Goal: Task Accomplishment & Management: Use online tool/utility

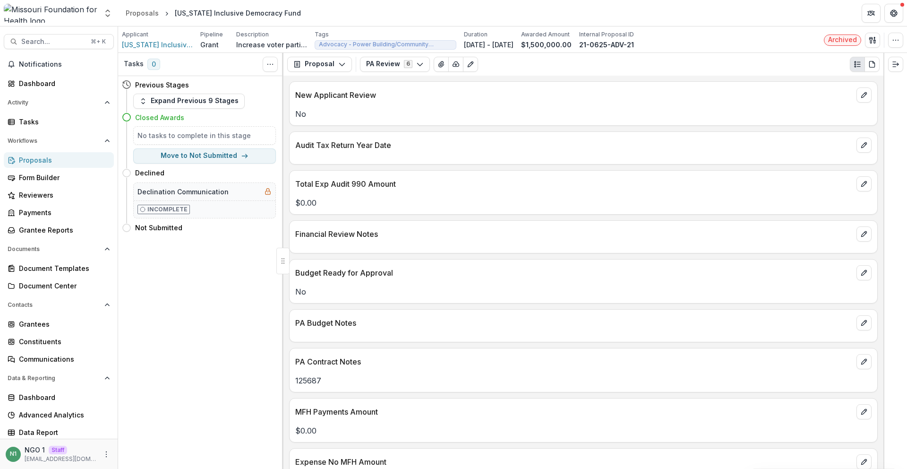
scroll to position [149, 0]
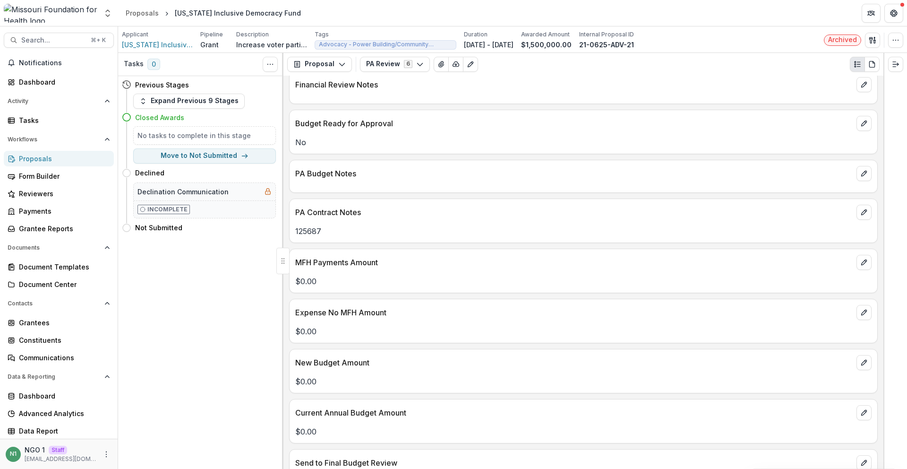
drag, startPoint x: 907, startPoint y: 99, endPoint x: 907, endPoint y: 468, distance: 369.5
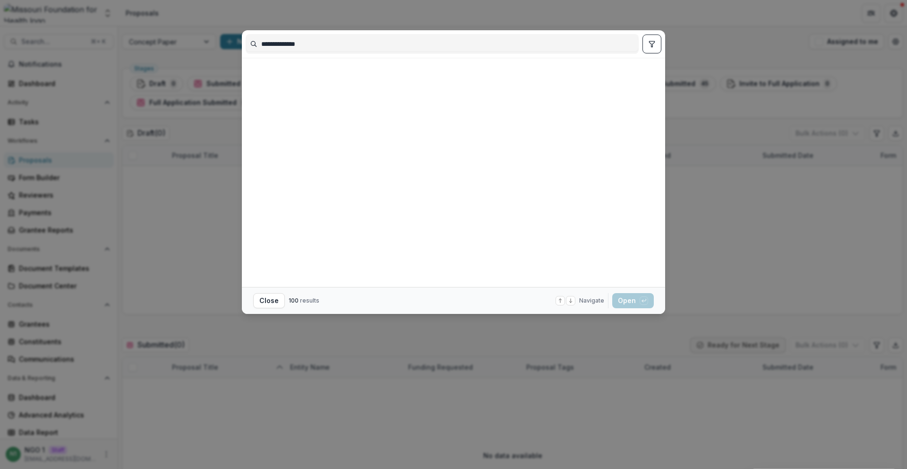
scroll to position [635, 0]
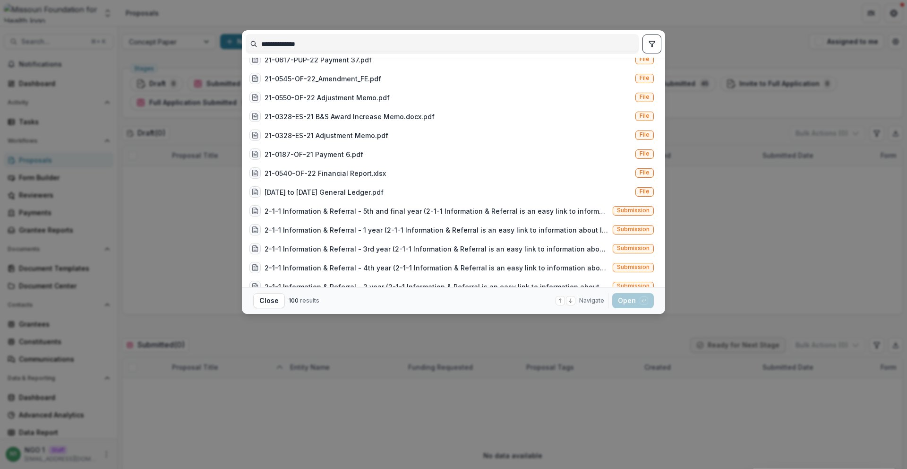
click at [163, 193] on div "**********" at bounding box center [453, 234] width 907 height 469
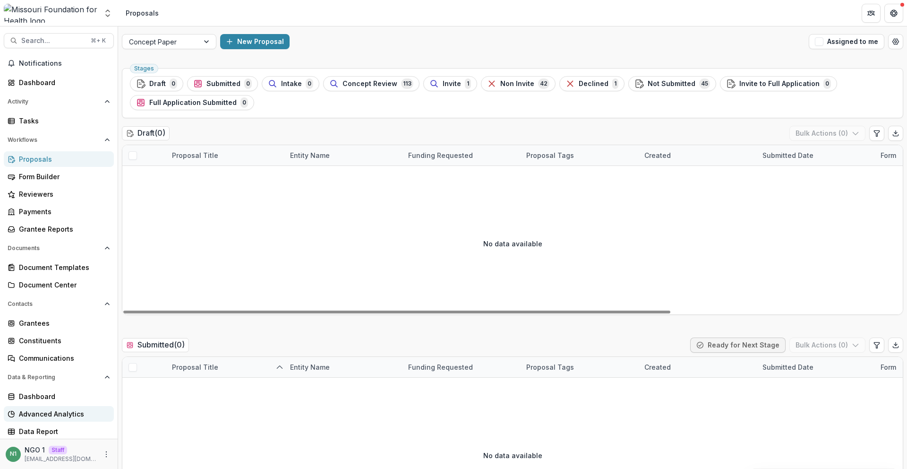
scroll to position [1, 0]
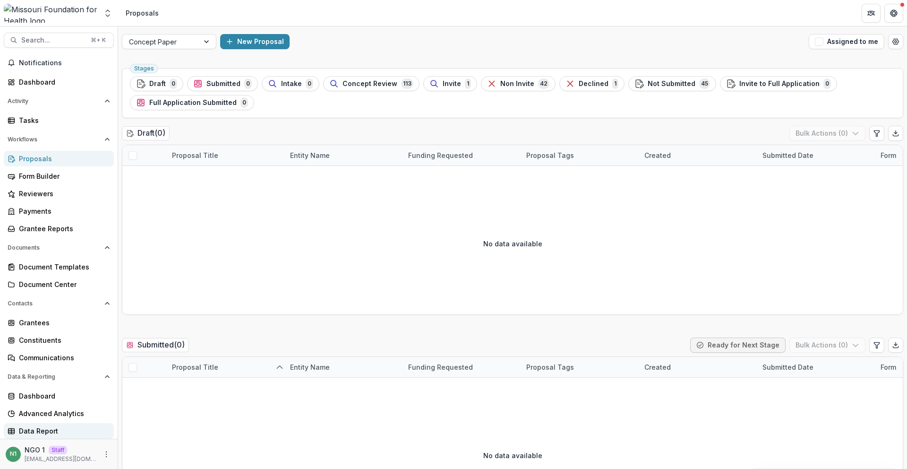
click at [61, 426] on div "Data Report" at bounding box center [62, 431] width 87 height 10
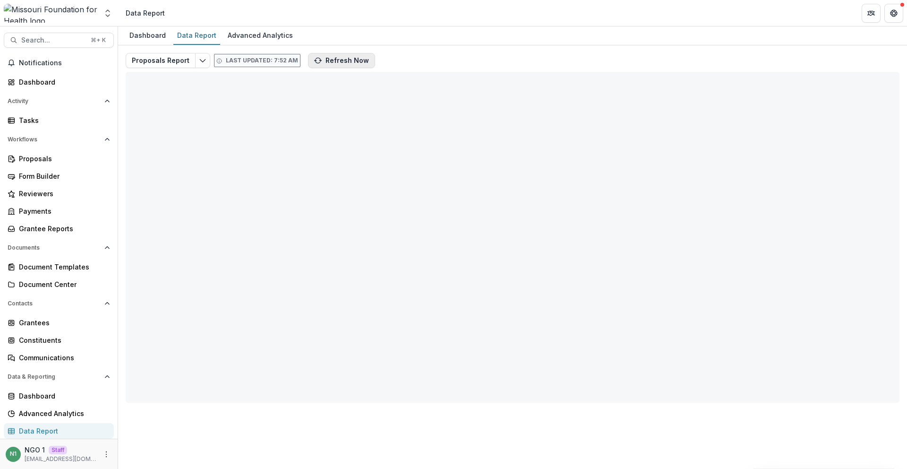
click at [340, 63] on button "Refresh Now" at bounding box center [341, 60] width 67 height 15
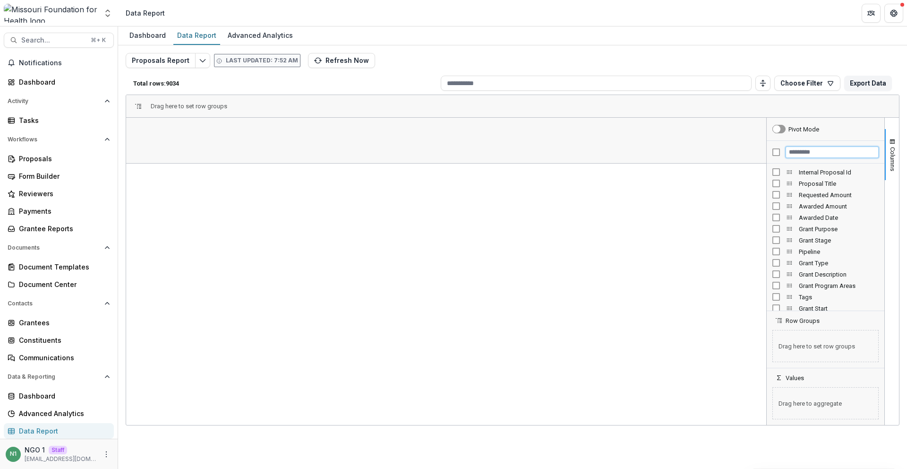
click at [801, 151] on input "Filter Columns Input" at bounding box center [832, 151] width 93 height 11
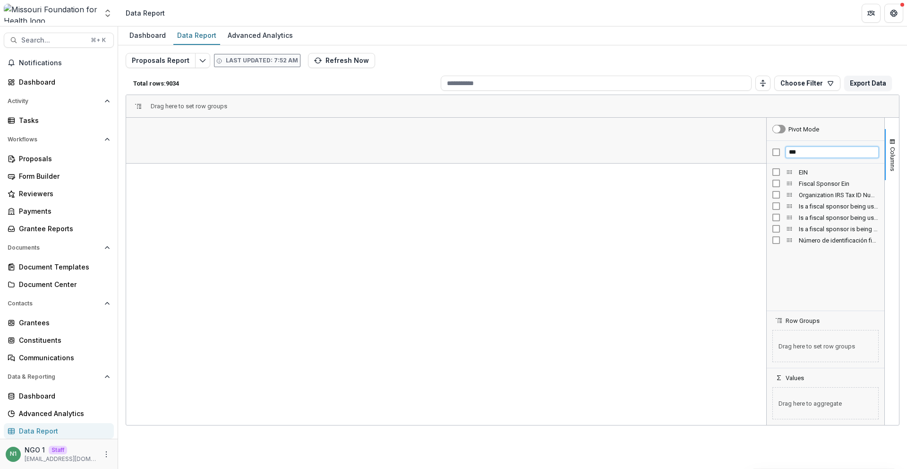
type input "***"
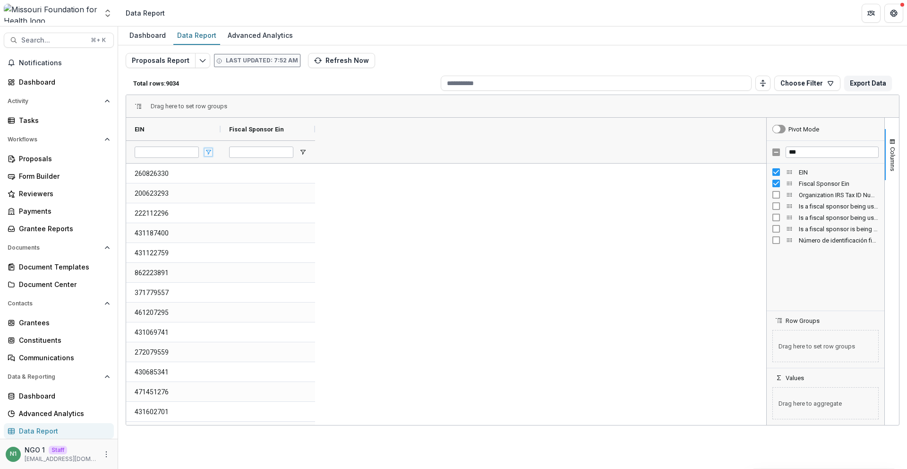
click at [205, 154] on span "Open Filter Menu" at bounding box center [209, 152] width 8 height 8
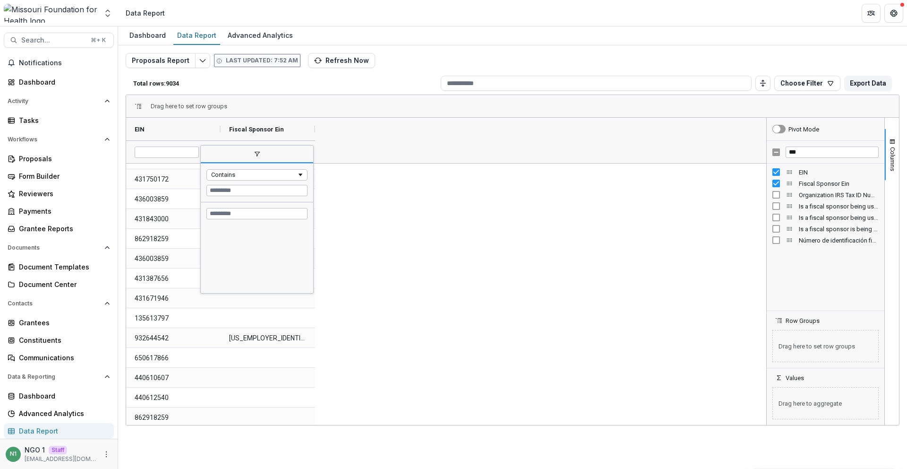
scroll to position [10624, 0]
click at [311, 256] on div "Column Menu" at bounding box center [312, 219] width 2 height 143
click at [310, 261] on div "431418023 431419547 431419937 431421252 431423078 431425356 431426014" at bounding box center [257, 259] width 112 height 68
drag, startPoint x: 310, startPoint y: 256, endPoint x: 310, endPoint y: 275, distance: 18.9
click at [310, 275] on div "431418023 431419547 431419937 431421252 431423078 431425356 431426014" at bounding box center [257, 259] width 112 height 68
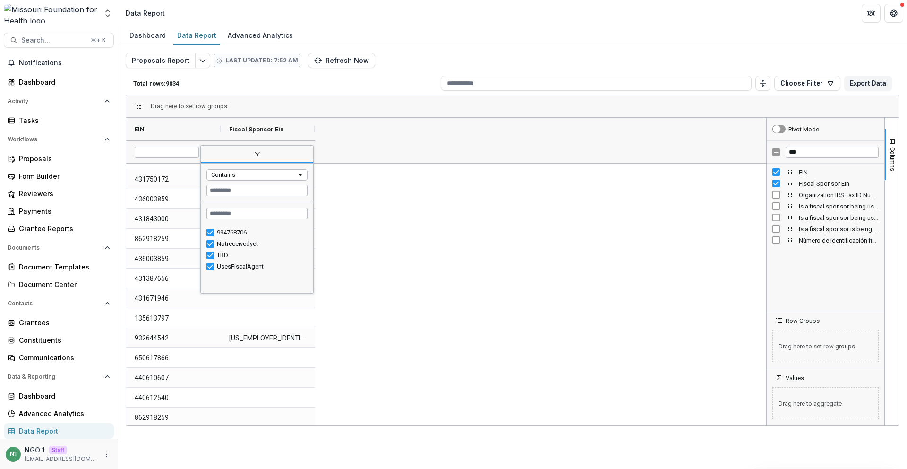
scroll to position [23976, 0]
drag, startPoint x: 310, startPoint y: 287, endPoint x: 319, endPoint y: 172, distance: 115.6
click at [324, 151] on div "Drag here to set row groups Drag here to set column labels EIN Fiscal Sponsor E…" at bounding box center [513, 260] width 774 height 331
drag, startPoint x: 311, startPoint y: 287, endPoint x: 338, endPoint y: 254, distance: 43.0
click at [317, 252] on div "Contains Loading... No matches. 994768706 Notreceivedyet TBD" at bounding box center [258, 219] width 116 height 148
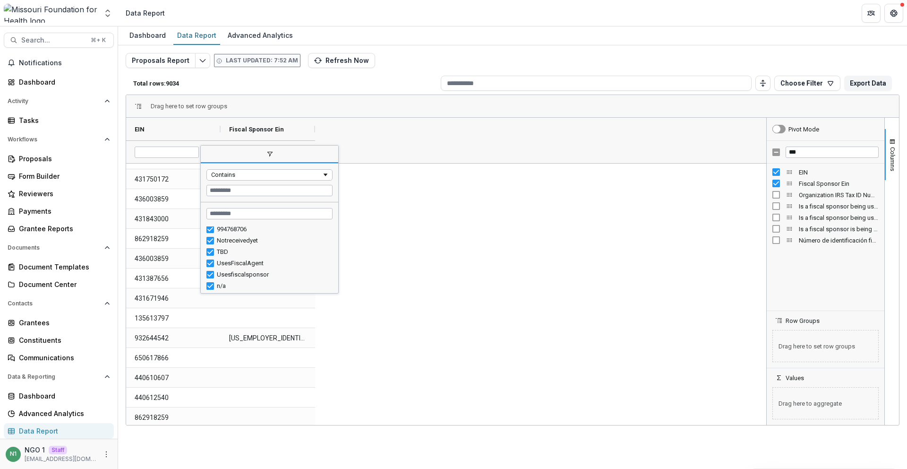
drag, startPoint x: 334, startPoint y: 285, endPoint x: 337, endPoint y: 251, distance: 34.2
click at [339, 249] on div "Drag here to set row groups Drag here to set column labels EIN Fiscal Sponsor E…" at bounding box center [513, 260] width 774 height 331
click at [334, 247] on div "TBD" at bounding box center [270, 251] width 138 height 11
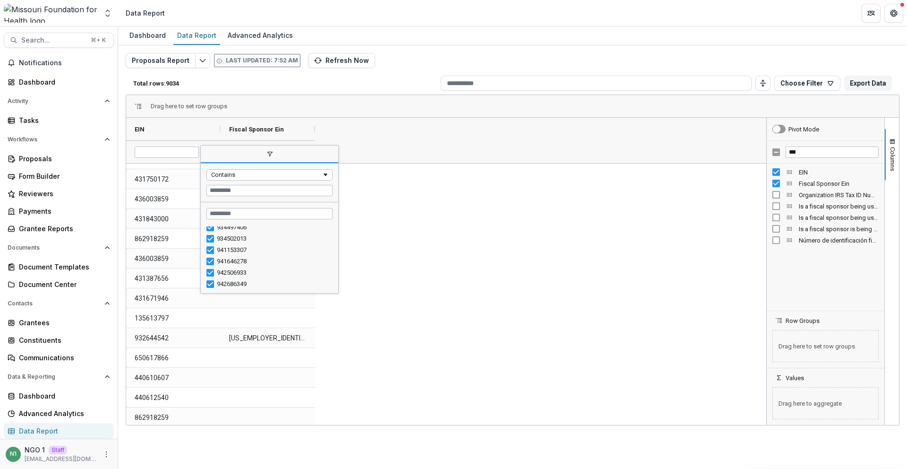
drag, startPoint x: 336, startPoint y: 288, endPoint x: 328, endPoint y: 275, distance: 14.4
click at [336, 275] on div "Column Menu" at bounding box center [337, 219] width 2 height 143
drag, startPoint x: 327, startPoint y: 284, endPoint x: 324, endPoint y: 217, distance: 66.7
click at [324, 216] on div "Loading... No matches. TBD 934497406 934502013 941153307 941646278 942506933 94…" at bounding box center [266, 247] width 130 height 91
click at [300, 212] on input "Search filter values" at bounding box center [265, 213] width 119 height 11
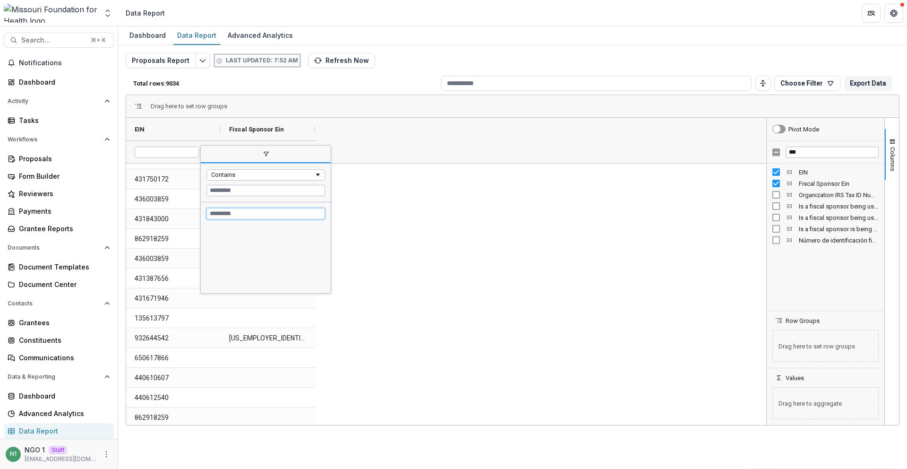
scroll to position [23976, 0]
click at [235, 178] on div "Contains" at bounding box center [265, 174] width 119 height 11
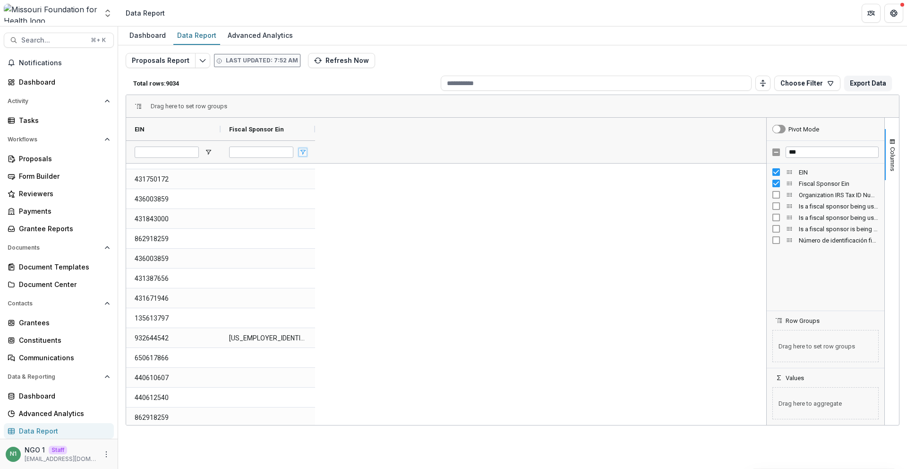
click at [304, 150] on span "Open Filter Menu" at bounding box center [303, 152] width 8 height 8
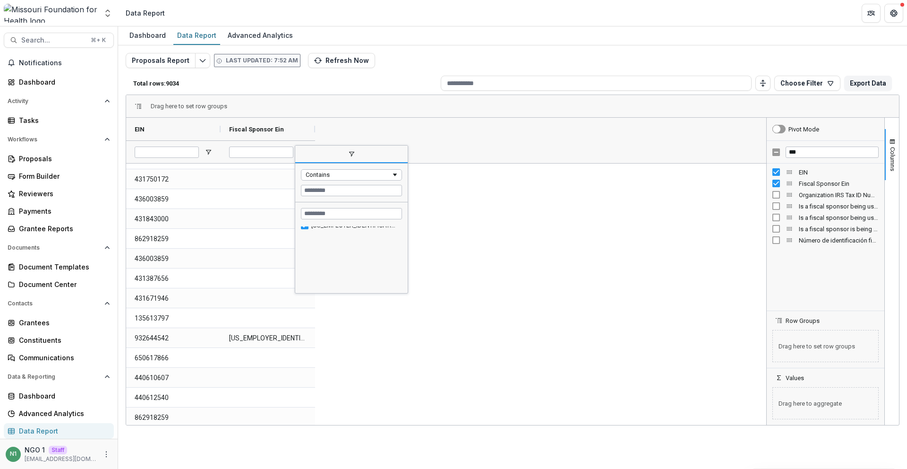
scroll to position [0, 0]
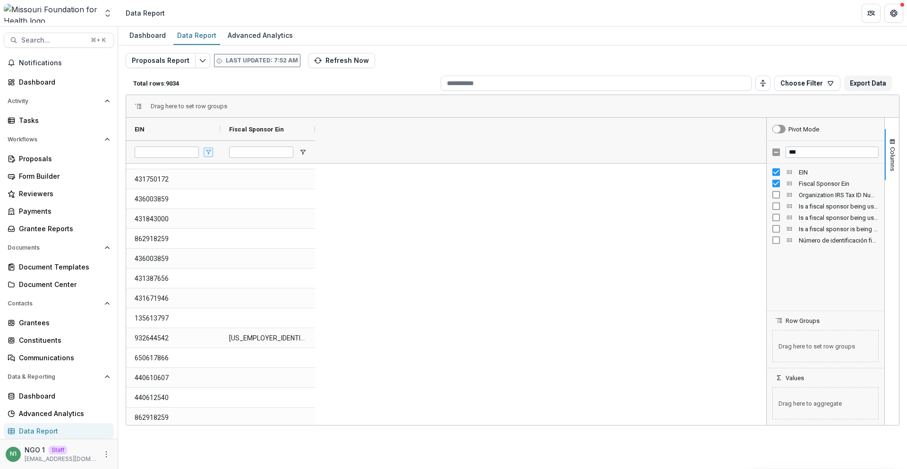
click at [206, 149] on span "Open Filter Menu" at bounding box center [209, 152] width 8 height 8
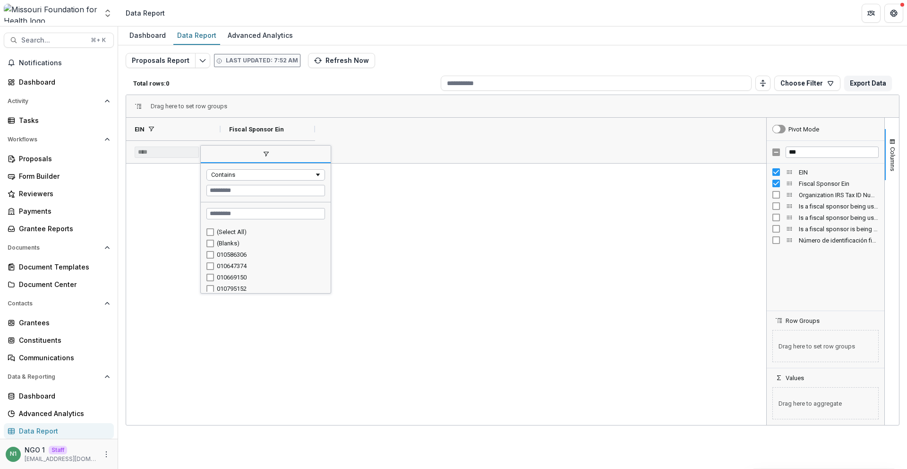
drag, startPoint x: 328, startPoint y: 237, endPoint x: 301, endPoint y: 290, distance: 59.2
click at [310, 294] on div "Drag here to set row groups Drag here to set column labels EIN Fiscal Sponsor E…" at bounding box center [513, 260] width 774 height 331
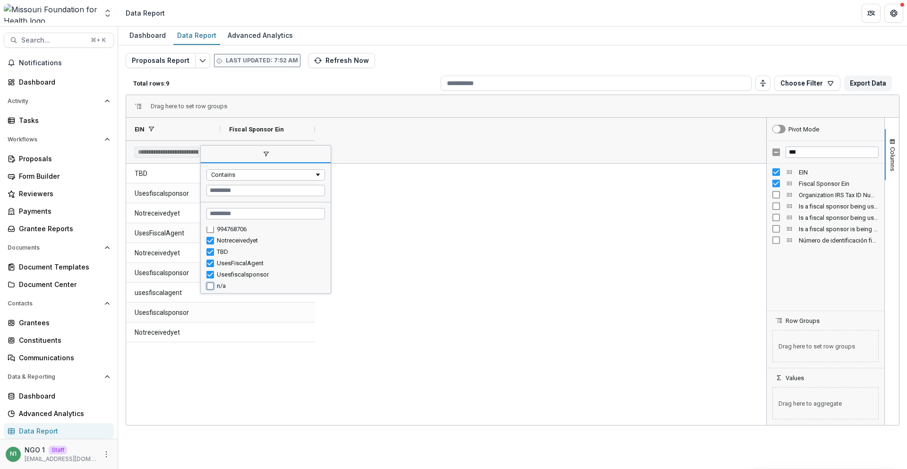
type input "**********"
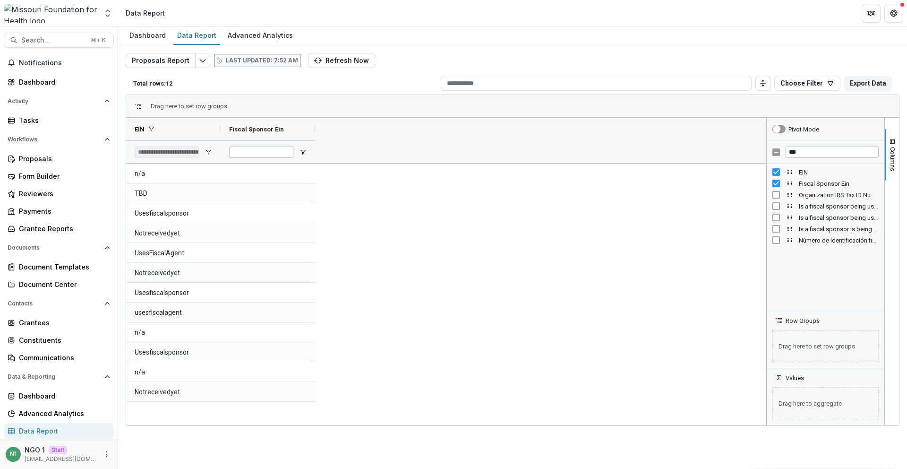
click at [490, 259] on div "n/a TBD Usesfiscalsponsor Notreceivedyet UsesFiscalAgent Notreceivedyet Usesfis…" at bounding box center [446, 293] width 640 height 261
click at [830, 146] on input "***" at bounding box center [832, 151] width 93 height 11
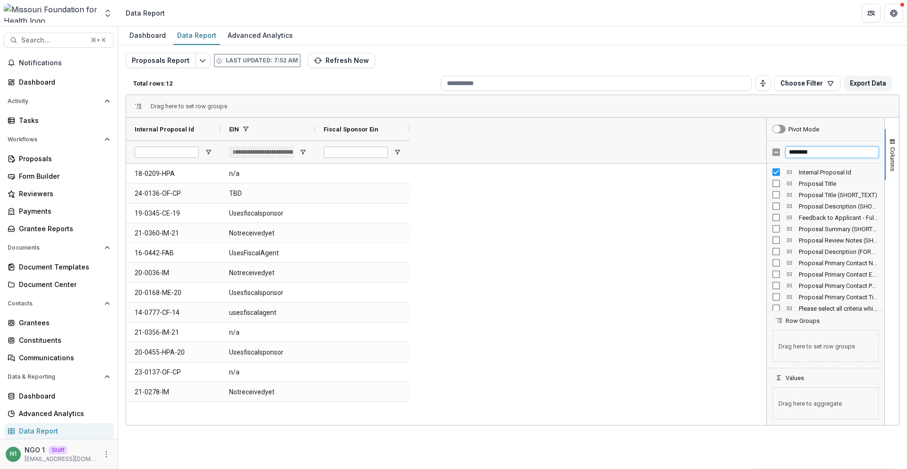
click at [824, 153] on input "********" at bounding box center [832, 151] width 93 height 11
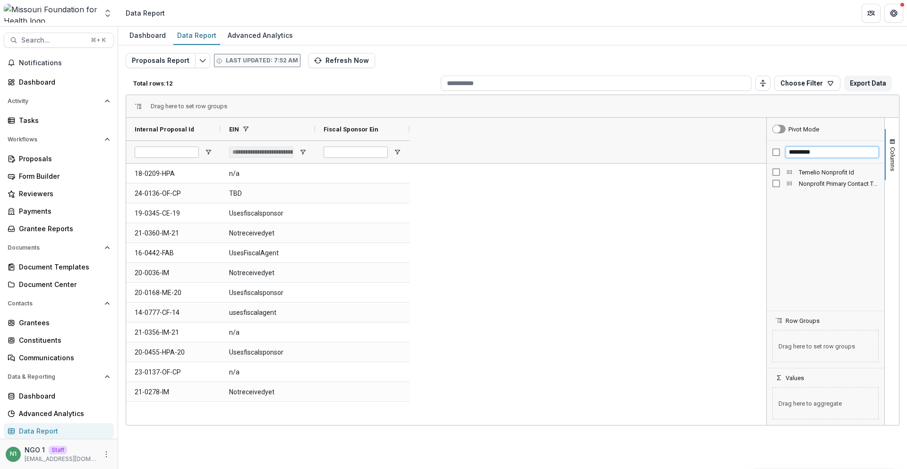
type input "*********"
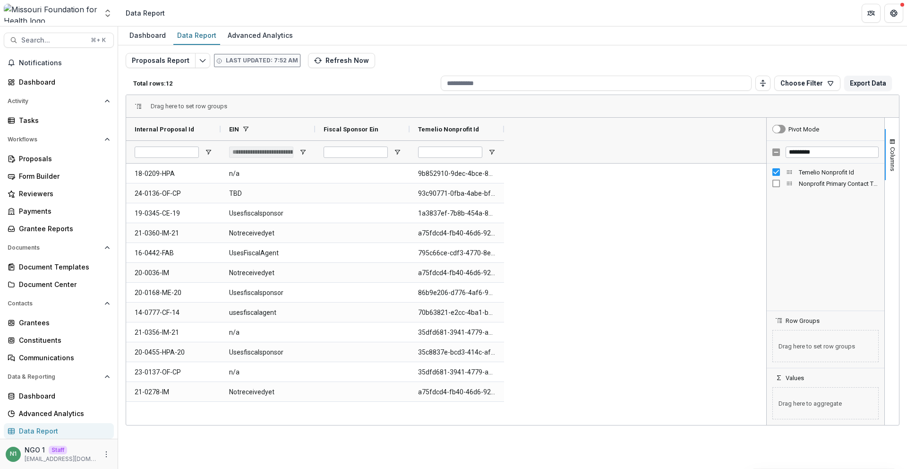
drag, startPoint x: 549, startPoint y: 232, endPoint x: 552, endPoint y: 227, distance: 6.2
click at [550, 232] on div "18-0209-HPA n/a 9b852910-9dec-4bce-8b80-9ae10e64696c 24-0136-OF-CP TBD 93c90771…" at bounding box center [446, 293] width 640 height 261
click at [504, 128] on div at bounding box center [504, 129] width 4 height 23
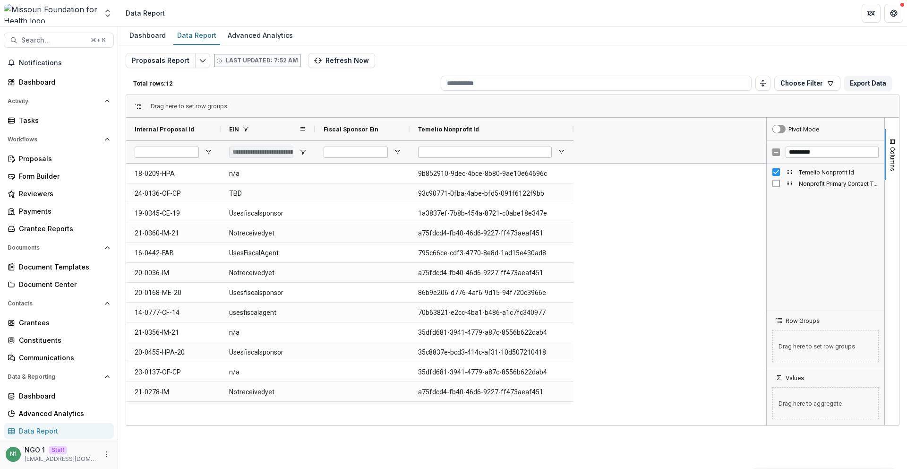
click at [317, 128] on div at bounding box center [315, 129] width 4 height 23
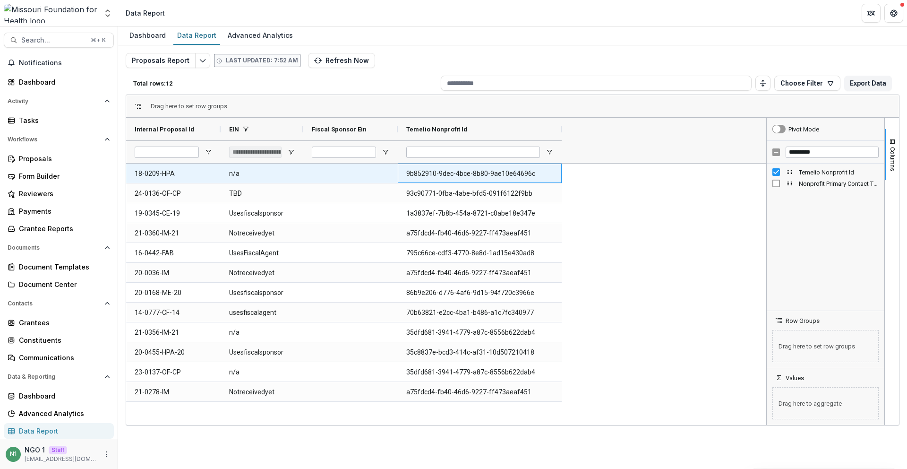
click at [427, 171] on Id-899 "9b852910-9dec-4bce-8b80-9ae10e64696c" at bounding box center [479, 173] width 147 height 19
click at [426, 171] on Id-899 "9b852910-9dec-4bce-8b80-9ae10e64696c" at bounding box center [479, 173] width 147 height 19
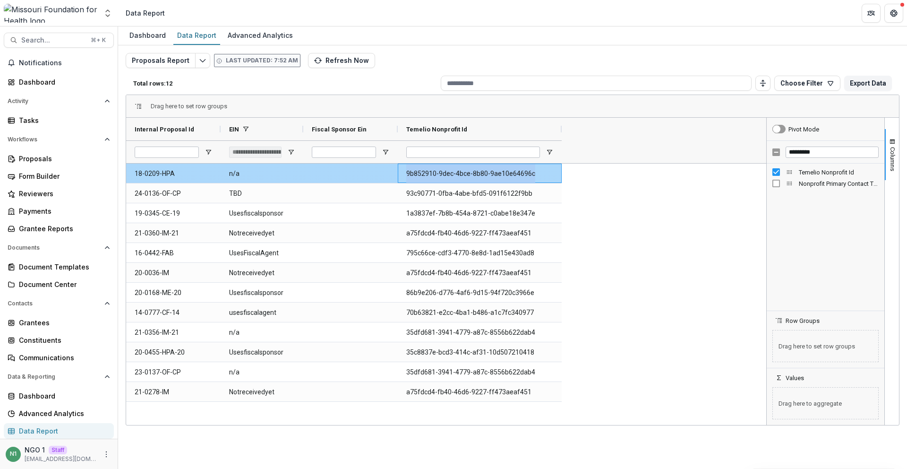
click at [426, 171] on Id-899 "9b852910-9dec-4bce-8b80-9ae10e64696c" at bounding box center [479, 173] width 147 height 19
copy Id-899 "9b852910-9dec-4bce-8b80-9ae10e64696c"
click at [445, 168] on Id-899 "9b852910-9dec-4bce-8b80-9ae10e64696c" at bounding box center [479, 173] width 147 height 19
click at [445, 167] on Id-899 "9b852910-9dec-4bce-8b80-9ae10e64696c" at bounding box center [479, 173] width 147 height 19
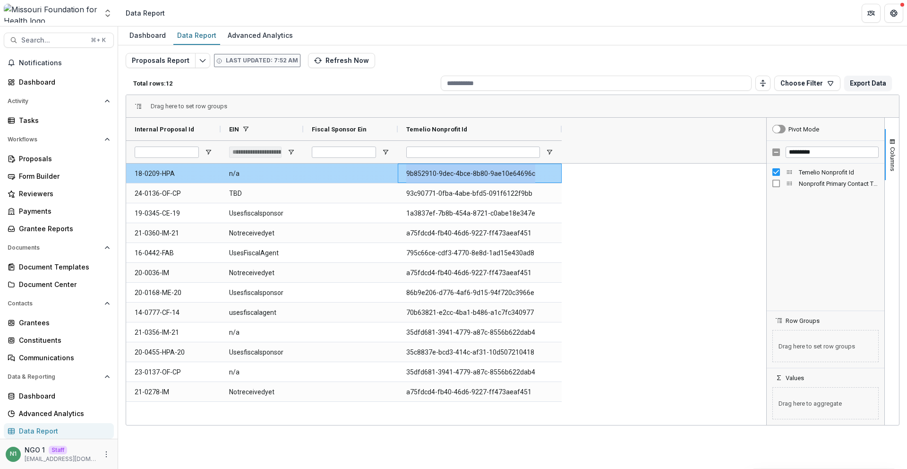
click at [445, 167] on Id-899 "9b852910-9dec-4bce-8b80-9ae10e64696c" at bounding box center [479, 173] width 147 height 19
click at [82, 37] on button "Search... ⌘ + K" at bounding box center [59, 40] width 110 height 15
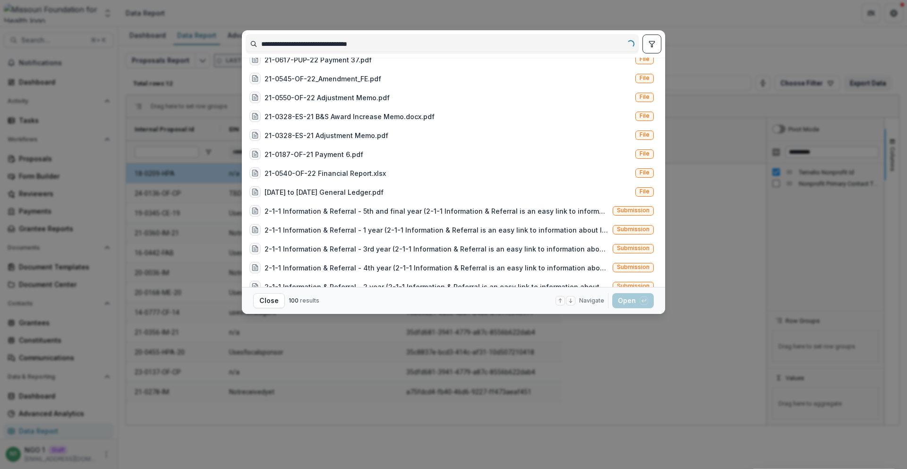
scroll to position [0, 0]
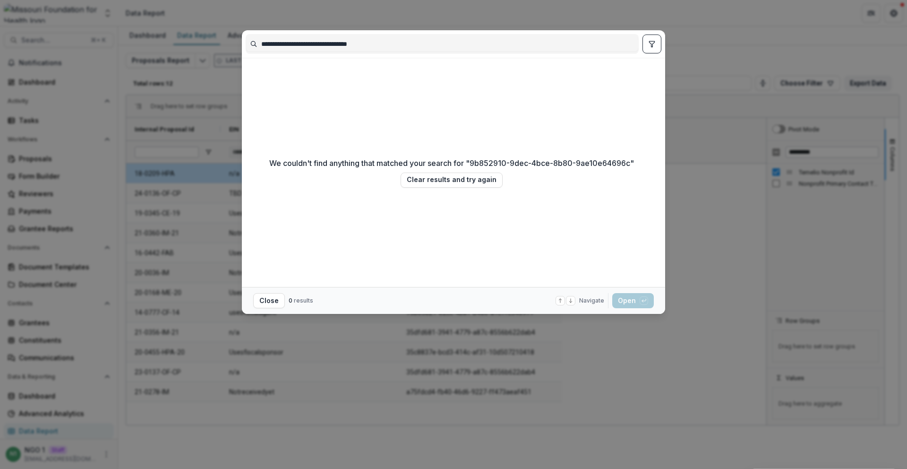
type input "**********"
drag, startPoint x: 388, startPoint y: 25, endPoint x: 279, endPoint y: 3, distance: 110.8
click at [387, 25] on div "**********" at bounding box center [453, 234] width 907 height 469
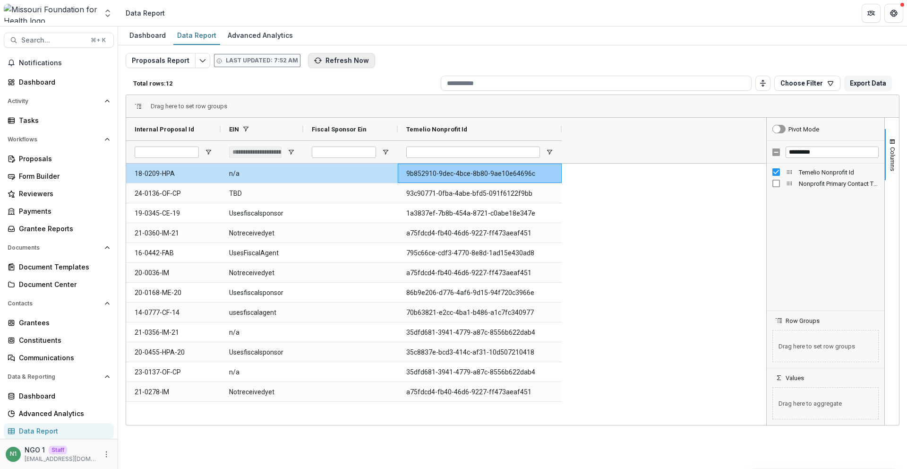
click at [314, 57] on icon "button" at bounding box center [318, 61] width 8 height 8
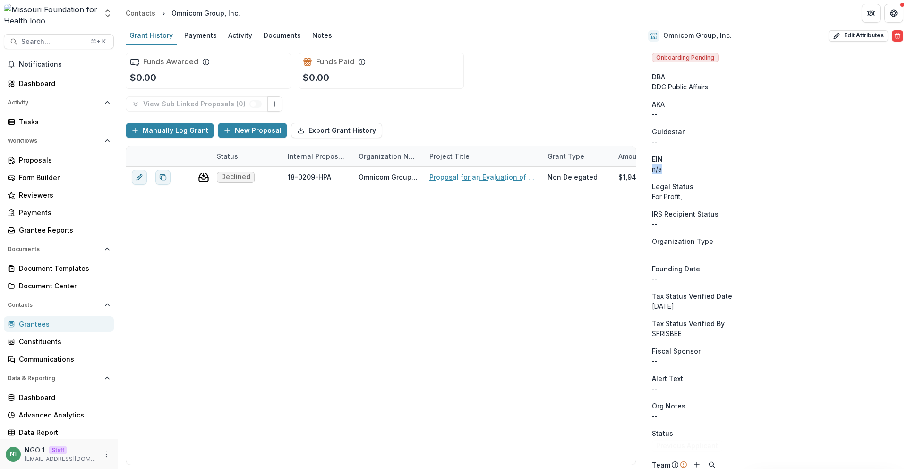
click at [709, 167] on div "n/a" at bounding box center [776, 169] width 248 height 10
click at [862, 32] on button "Edit Attributes" at bounding box center [859, 35] width 60 height 11
select select
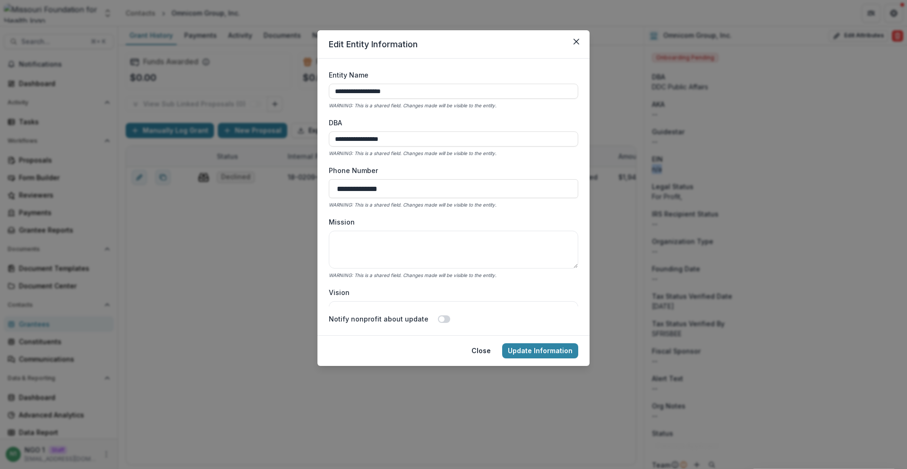
scroll to position [189, 0]
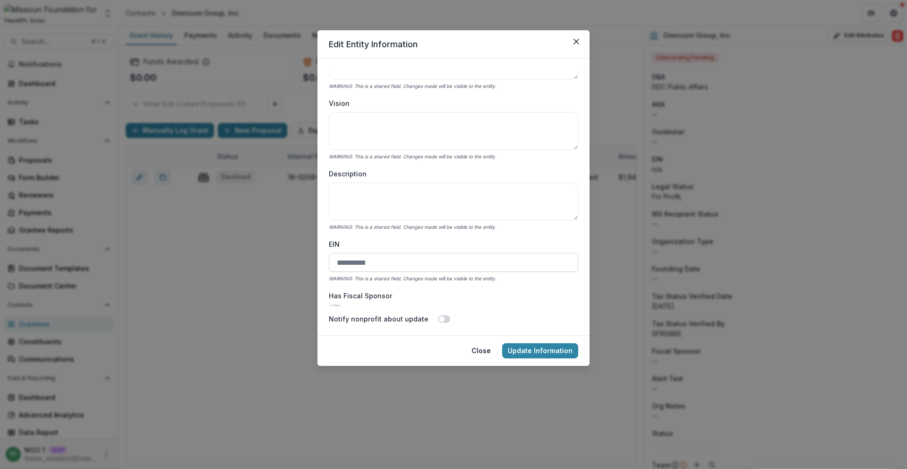
click at [375, 258] on input "EIN" at bounding box center [453, 262] width 249 height 19
click at [416, 247] on label "EIN" at bounding box center [451, 244] width 244 height 10
click at [416, 253] on input "EIN" at bounding box center [453, 262] width 249 height 19
click at [580, 41] on button "Close" at bounding box center [576, 41] width 15 height 15
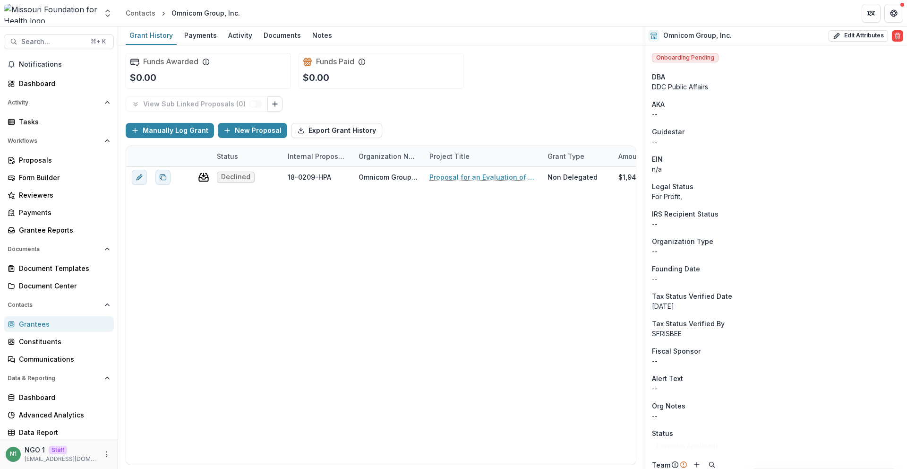
click at [660, 169] on div "n/a" at bounding box center [776, 169] width 248 height 10
click at [665, 168] on div "n/a" at bounding box center [776, 169] width 248 height 10
drag, startPoint x: 658, startPoint y: 168, endPoint x: 652, endPoint y: 168, distance: 6.6
click at [652, 168] on div "n/a" at bounding box center [776, 169] width 248 height 10
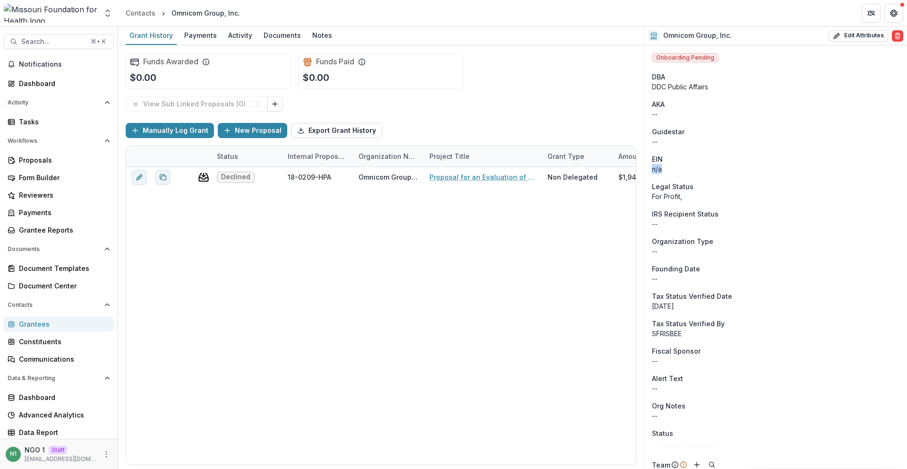
drag, startPoint x: 652, startPoint y: 168, endPoint x: 663, endPoint y: 166, distance: 11.0
click at [660, 167] on div "n/a" at bounding box center [776, 169] width 248 height 10
drag, startPoint x: 666, startPoint y: 166, endPoint x: 826, endPoint y: 71, distance: 186.4
click at [666, 166] on div "n/a" at bounding box center [776, 169] width 248 height 10
click at [869, 33] on button "Edit Attributes" at bounding box center [859, 35] width 60 height 11
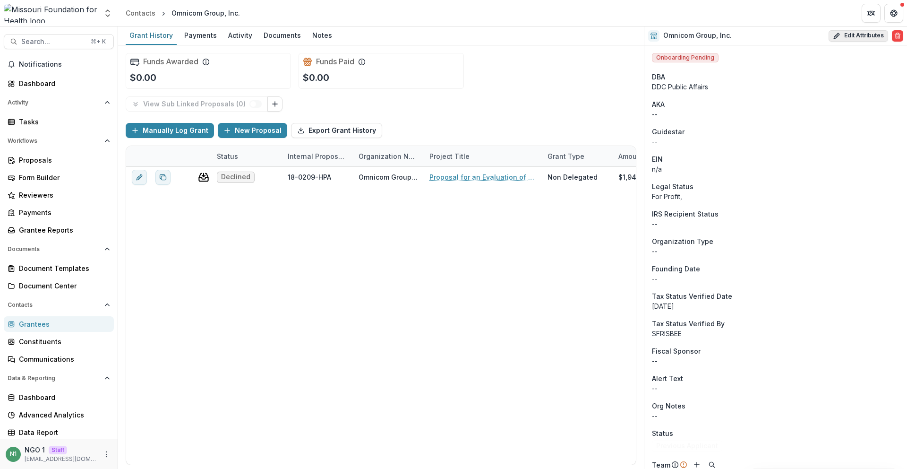
select select
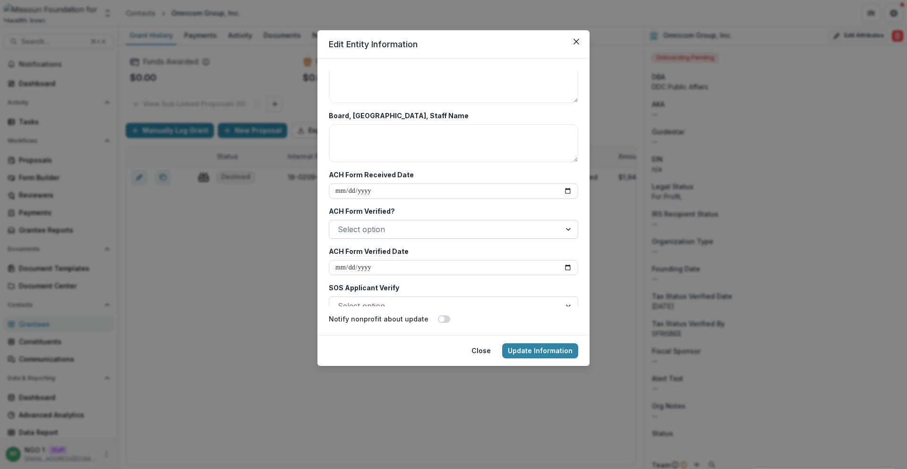
scroll to position [245, 0]
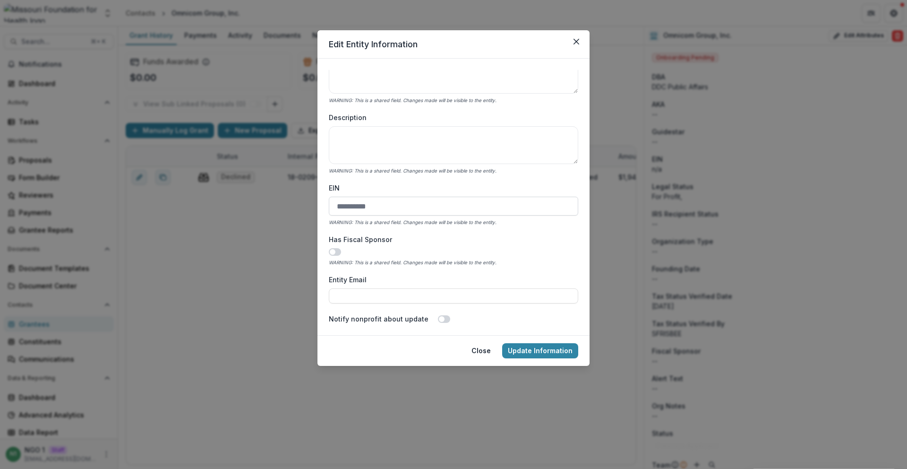
click at [370, 212] on input "EIN" at bounding box center [453, 206] width 249 height 19
click at [366, 246] on div "Has Fiscal Sponsor WARNING: This is a shared field. Changes made will be visibl…" at bounding box center [453, 250] width 249 height 33
click at [317, 266] on div "**********" at bounding box center [453, 234] width 907 height 469
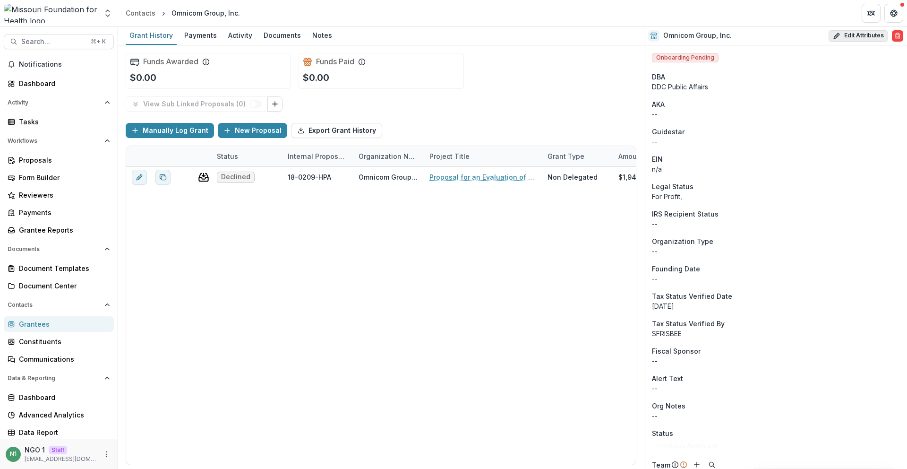
click at [848, 31] on button "Edit Attributes" at bounding box center [859, 35] width 60 height 11
select select
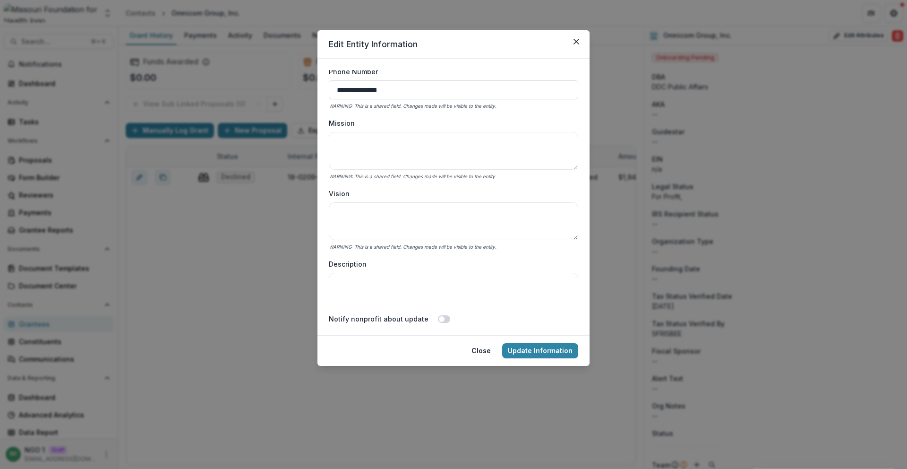
scroll to position [254, 0]
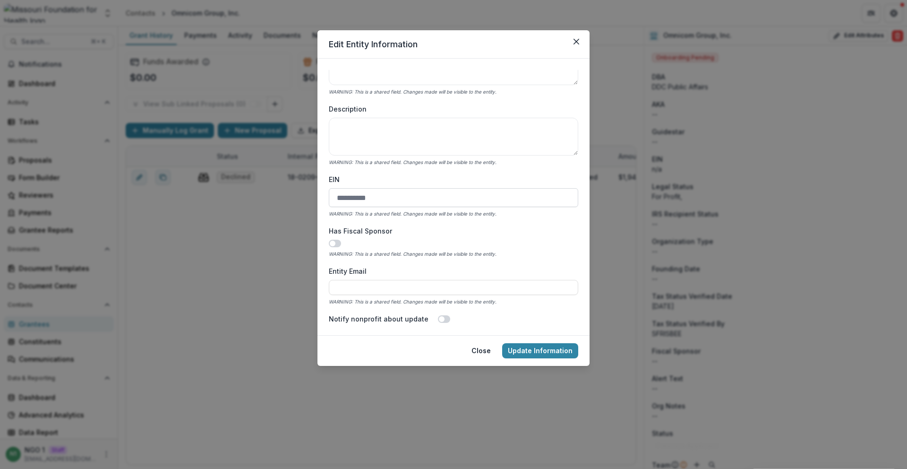
click at [372, 195] on input "EIN" at bounding box center [453, 197] width 249 height 19
type input "*"
click at [540, 350] on button "Update Information" at bounding box center [540, 350] width 76 height 15
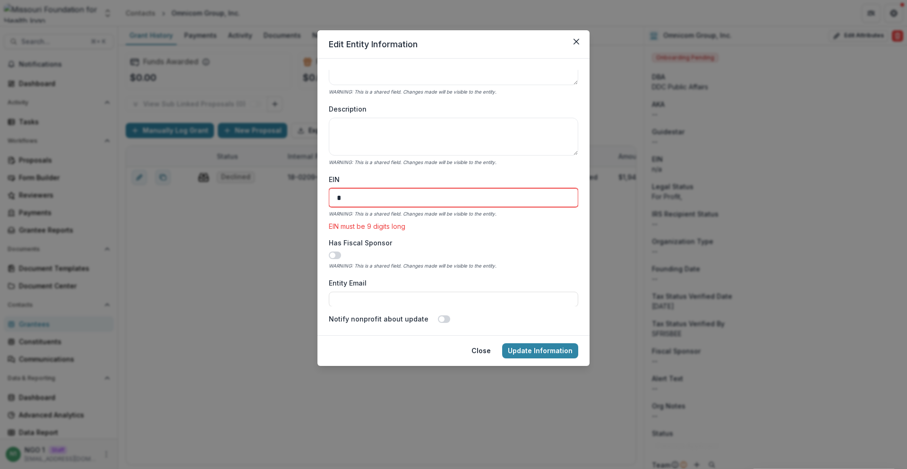
click at [351, 188] on input "*" at bounding box center [453, 197] width 249 height 19
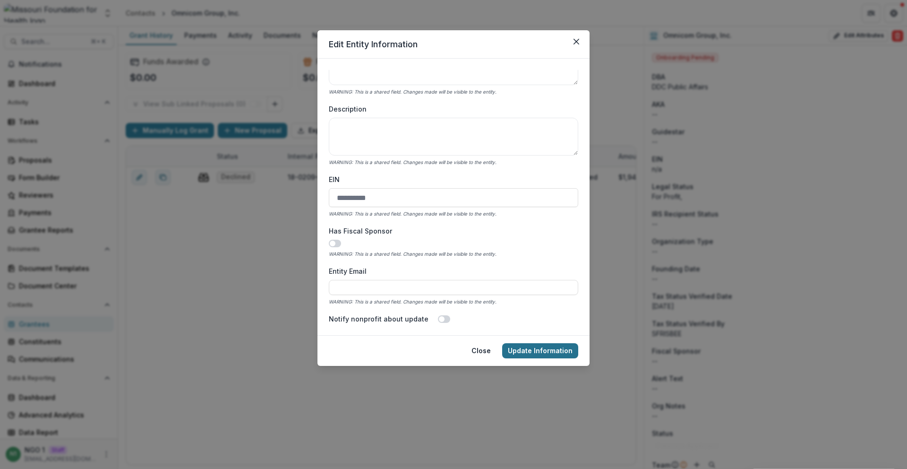
click at [544, 355] on button "Update Information" at bounding box center [540, 350] width 76 height 15
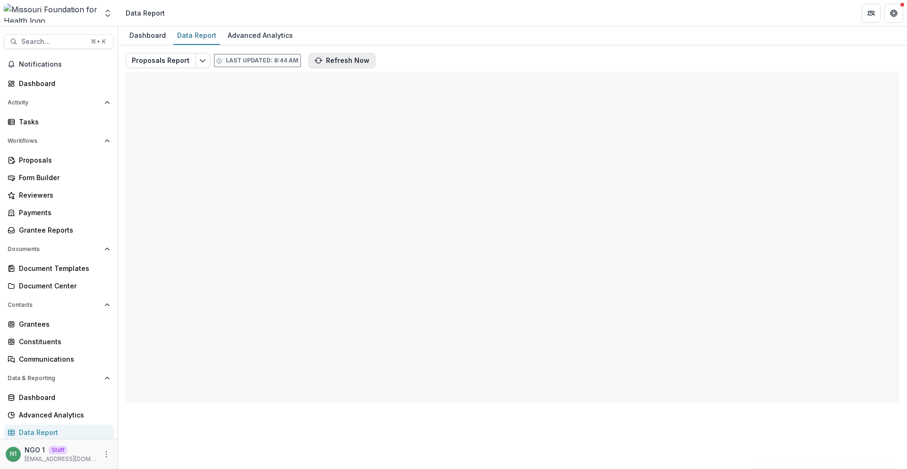
click at [342, 62] on button "Refresh Now" at bounding box center [342, 60] width 67 height 15
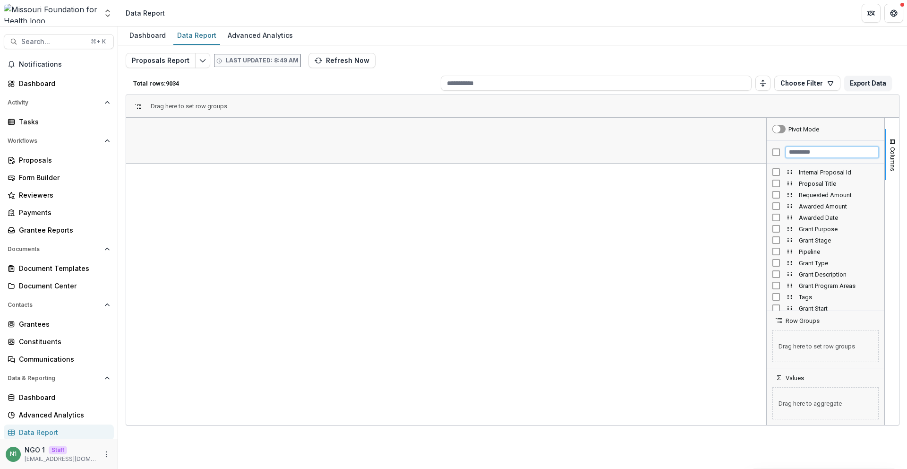
click at [795, 154] on input "Filter Columns Input" at bounding box center [832, 151] width 93 height 11
type input "*"
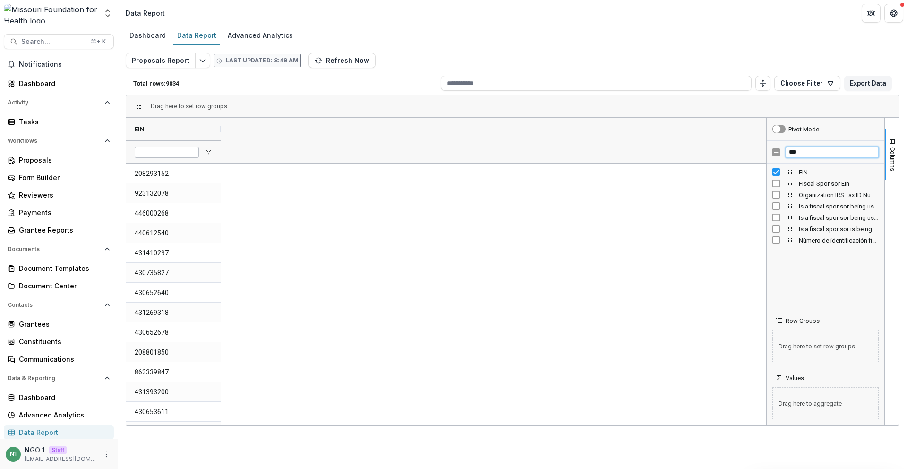
click at [799, 152] on input "***" at bounding box center [832, 151] width 93 height 11
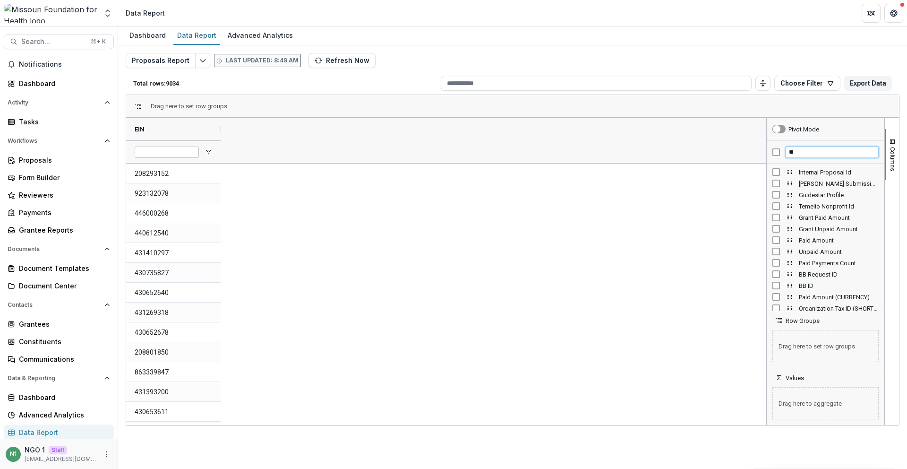
type input "**"
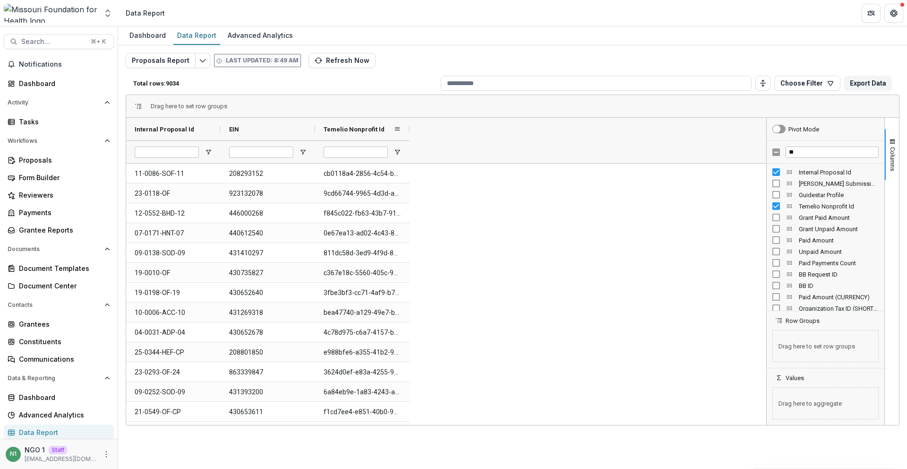
click at [409, 128] on div at bounding box center [410, 129] width 4 height 23
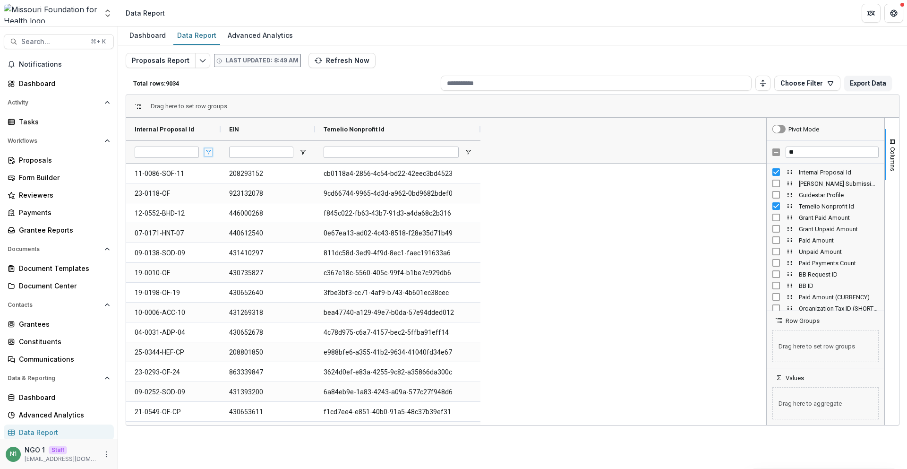
click at [210, 150] on span "Open Filter Menu" at bounding box center [209, 152] width 8 height 8
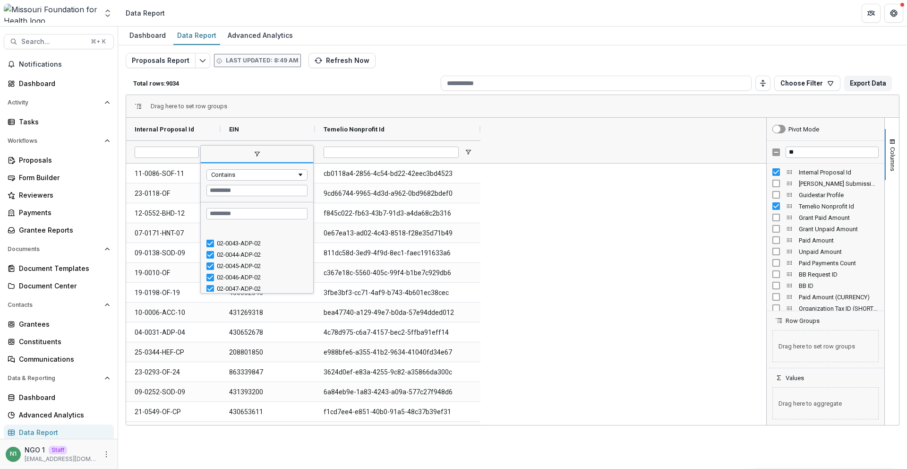
scroll to position [318, 0]
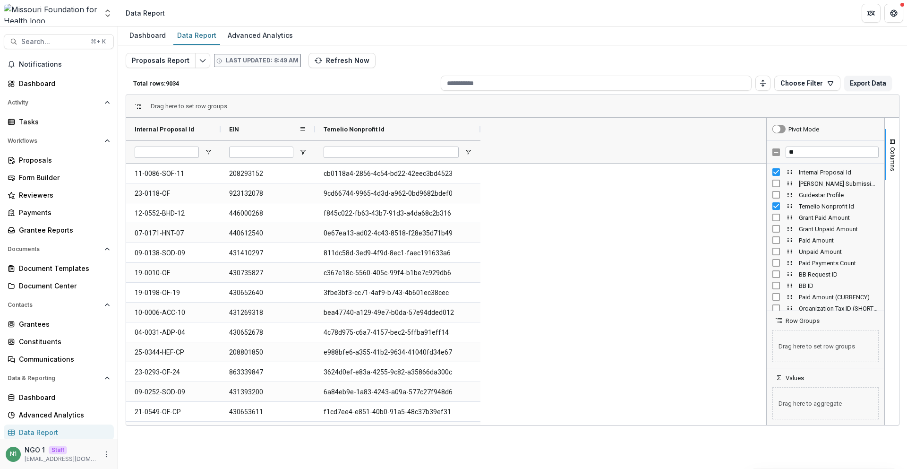
drag, startPoint x: 295, startPoint y: 125, endPoint x: 298, endPoint y: 129, distance: 5.5
click at [296, 125] on div "EIN" at bounding box center [264, 129] width 70 height 18
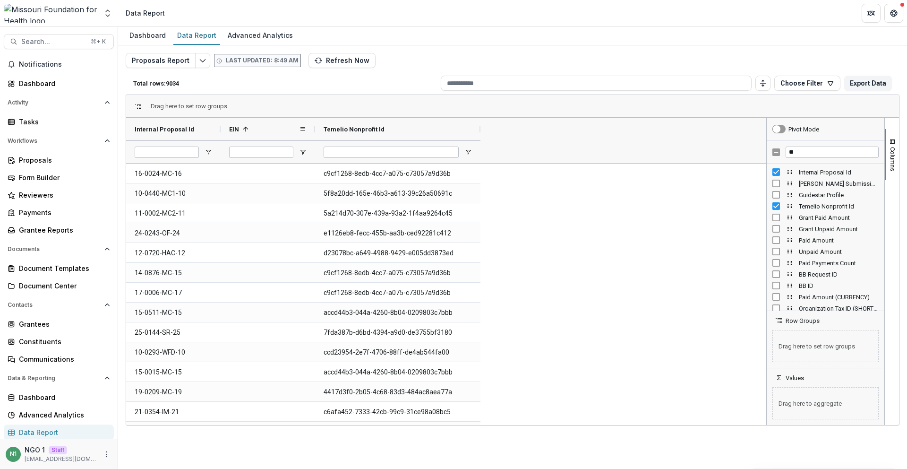
click at [279, 127] on div "EIN 1" at bounding box center [264, 129] width 70 height 18
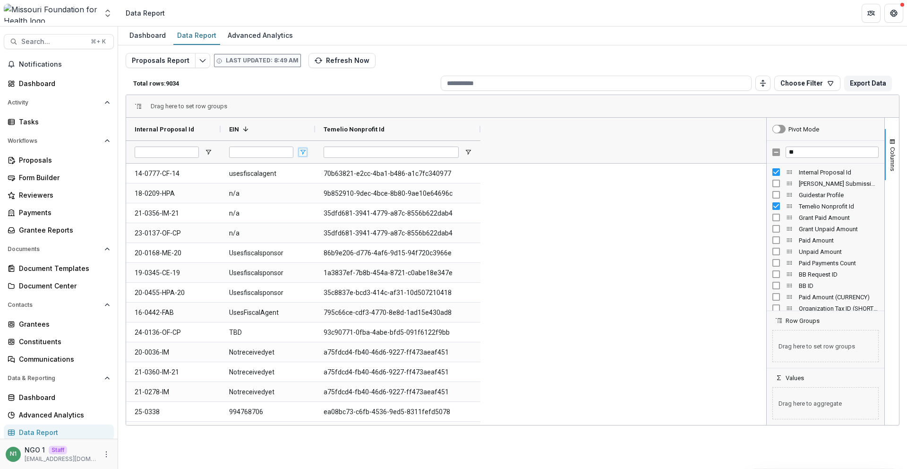
click at [301, 149] on span "Open Filter Menu" at bounding box center [303, 152] width 8 height 8
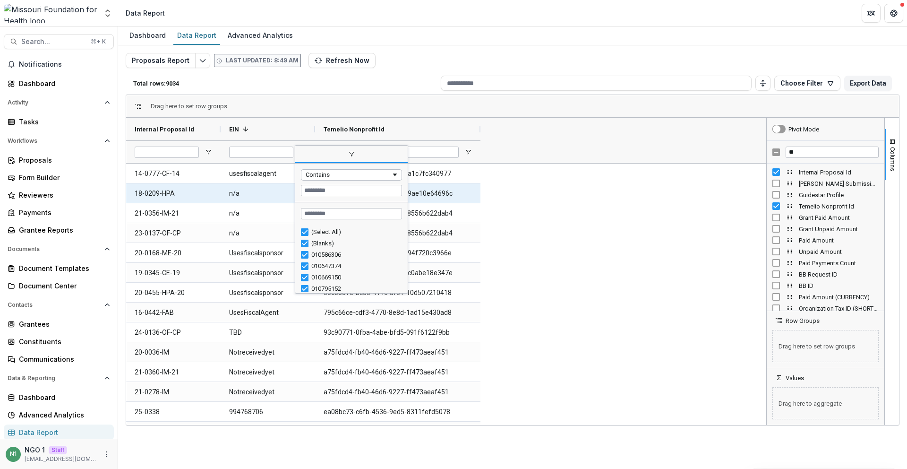
click at [277, 184] on EIN-799 "n/a" at bounding box center [267, 193] width 77 height 19
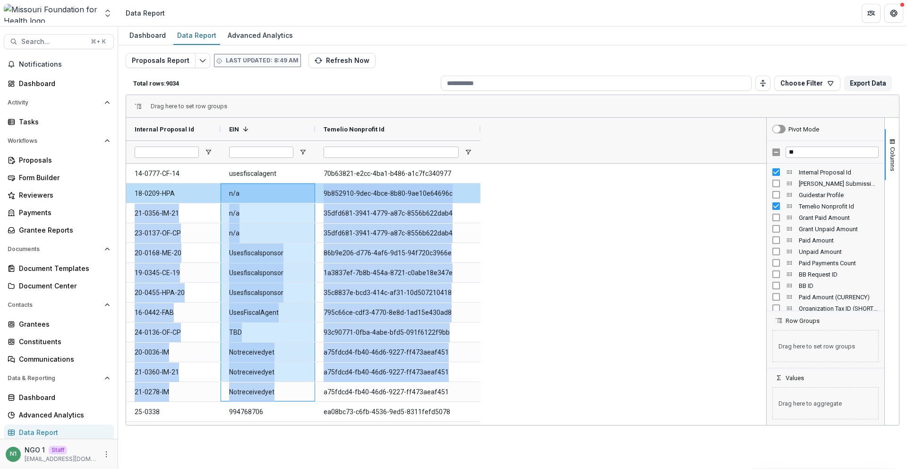
drag, startPoint x: 288, startPoint y: 370, endPoint x: 262, endPoint y: 193, distance: 178.6
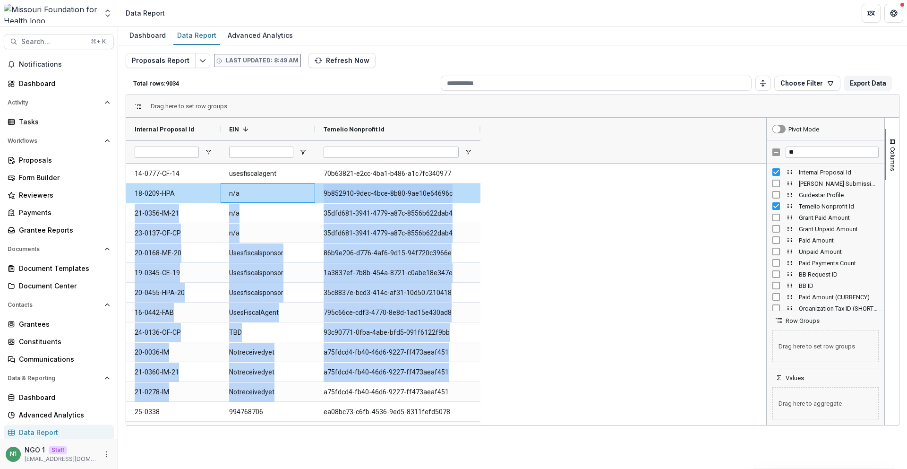
click at [262, 193] on EIN-799 "n/a" at bounding box center [267, 193] width 77 height 19
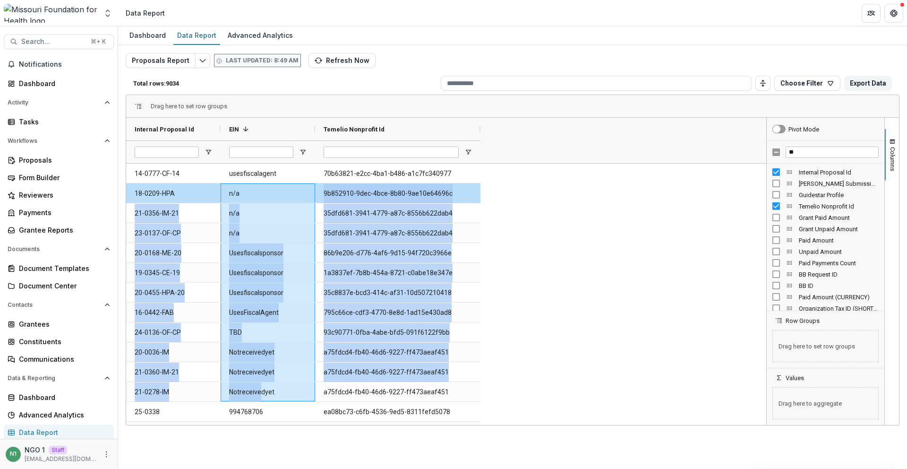
drag, startPoint x: 260, startPoint y: 193, endPoint x: 295, endPoint y: 351, distance: 161.6
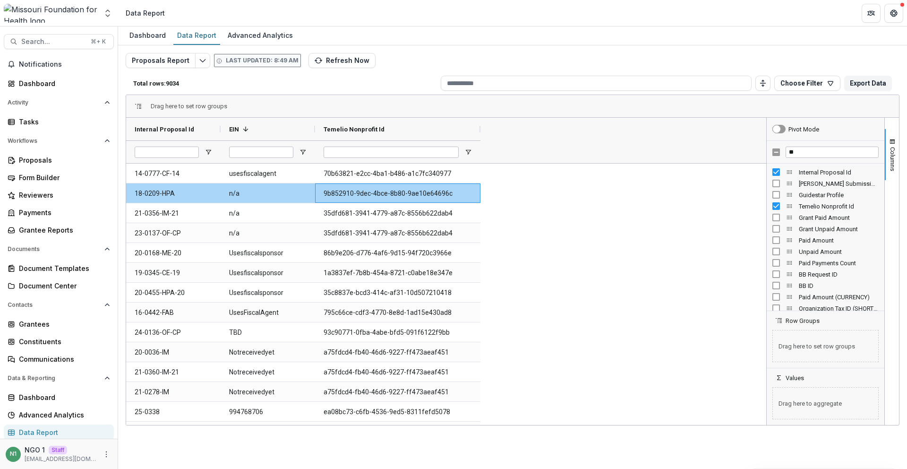
click at [319, 199] on div "9b852910-9dec-4bce-8b80-9ae10e64696c" at bounding box center [397, 192] width 165 height 19
drag, startPoint x: 326, startPoint y: 191, endPoint x: 464, endPoint y: 190, distance: 138.9
click at [465, 192] on Id-800 "9b852910-9dec-4bce-8b80-9ae10e64696c" at bounding box center [398, 193] width 148 height 19
copy Id-800 "9b852910-9dec-4bce-8b80-9ae10e64696c"
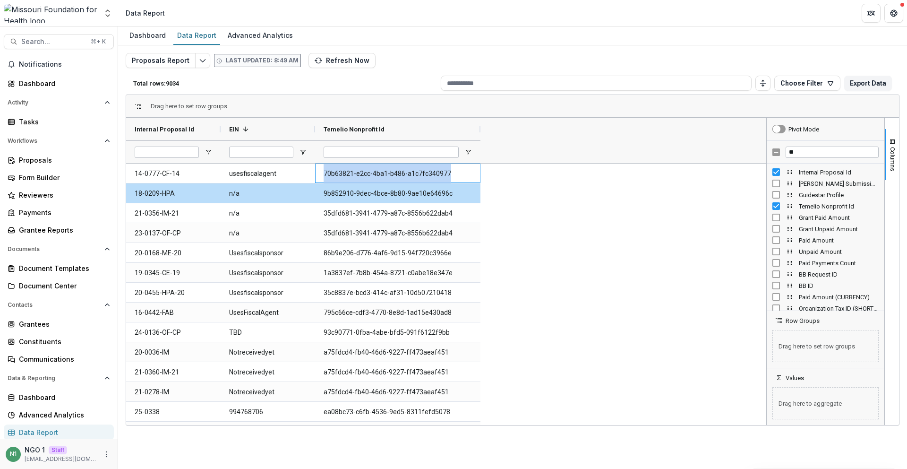
drag, startPoint x: 342, startPoint y: 173, endPoint x: 471, endPoint y: 177, distance: 129.1
click at [471, 177] on Id-797 "70b63821-e2cc-4ba1-b486-a1c7fc340977" at bounding box center [398, 173] width 148 height 19
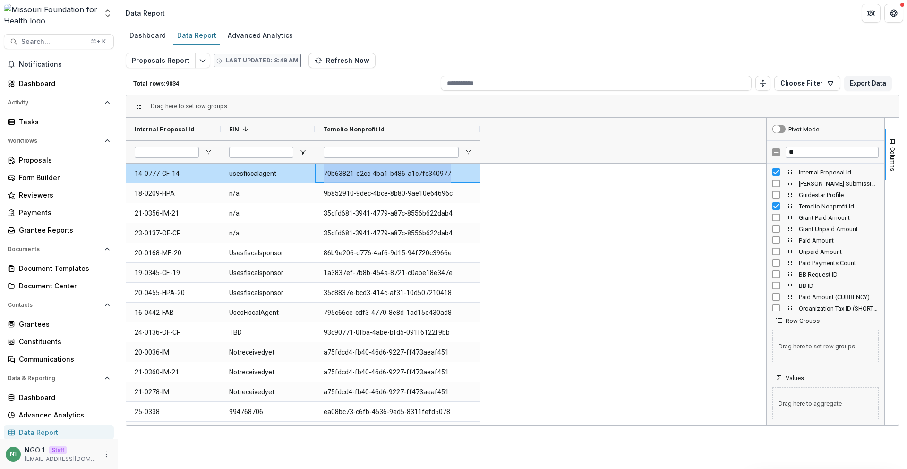
copy Id-797 "70b63821-e2cc-4ba1-b486-a1c7fc340977"
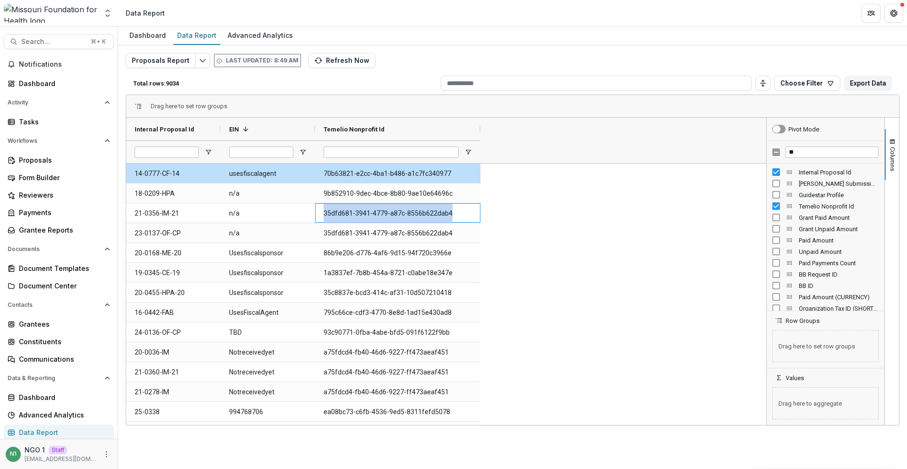
drag, startPoint x: 319, startPoint y: 212, endPoint x: 469, endPoint y: 214, distance: 149.3
click at [469, 214] on div "35dfd681-3941-4779-a87c-8556b622dab4" at bounding box center [397, 212] width 165 height 19
copy Id-803 "35dfd681-3941-4779-a87c-8556b622dab4"
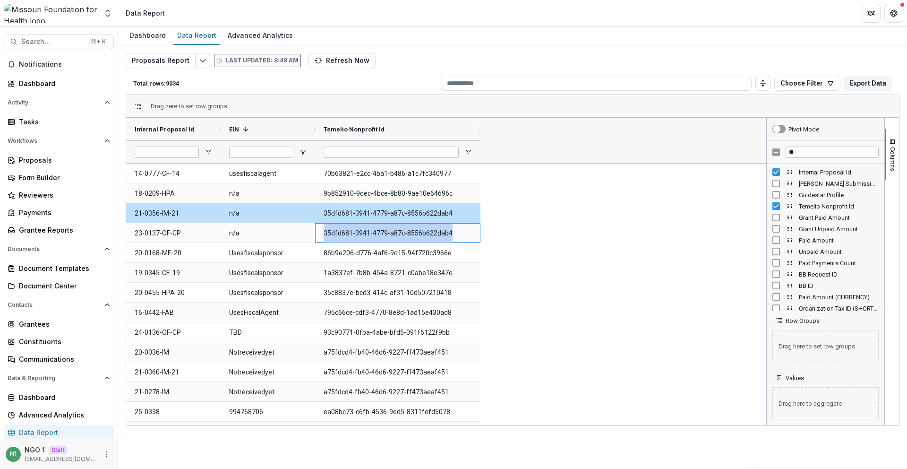
drag, startPoint x: 330, startPoint y: 232, endPoint x: 471, endPoint y: 234, distance: 140.8
click at [471, 234] on div "35dfd681-3941-4779-a87c-8556b622dab4" at bounding box center [397, 232] width 165 height 19
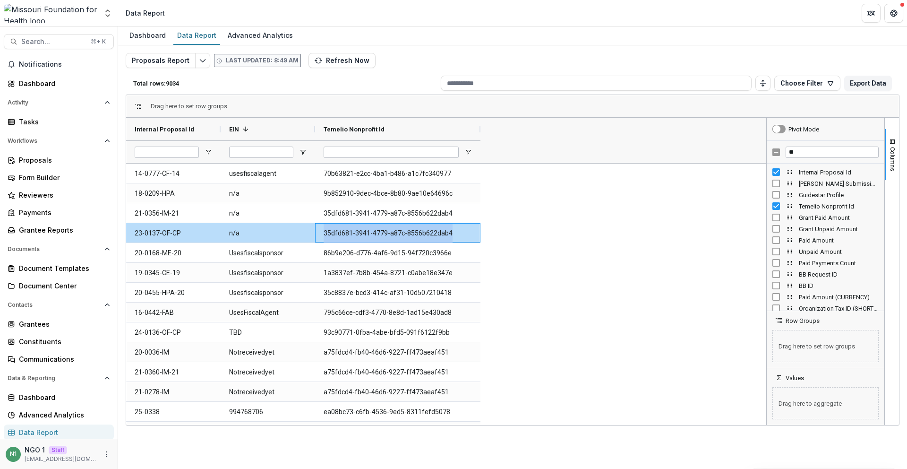
copy Id-806 "35dfd681-3941-4779-a87c-8556b622dab4"
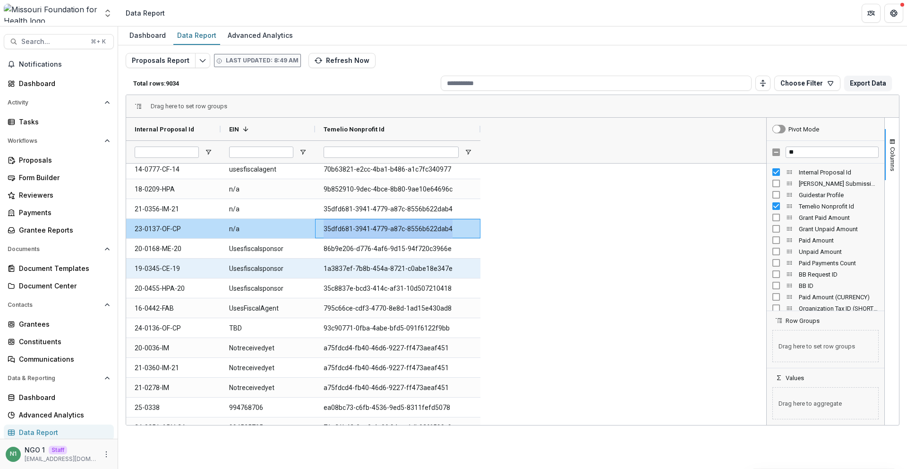
scroll to position [0, 0]
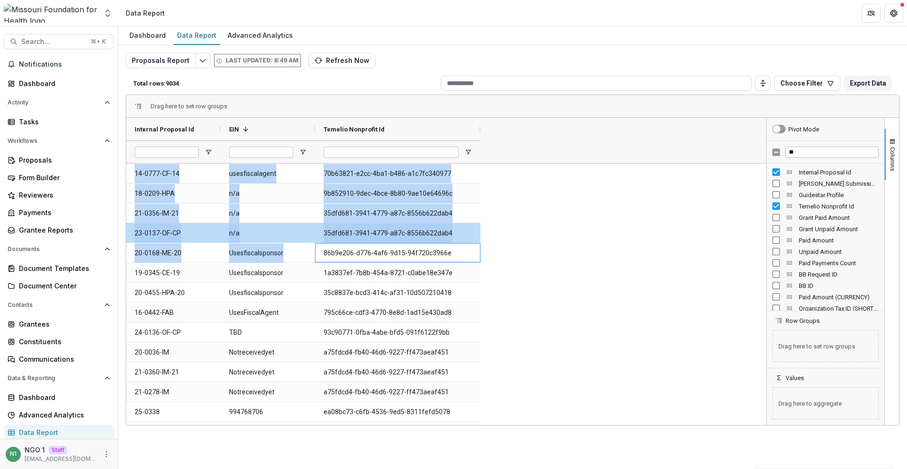
drag, startPoint x: 337, startPoint y: 258, endPoint x: 481, endPoint y: 251, distance: 144.7
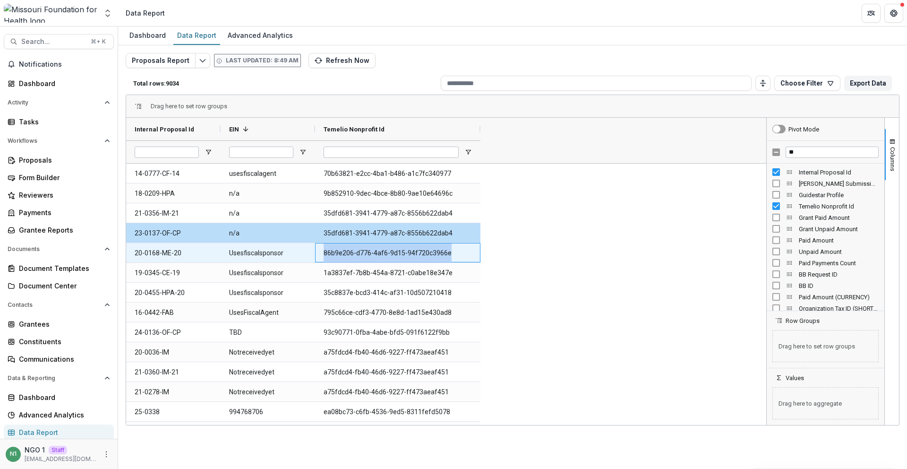
drag, startPoint x: 469, startPoint y: 257, endPoint x: 319, endPoint y: 257, distance: 149.3
click at [319, 257] on div "86b9e206-d776-4af6-9d15-94f720c3966e" at bounding box center [397, 252] width 165 height 19
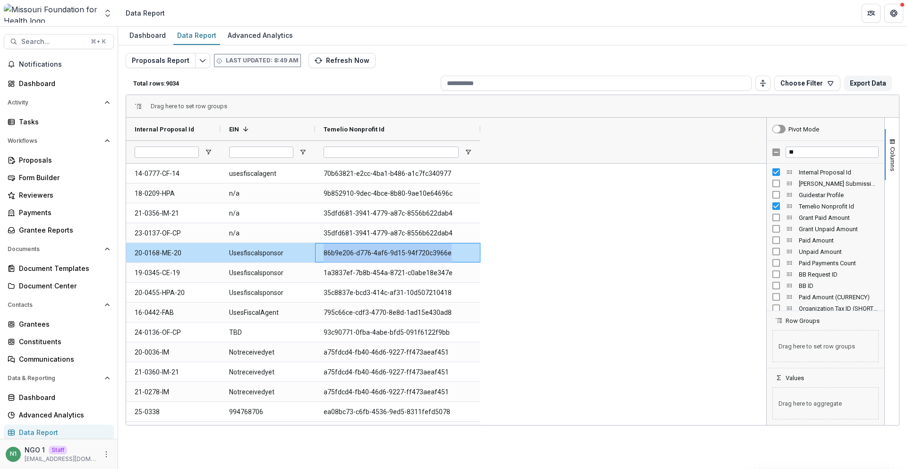
copy Id-809 "86b9e206-d776-4af6-9d15-94f720c3966e"
click at [316, 60] on g "button" at bounding box center [318, 60] width 7 height 5
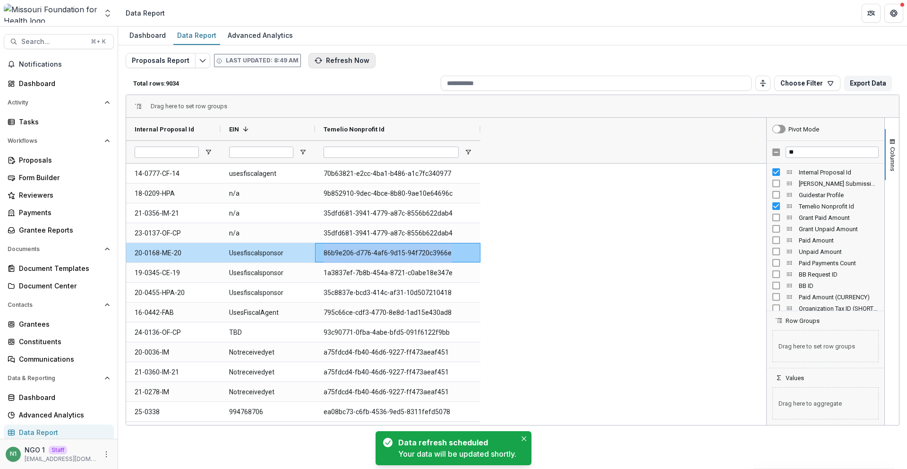
click at [327, 62] on button "Refresh Now" at bounding box center [342, 60] width 67 height 15
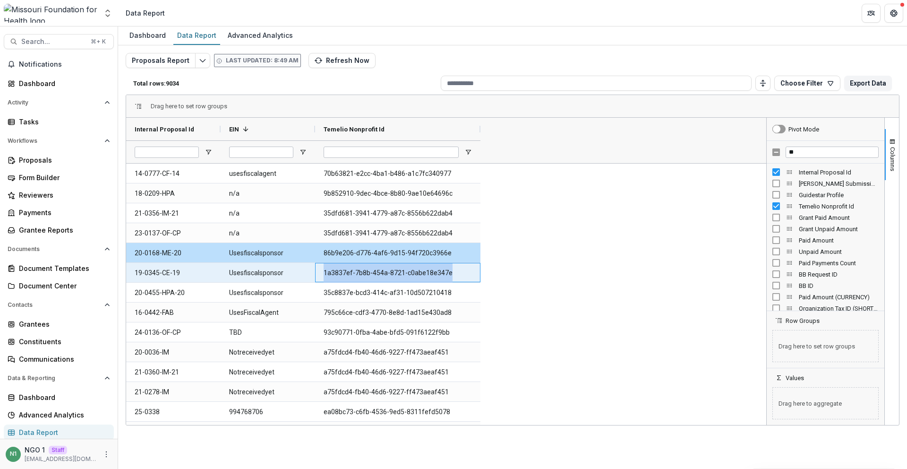
drag, startPoint x: 419, startPoint y: 271, endPoint x: 453, endPoint y: 258, distance: 35.9
click at [476, 269] on div "1a3837ef-7b8b-454a-8721-c0abe18e347e" at bounding box center [397, 272] width 165 height 19
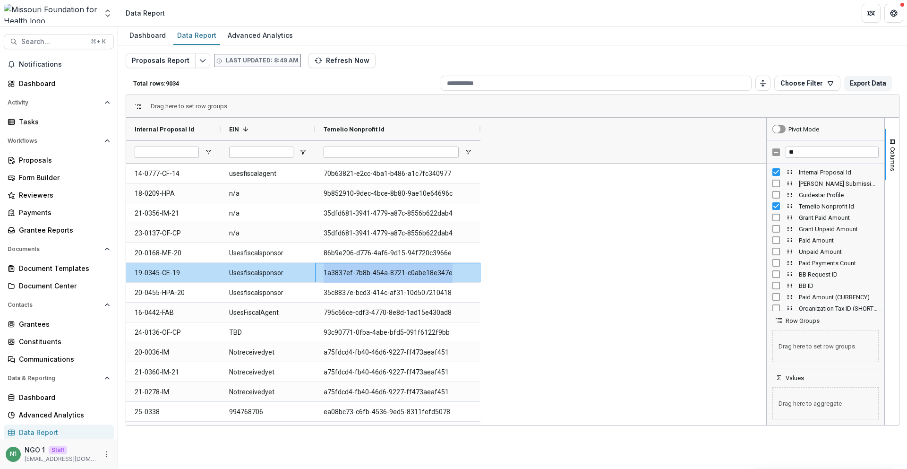
copy Id-812 "1a3837ef-7b8b-454a-8721-c0abe18e347e"
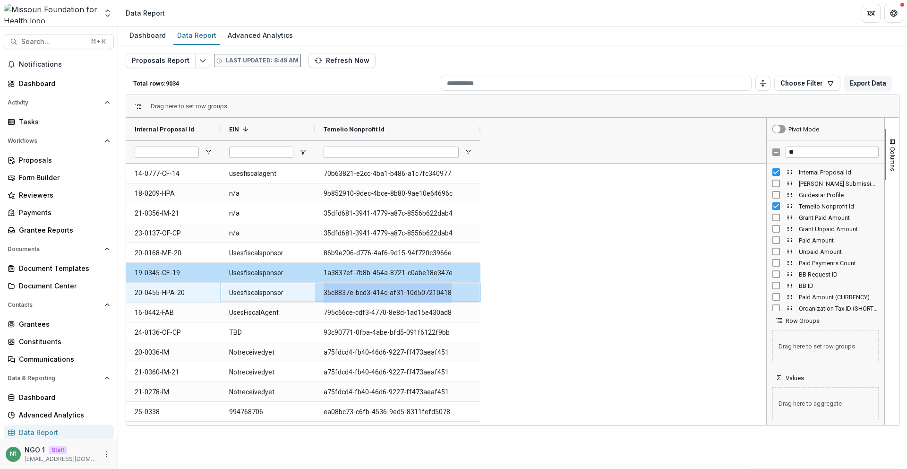
drag, startPoint x: 308, startPoint y: 295, endPoint x: 465, endPoint y: 272, distance: 158.6
click at [470, 287] on div "20-0455-HPA-20 Usesfiscalsponsor 35c8837e-bcd3-414c-af31-10d507210418" at bounding box center [303, 293] width 354 height 20
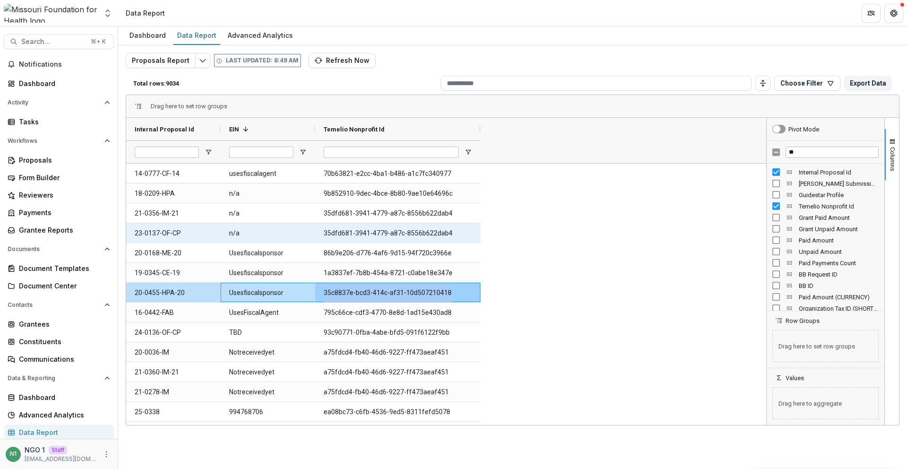
copy div "35c8837e-bcd3-414c-af31-10d507210418"
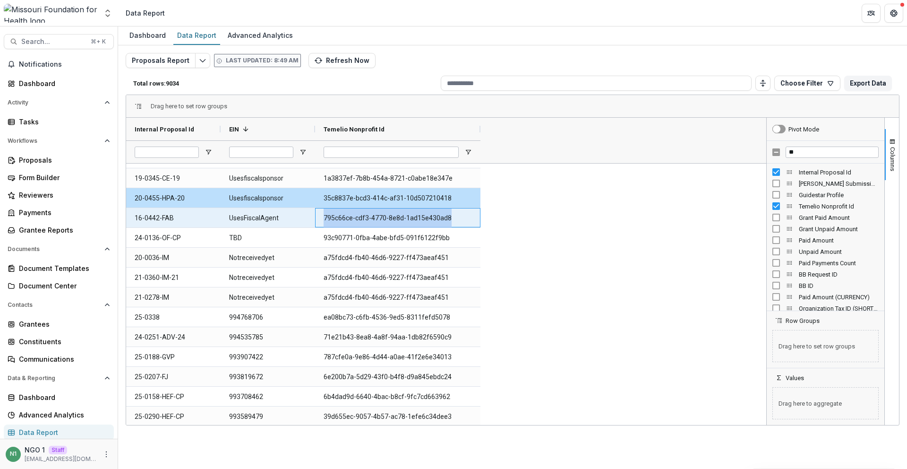
drag, startPoint x: 460, startPoint y: 221, endPoint x: 421, endPoint y: 144, distance: 85.6
click at [474, 220] on div "795c66ce-cdf3-4770-8e8d-1ad15e430ad8" at bounding box center [397, 217] width 165 height 19
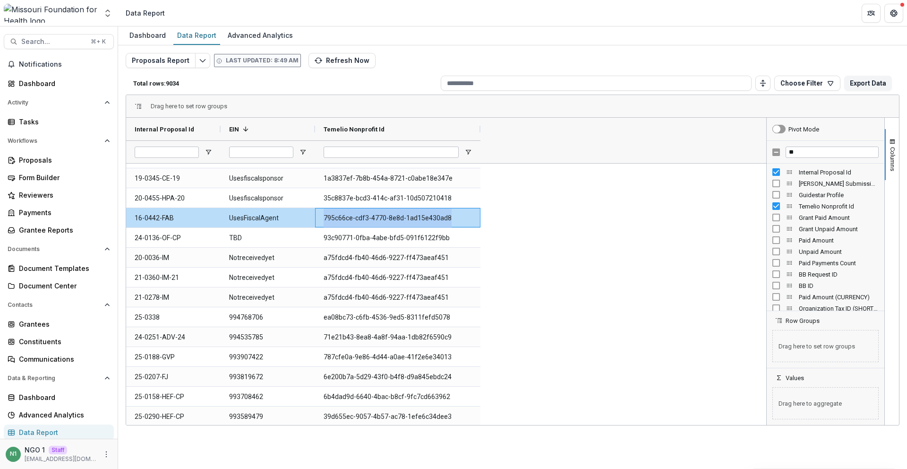
copy Id-818 "795c66ce-cdf3-4770-8e8d-1ad15e430ad8"
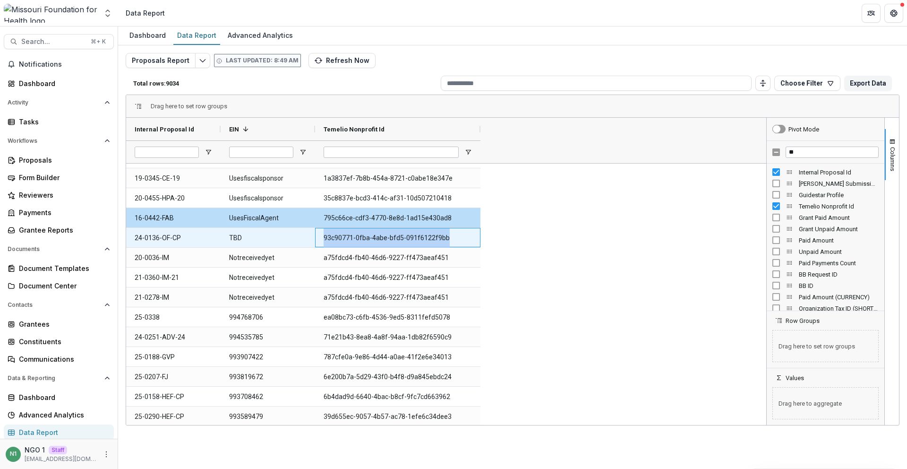
drag, startPoint x: 330, startPoint y: 241, endPoint x: 463, endPoint y: 245, distance: 132.4
click at [463, 245] on Id-821 "93c90771-0fba-4abe-bfd5-091f6122f9bb" at bounding box center [398, 237] width 148 height 19
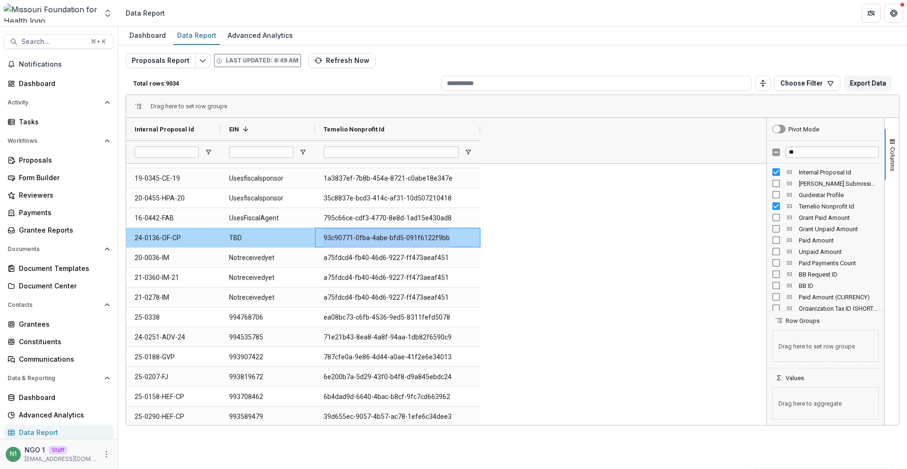
copy Id-821 "93c90771-0fba-4abe-bfd5-091f6122f9bb"
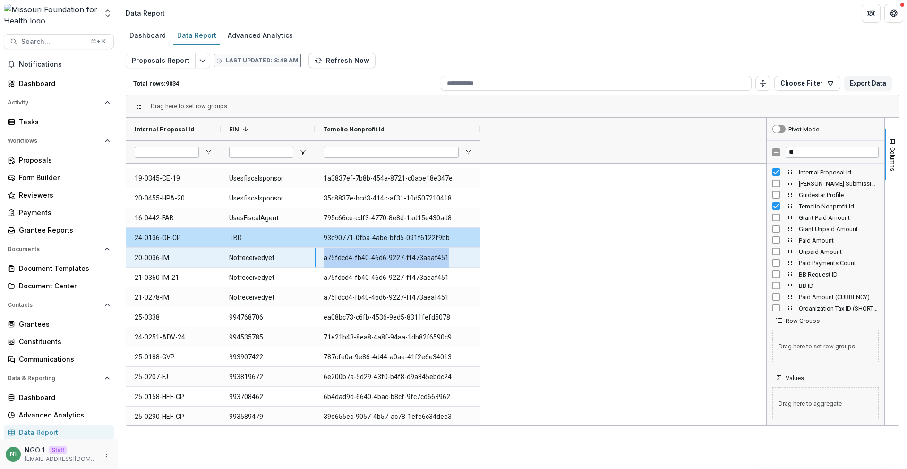
drag, startPoint x: 344, startPoint y: 257, endPoint x: 439, endPoint y: 146, distance: 146.4
click at [471, 254] on div "a75fdcd4-fb40-46d6-9227-ff473aeaf451" at bounding box center [397, 257] width 165 height 19
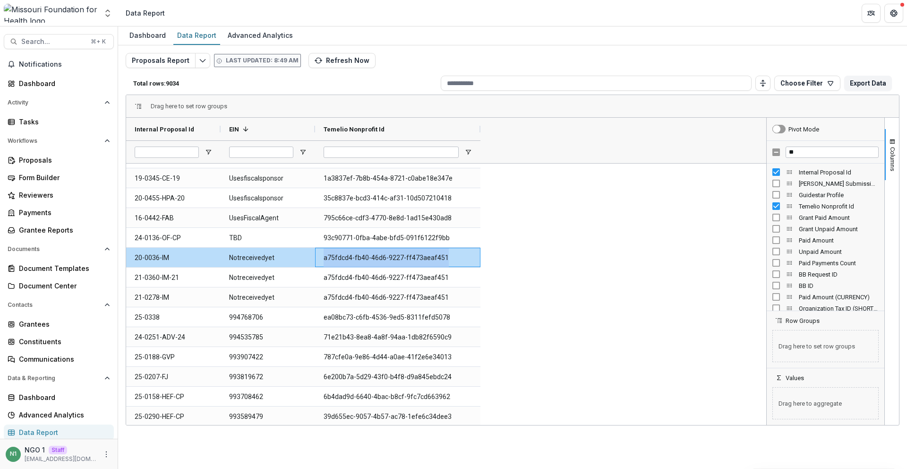
copy Id-824 "a75fdcd4-fb40-46d6-9227-ff473aeaf451"
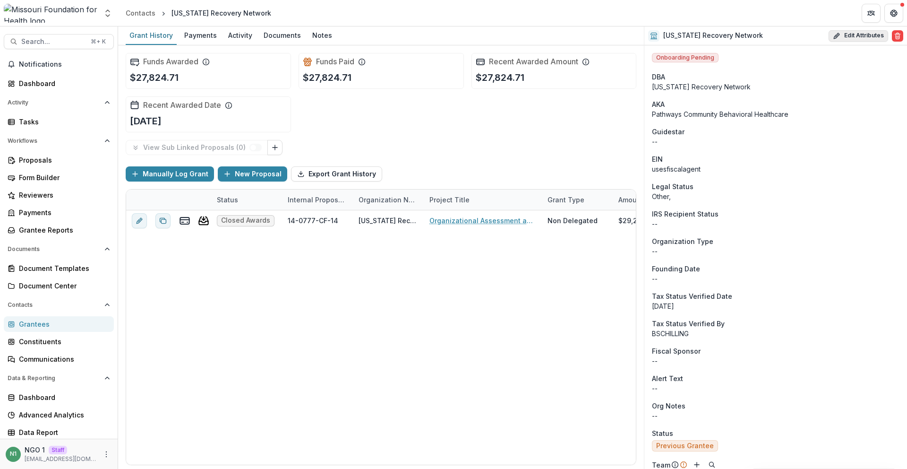
click at [838, 34] on button "Edit Attributes" at bounding box center [859, 35] width 60 height 11
select select
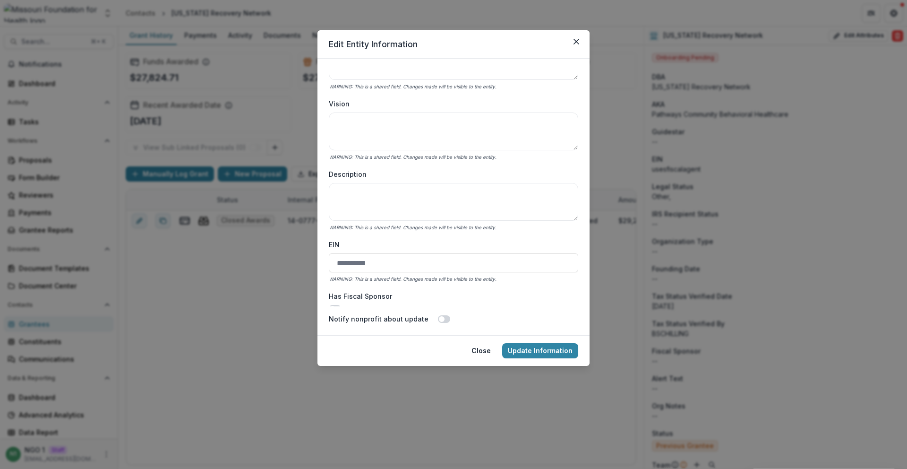
scroll to position [284, 0]
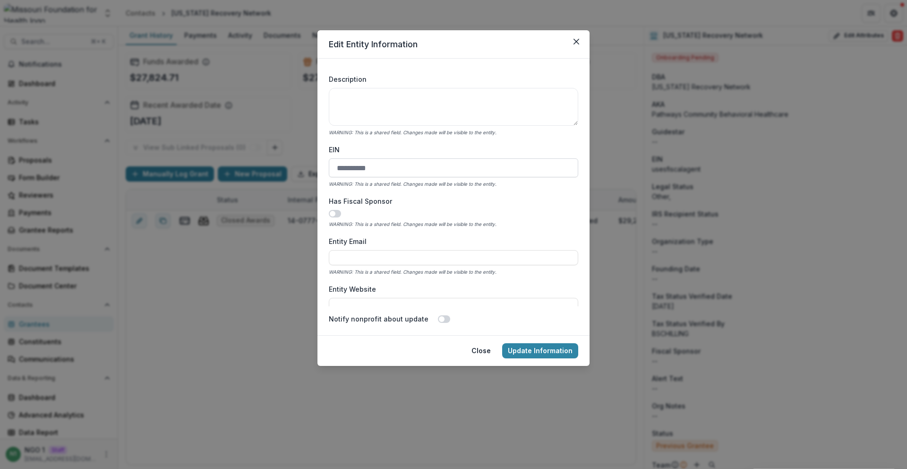
click at [378, 170] on input "EIN" at bounding box center [453, 167] width 249 height 19
click at [549, 347] on button "Update Information" at bounding box center [540, 350] width 76 height 15
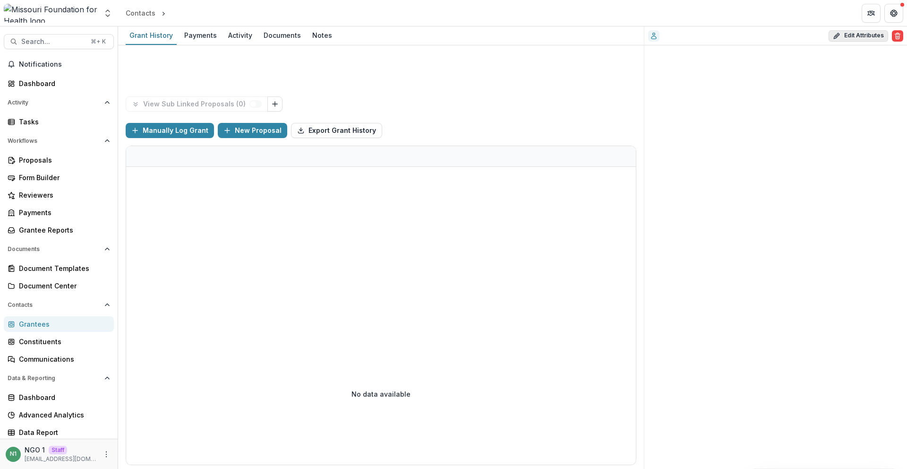
click at [865, 37] on button "Edit Attributes" at bounding box center [859, 35] width 60 height 11
select select
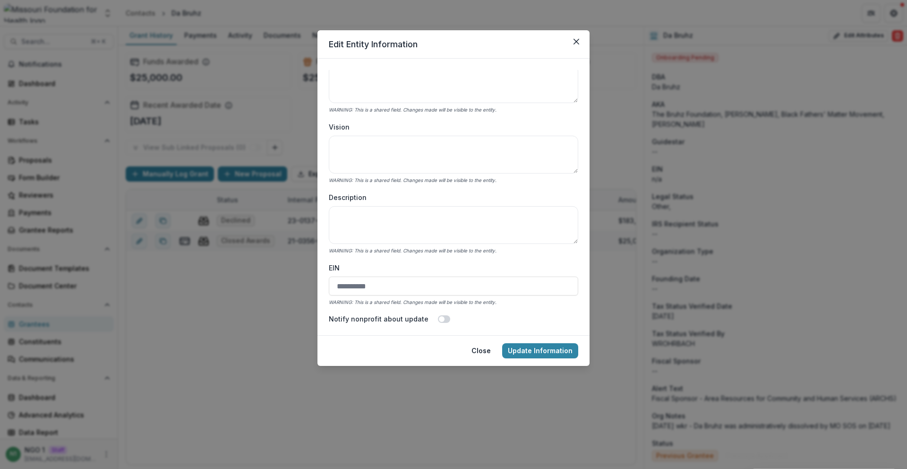
scroll to position [189, 0]
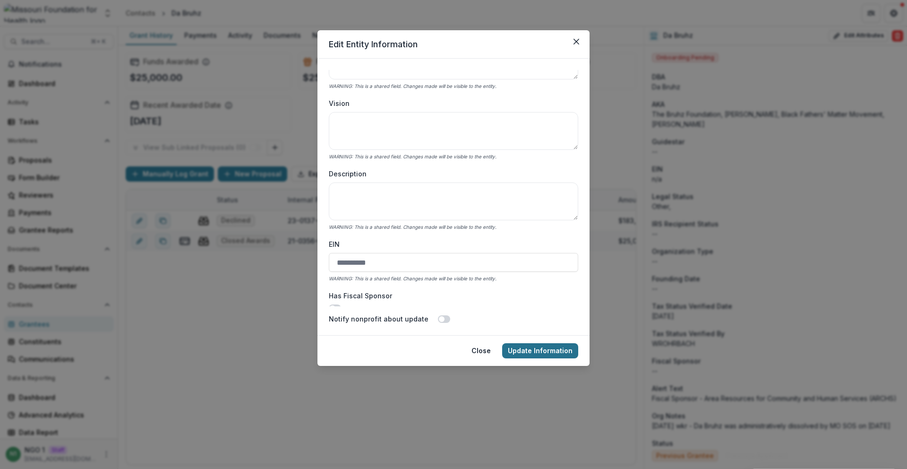
click at [537, 347] on button "Update Information" at bounding box center [540, 350] width 76 height 15
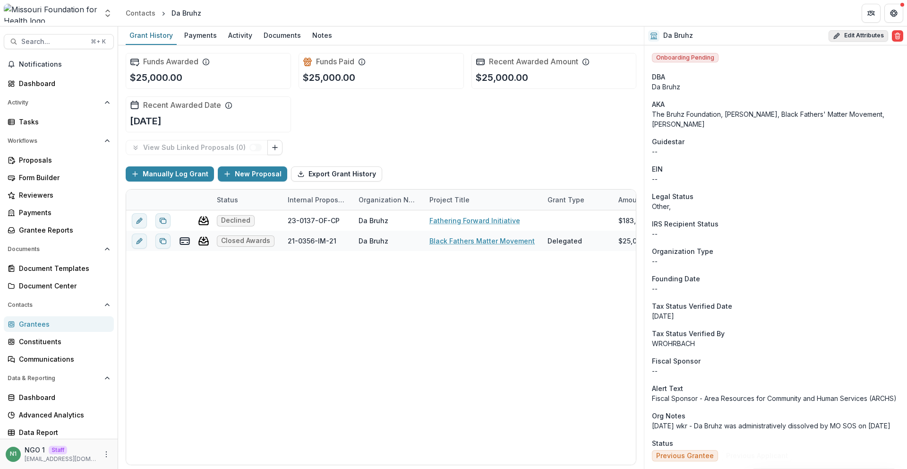
click at [871, 32] on button "Edit Attributes" at bounding box center [859, 35] width 60 height 11
select select
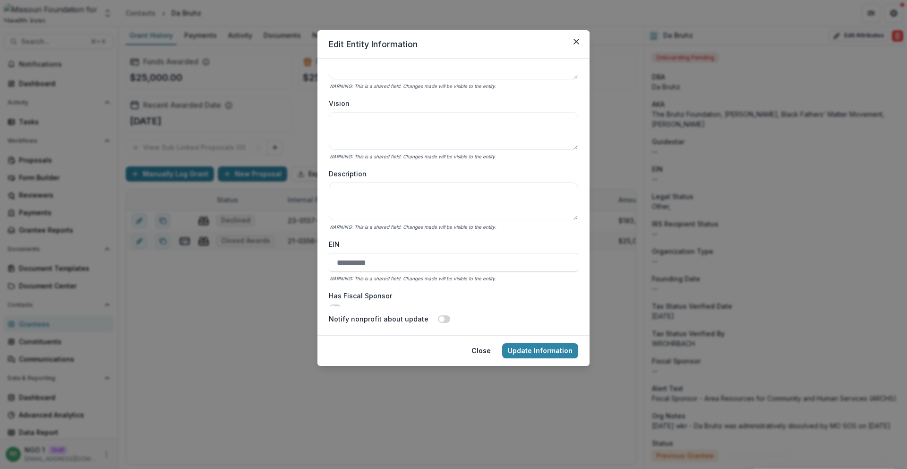
drag, startPoint x: 354, startPoint y: 261, endPoint x: 366, endPoint y: 272, distance: 15.7
click at [354, 261] on input "EIN" at bounding box center [453, 262] width 249 height 19
click at [523, 346] on button "Update Information" at bounding box center [540, 350] width 76 height 15
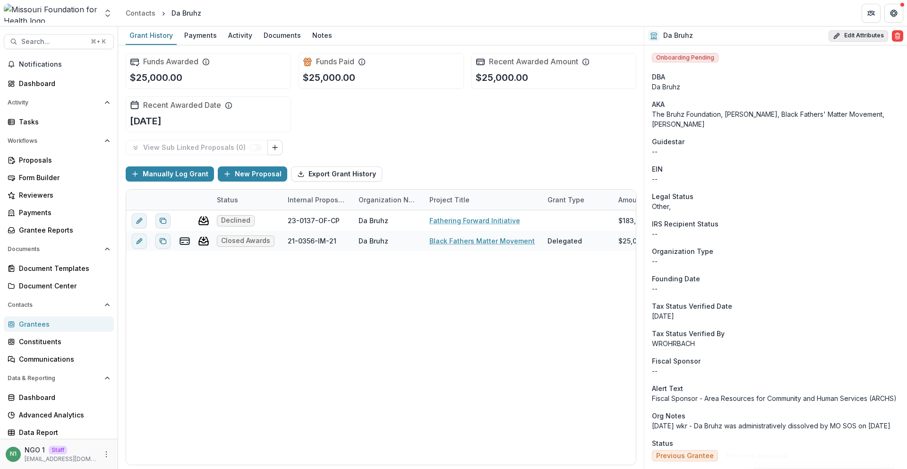
click at [854, 34] on button "Edit Attributes" at bounding box center [859, 35] width 60 height 11
select select
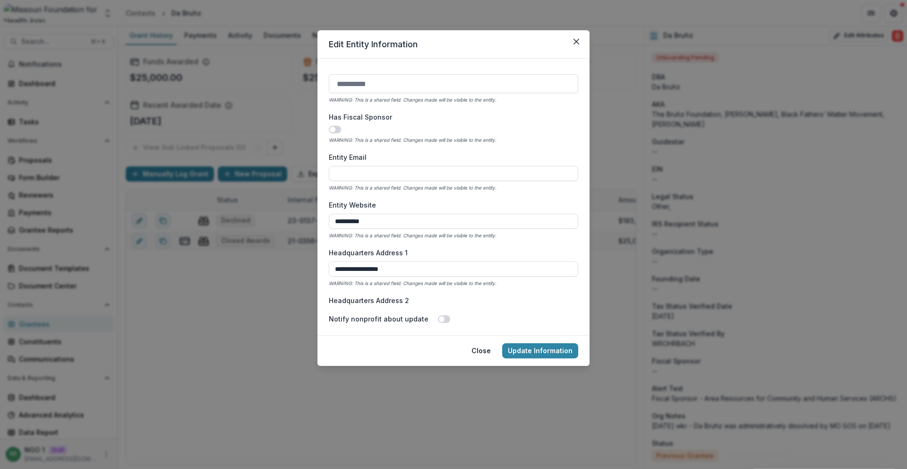
scroll to position [378, 0]
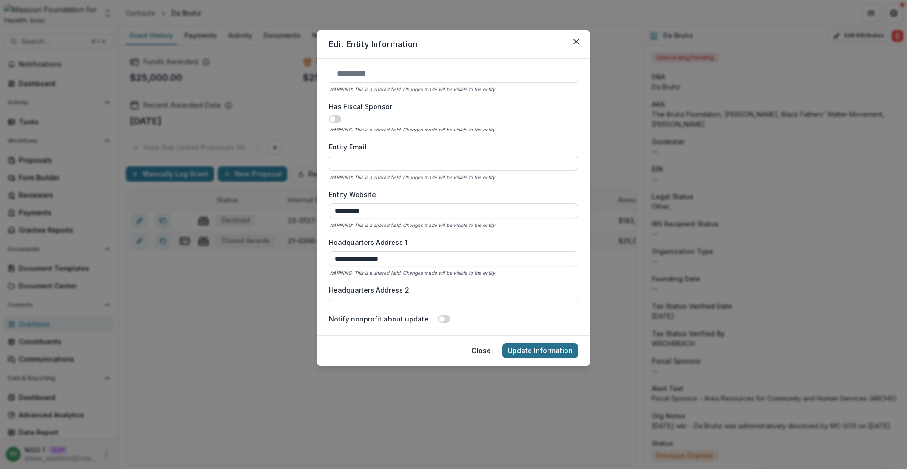
click at [551, 355] on button "Update Information" at bounding box center [540, 350] width 76 height 15
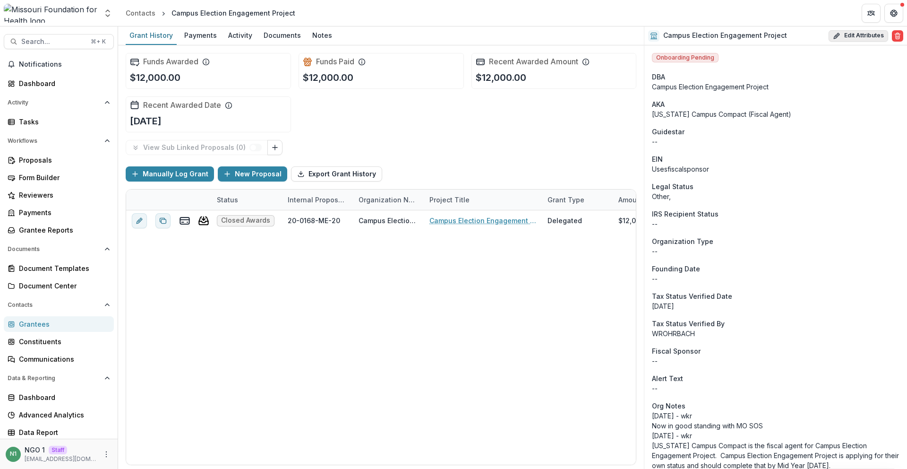
click at [856, 35] on button "Edit Attributes" at bounding box center [859, 35] width 60 height 11
select select
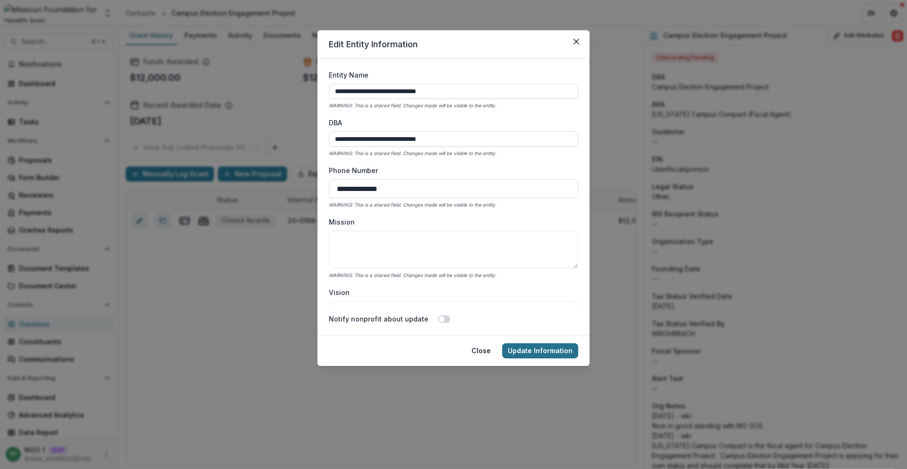
click at [565, 352] on button "Update Information" at bounding box center [540, 350] width 76 height 15
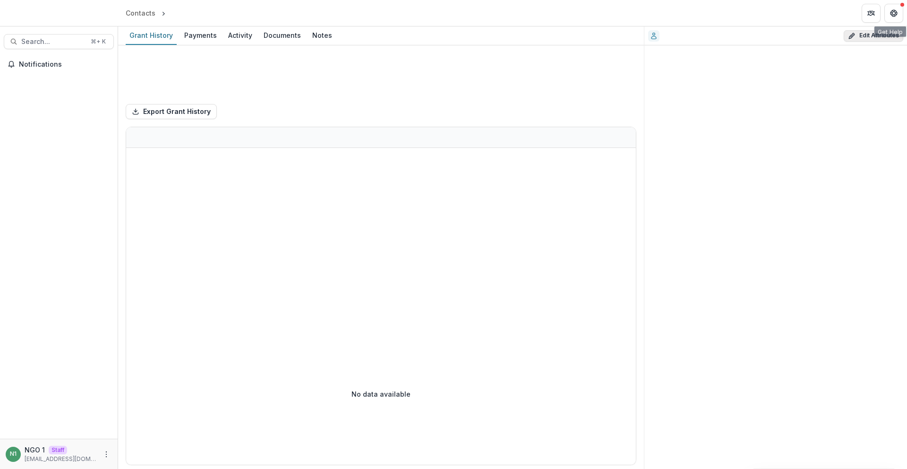
click at [886, 33] on button "Edit Attributes" at bounding box center [874, 35] width 60 height 11
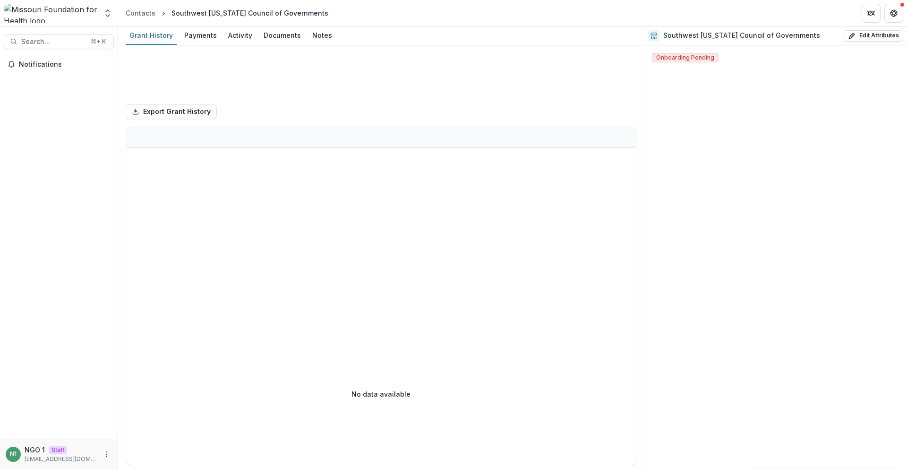
select select
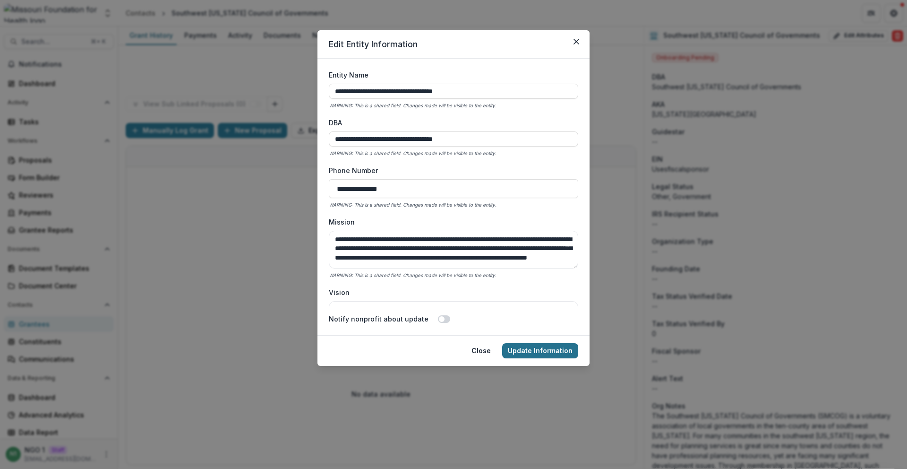
click at [574, 349] on button "Update Information" at bounding box center [540, 350] width 76 height 15
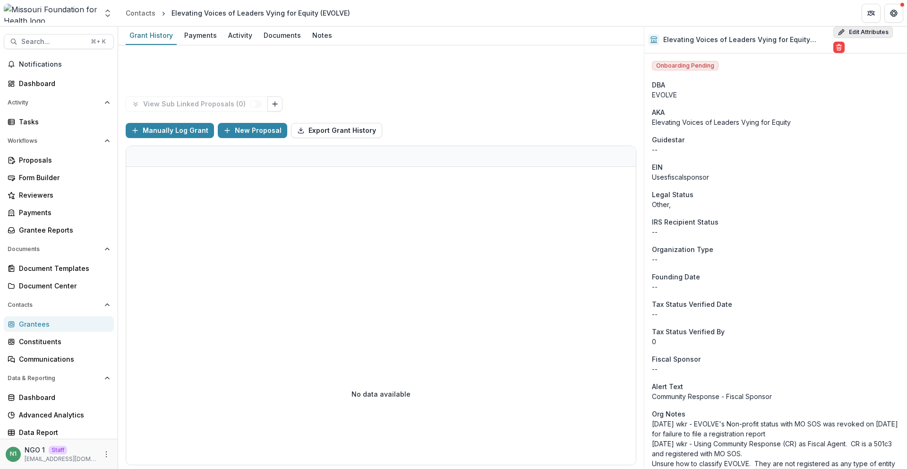
click at [864, 32] on button "Edit Attributes" at bounding box center [864, 31] width 60 height 11
select select
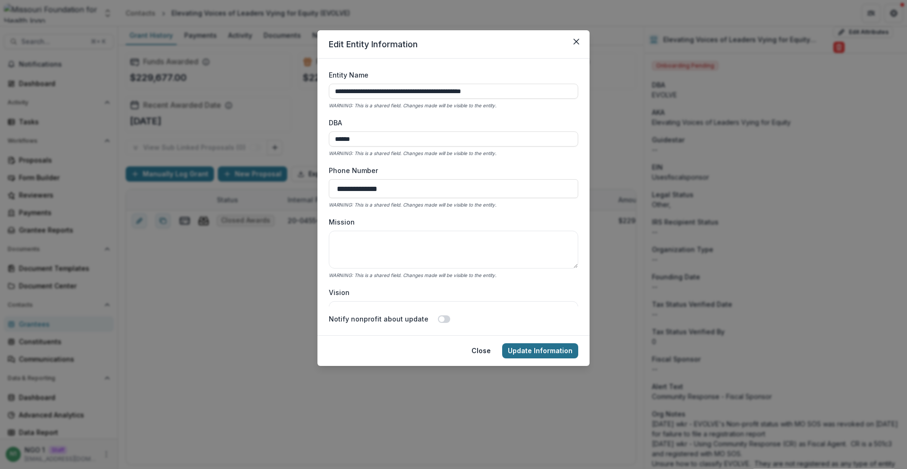
click at [567, 351] on button "Update Information" at bounding box center [540, 350] width 76 height 15
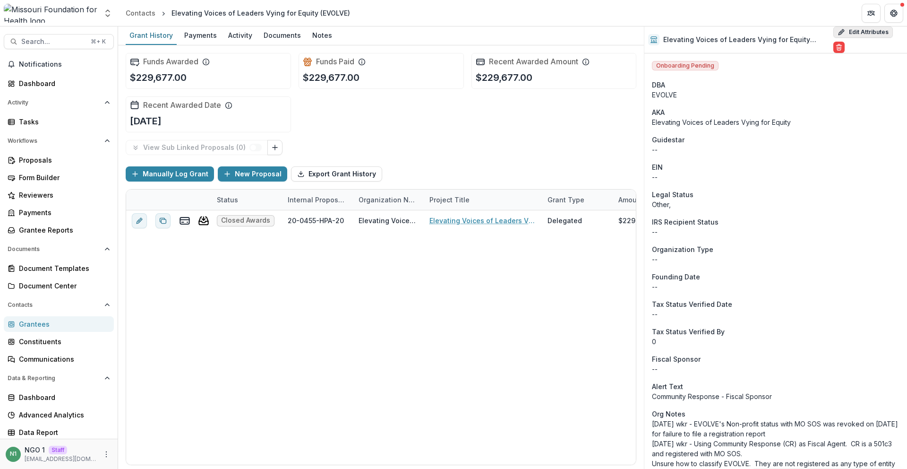
click at [866, 34] on button "Edit Attributes" at bounding box center [864, 31] width 60 height 11
select select
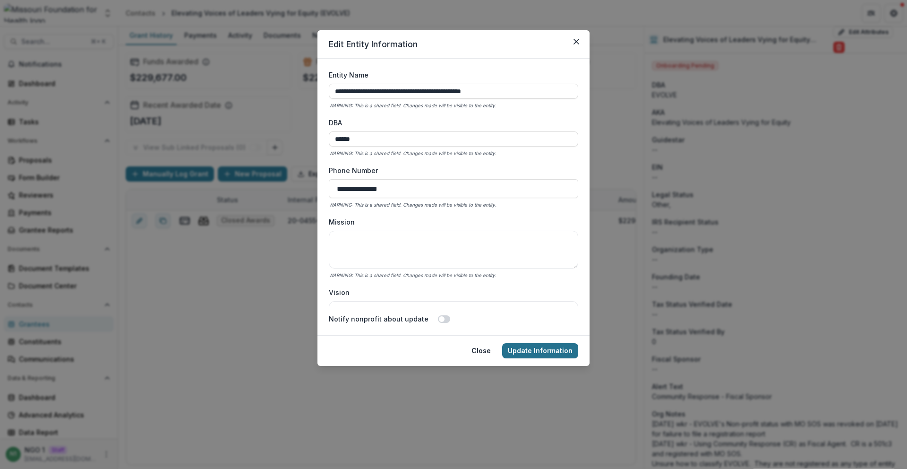
click at [526, 355] on button "Update Information" at bounding box center [540, 350] width 76 height 15
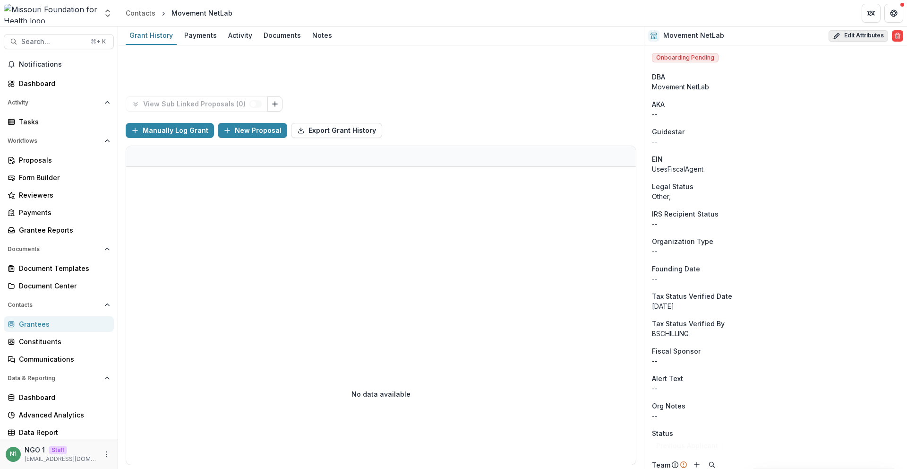
click at [863, 30] on button "Edit Attributes" at bounding box center [859, 35] width 60 height 11
select select
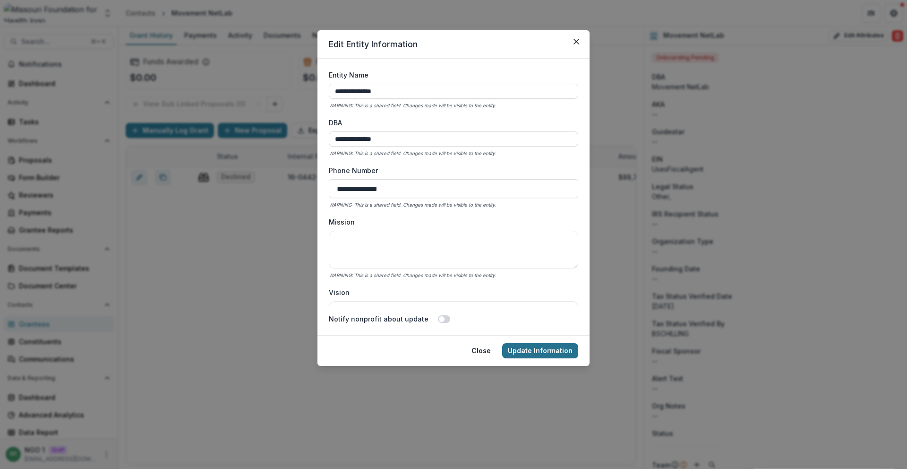
click at [533, 354] on button "Update Information" at bounding box center [540, 350] width 76 height 15
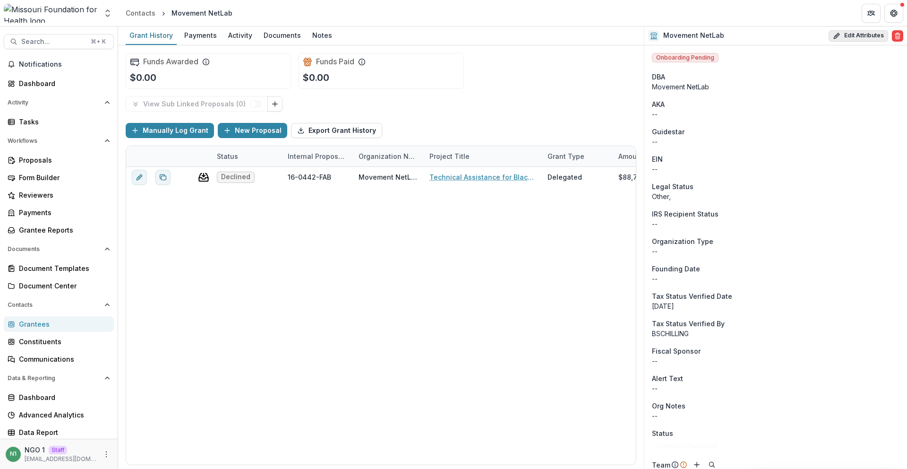
click at [842, 34] on button "Edit Attributes" at bounding box center [859, 35] width 60 height 11
select select
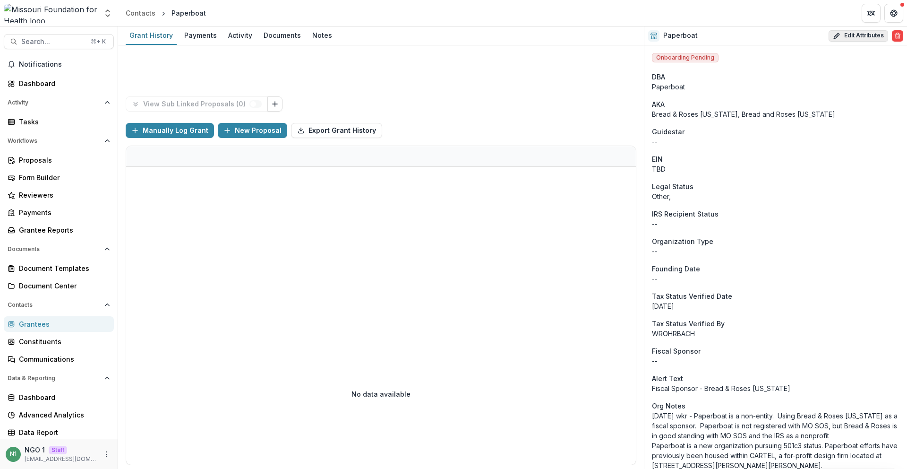
click at [857, 37] on button "Edit Attributes" at bounding box center [859, 35] width 60 height 11
select select
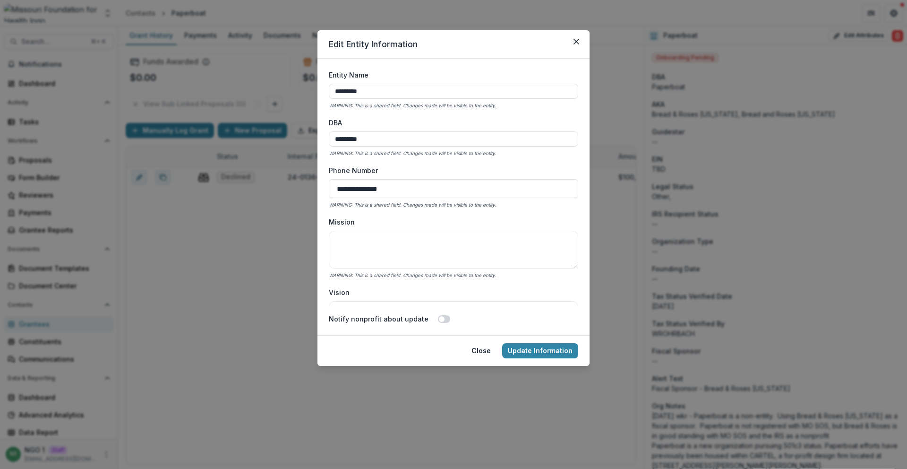
drag, startPoint x: 542, startPoint y: 352, endPoint x: 593, endPoint y: 345, distance: 51.5
click at [542, 352] on button "Update Information" at bounding box center [540, 350] width 76 height 15
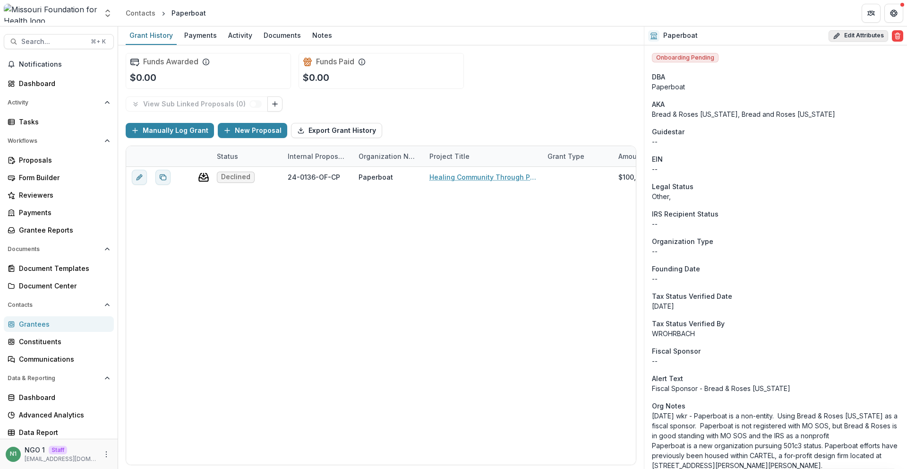
click at [837, 38] on icon "button" at bounding box center [837, 36] width 8 height 8
select select
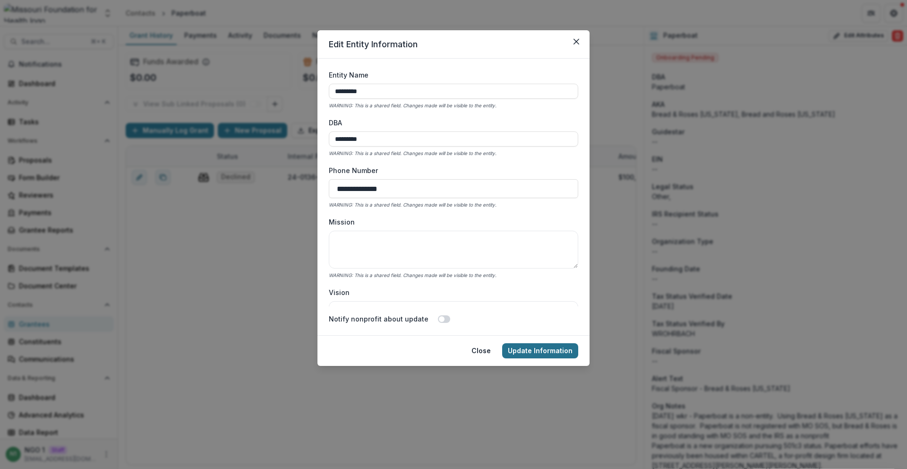
click at [549, 354] on button "Update Information" at bounding box center [540, 350] width 76 height 15
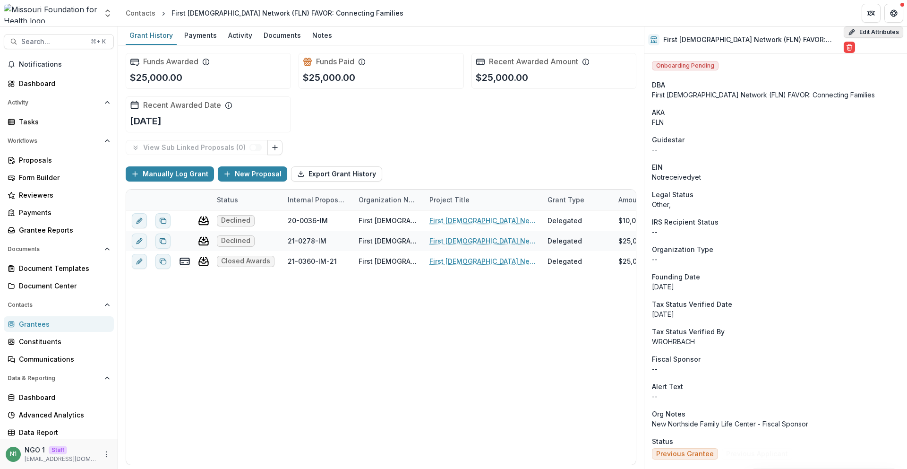
click at [857, 30] on button "Edit Attributes" at bounding box center [874, 31] width 60 height 11
select select
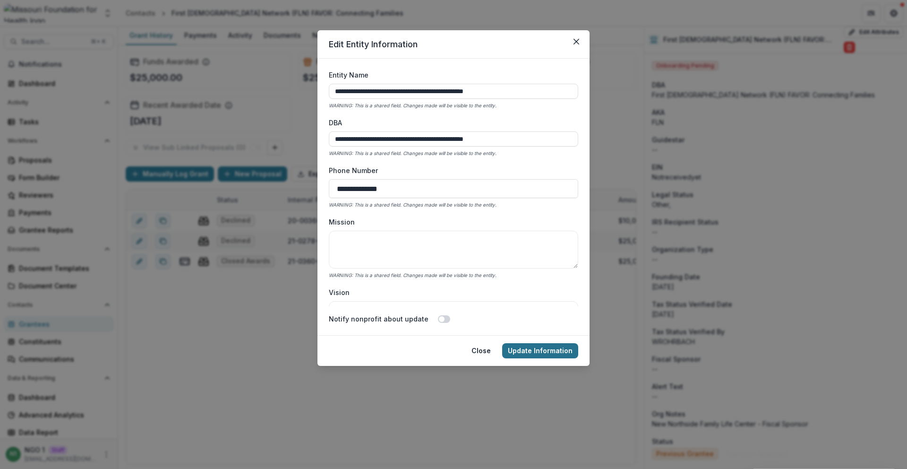
click at [570, 355] on button "Update Information" at bounding box center [540, 350] width 76 height 15
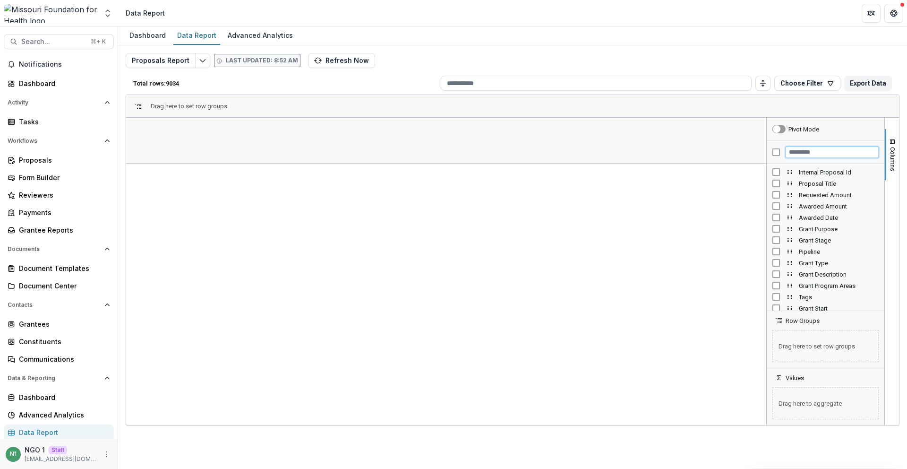
click at [792, 155] on input "Filter Columns Input" at bounding box center [832, 151] width 93 height 11
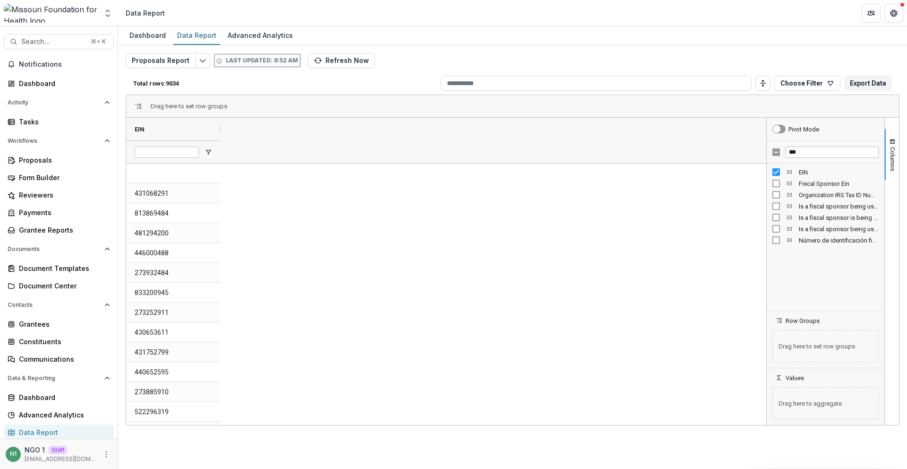
click at [217, 151] on div at bounding box center [173, 151] width 95 height 23
click at [206, 154] on span "Open Filter Menu" at bounding box center [209, 152] width 8 height 8
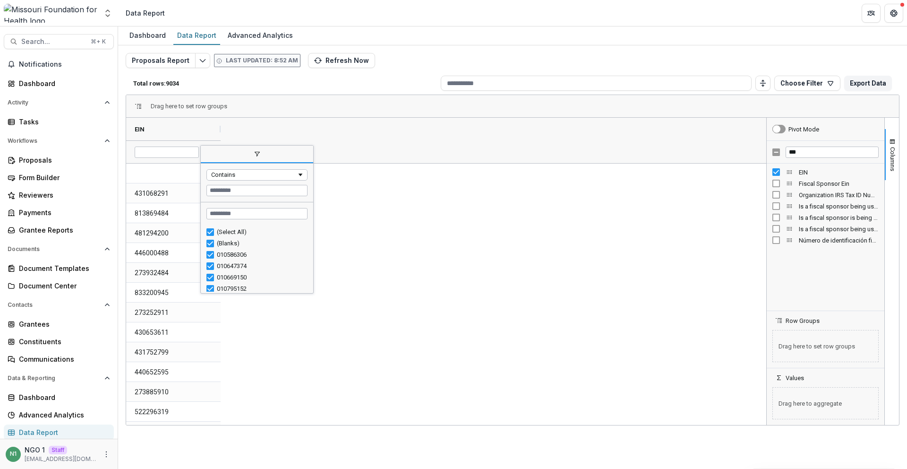
click at [227, 129] on div "EIN" at bounding box center [446, 140] width 640 height 45
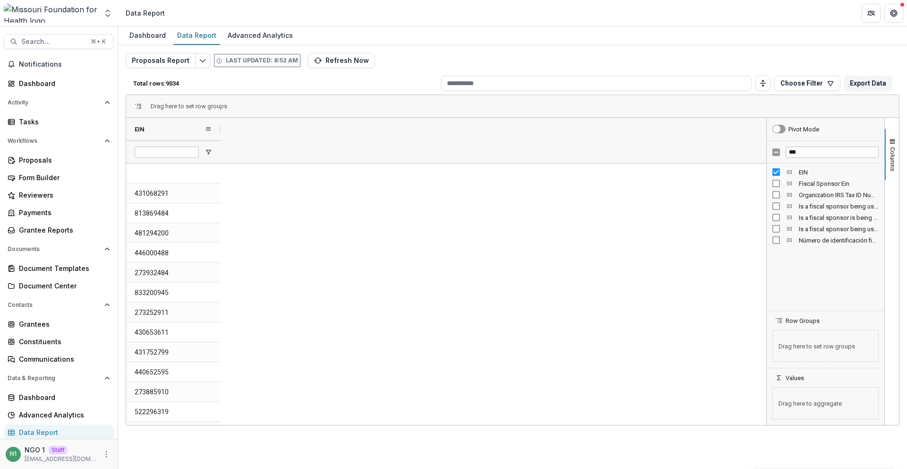
click at [213, 133] on div "EIN" at bounding box center [173, 129] width 95 height 23
click at [203, 129] on div "EIN" at bounding box center [170, 129] width 70 height 18
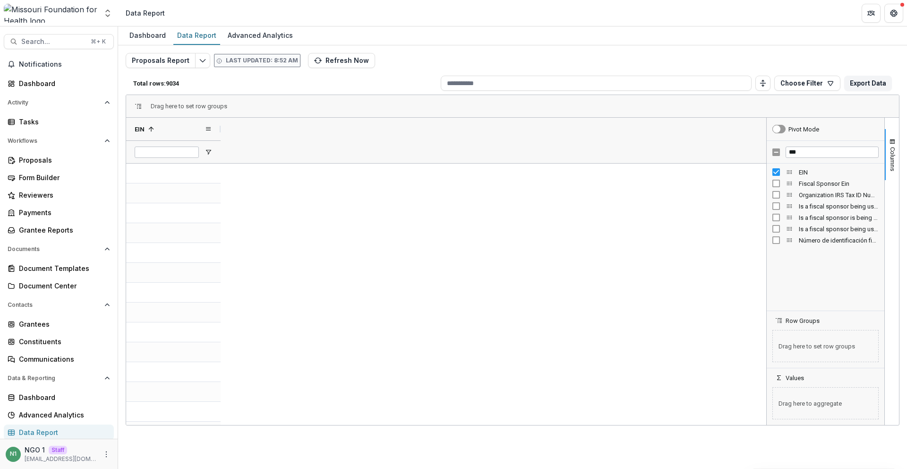
click at [170, 131] on div "EIN 1" at bounding box center [170, 129] width 70 height 18
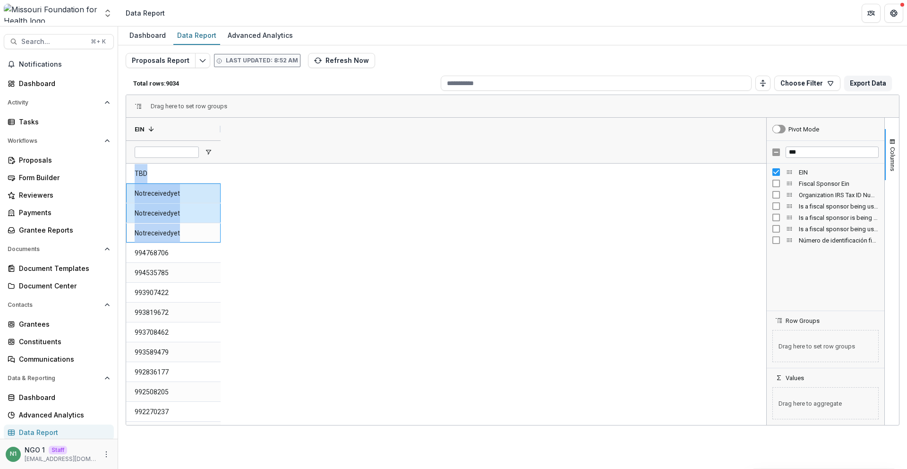
drag, startPoint x: 204, startPoint y: 230, endPoint x: 121, endPoint y: 178, distance: 97.9
click at [120, 178] on div "Proposals Report Last updated: 8:52 AM Refresh Now Total rows: 9034 Choose Filt…" at bounding box center [512, 223] width 789 height 357
click at [144, 173] on EIN-699 "TBD" at bounding box center [173, 173] width 77 height 19
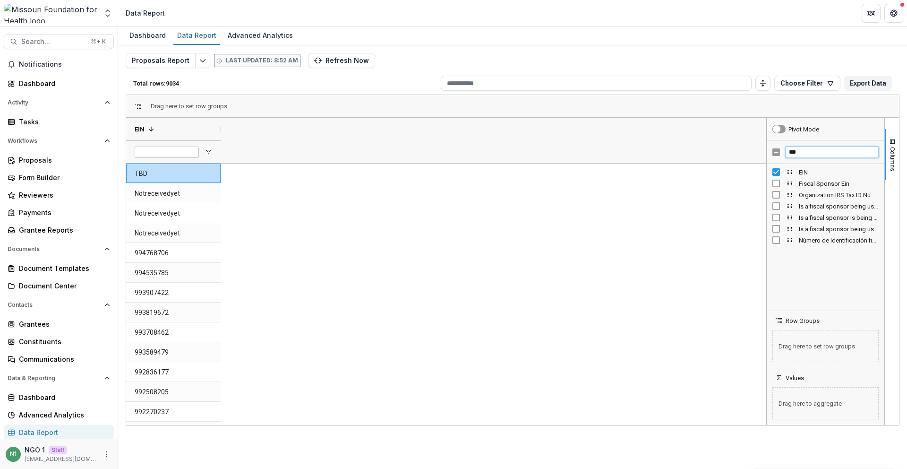
click at [821, 156] on input "***" at bounding box center [832, 151] width 93 height 11
type input "*"
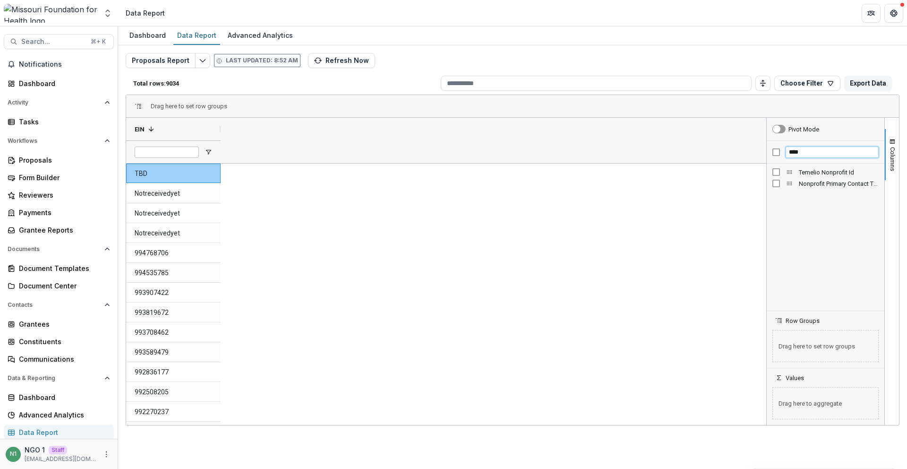
type input "****"
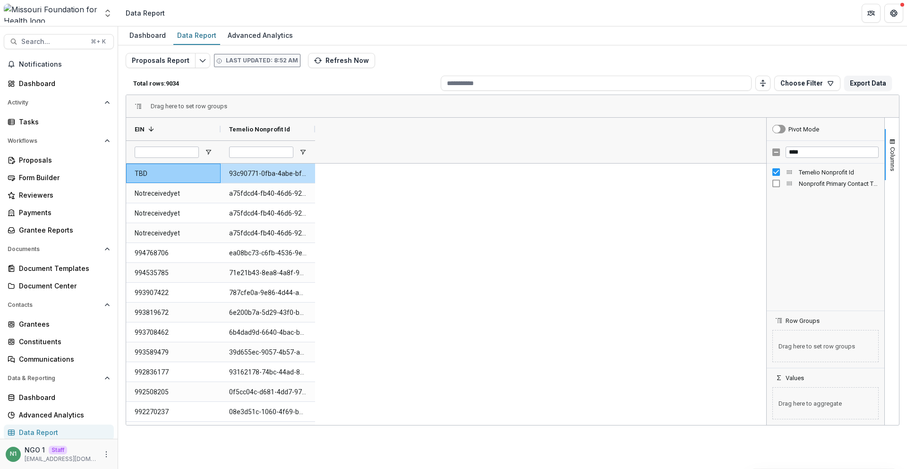
click at [315, 130] on div at bounding box center [315, 129] width 4 height 23
drag, startPoint x: 315, startPoint y: 130, endPoint x: 306, endPoint y: 139, distance: 12.7
click at [315, 129] on div at bounding box center [315, 129] width 4 height 23
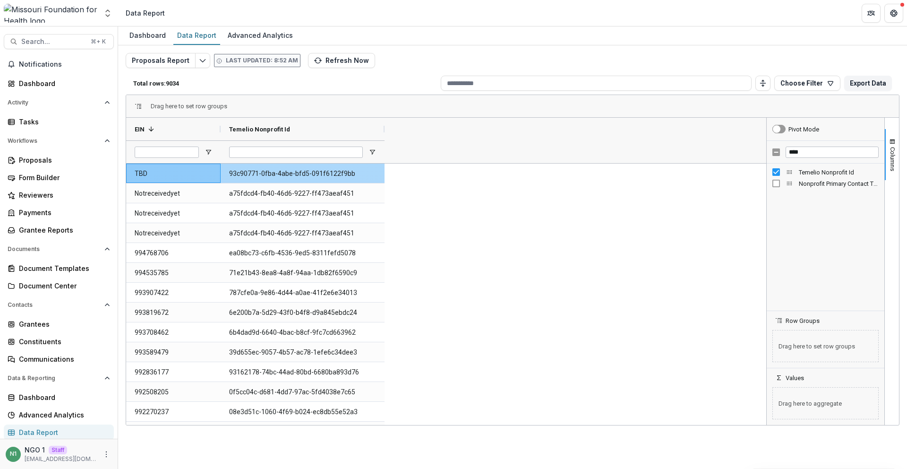
click at [282, 171] on Id-723 "93c90771-0fba-4abe-bfd5-091f6122f9bb" at bounding box center [302, 173] width 147 height 19
copy Id-723 "93c90771-0fba-4abe-bfd5-091f6122f9bb"
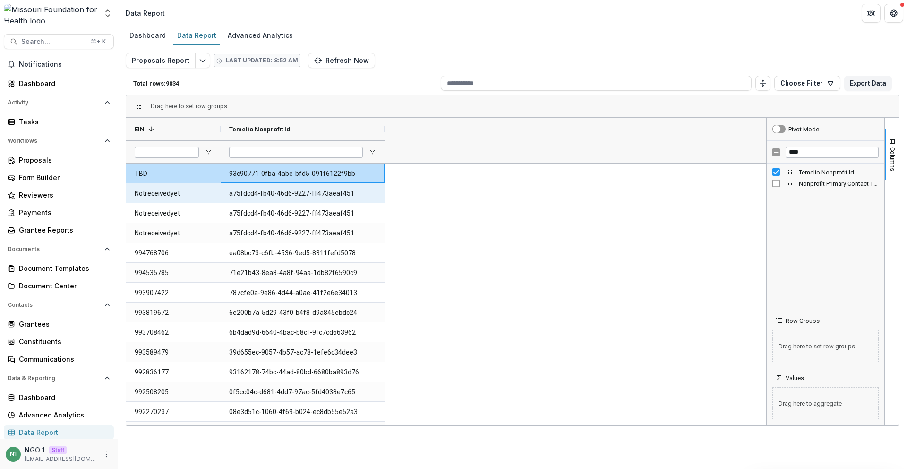
click at [242, 195] on Id-724 "a75fdcd4-fb40-46d6-9227-ff473aeaf451" at bounding box center [302, 193] width 147 height 19
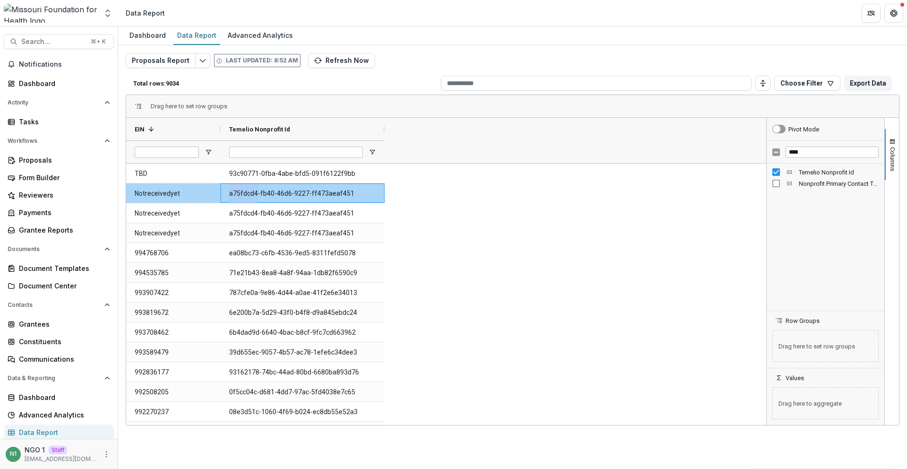
click at [242, 195] on Id-724 "a75fdcd4-fb40-46d6-9227-ff473aeaf451" at bounding box center [302, 193] width 147 height 19
copy Id-724 "a75fdcd4-fb40-46d6-9227-ff473aeaf451"
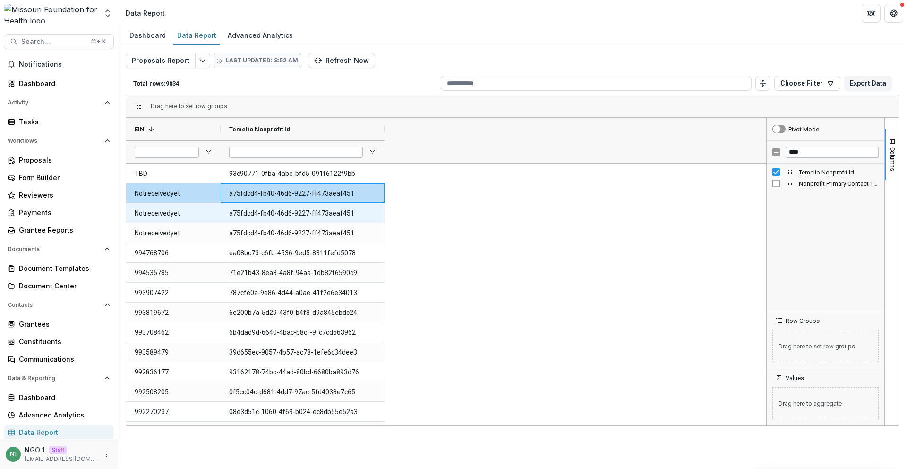
click at [254, 213] on Id-725 "a75fdcd4-fb40-46d6-9227-ff473aeaf451" at bounding box center [302, 213] width 147 height 19
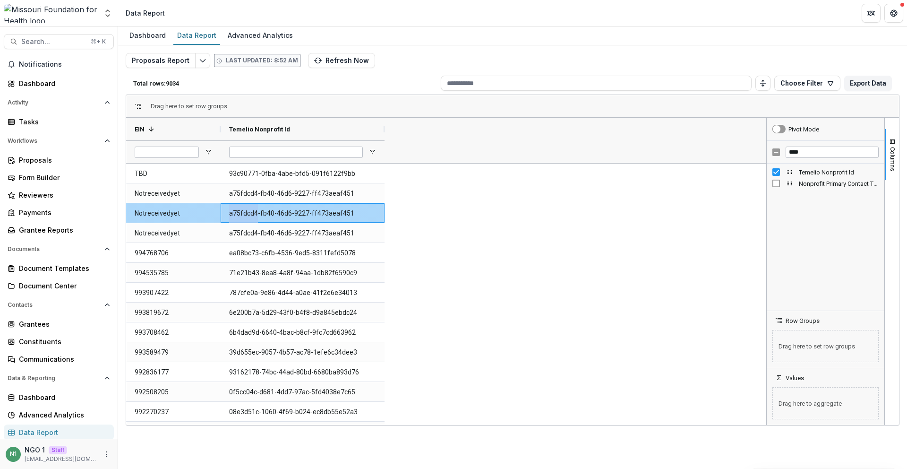
click at [254, 213] on Id-725 "a75fdcd4-fb40-46d6-9227-ff473aeaf451" at bounding box center [302, 213] width 147 height 19
copy Id-725 "a75fdcd4-fb40-46d6-9227-ff473aeaf451"
click at [319, 61] on polyline "button" at bounding box center [320, 60] width 2 height 1
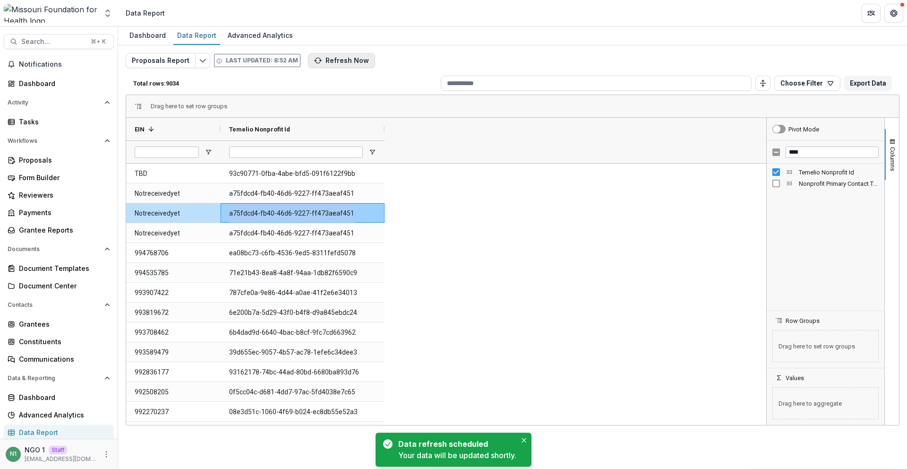
click at [317, 62] on button "Refresh Now" at bounding box center [341, 60] width 67 height 15
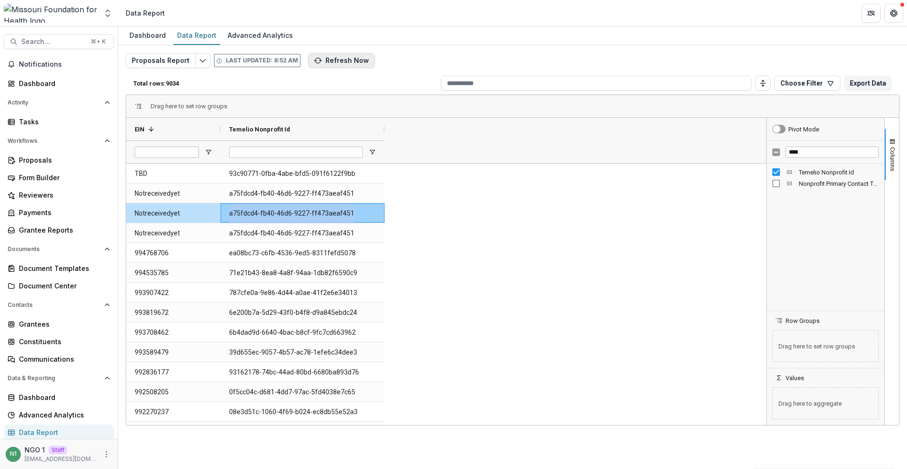
click at [323, 60] on button "Refresh Now" at bounding box center [341, 60] width 67 height 15
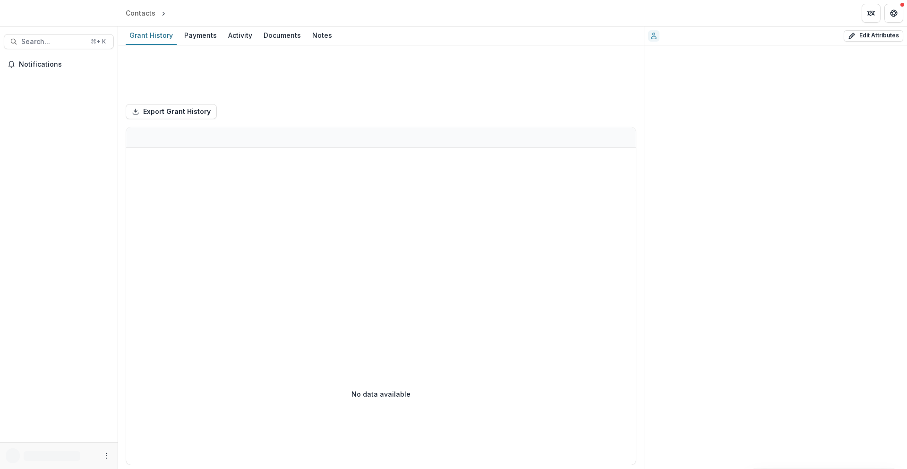
drag, startPoint x: 879, startPoint y: 35, endPoint x: 798, endPoint y: 85, distance: 95.6
click at [879, 35] on button "Edit Attributes" at bounding box center [874, 35] width 60 height 11
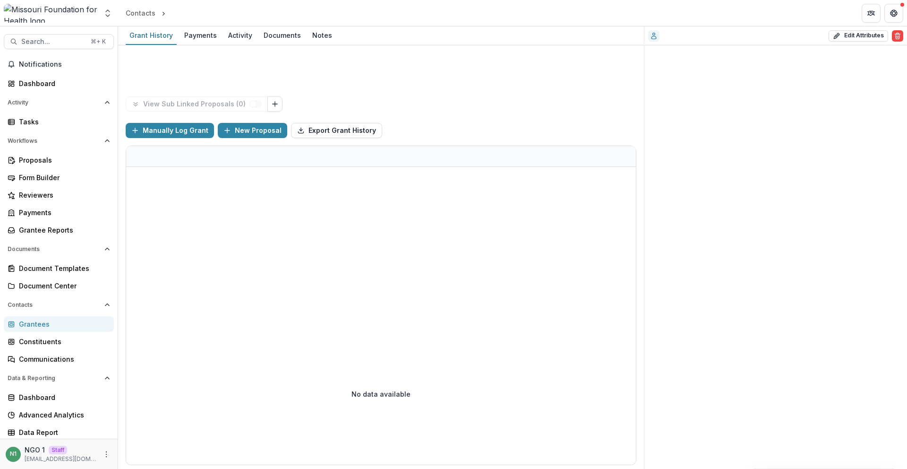
select select
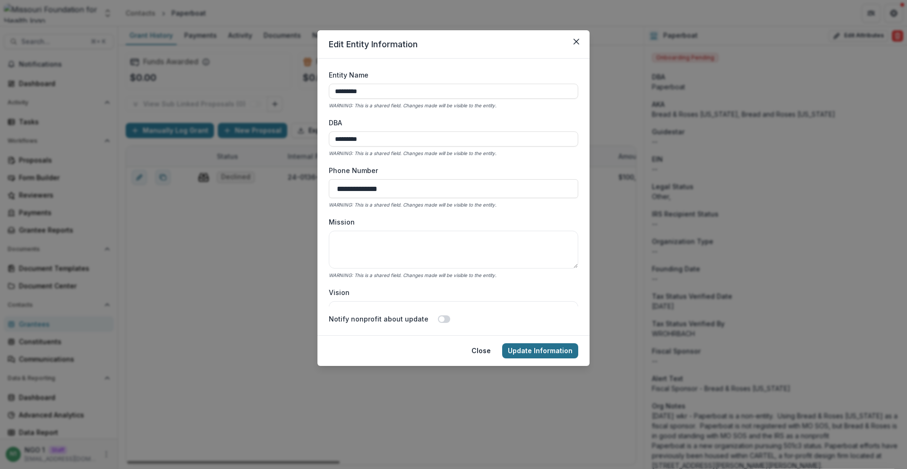
drag, startPoint x: 554, startPoint y: 345, endPoint x: 536, endPoint y: 276, distance: 71.7
click at [554, 346] on button "Update Information" at bounding box center [540, 350] width 76 height 15
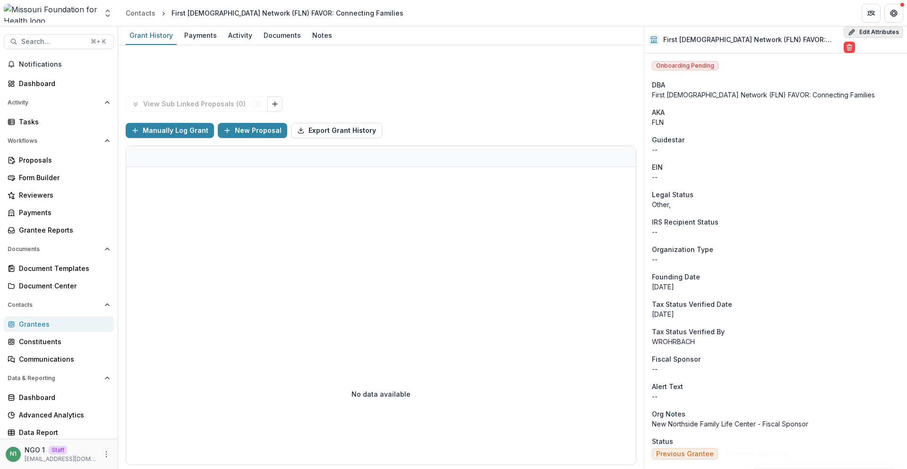
click at [881, 30] on button "Edit Attributes" at bounding box center [874, 31] width 60 height 11
select select
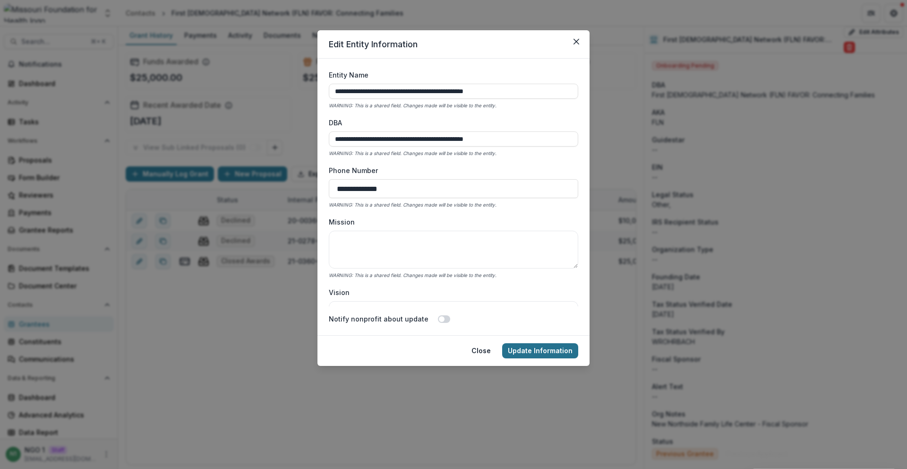
click at [548, 355] on button "Update Information" at bounding box center [540, 350] width 76 height 15
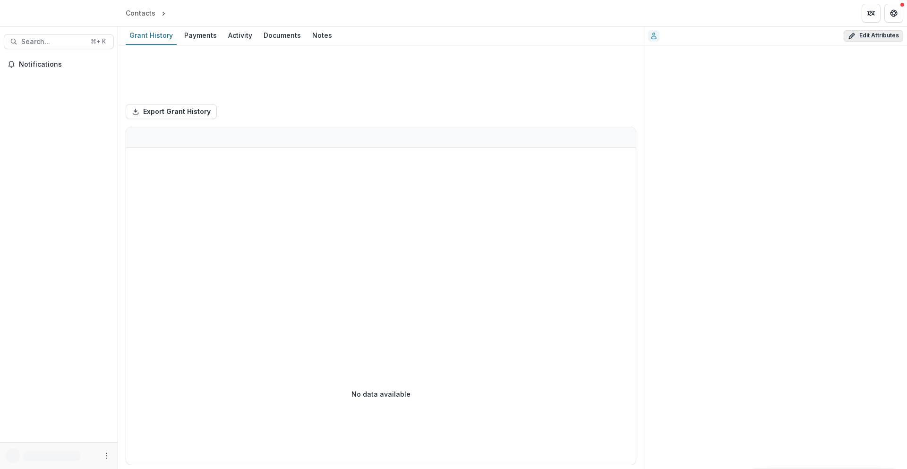
click at [890, 31] on button "Edit Attributes" at bounding box center [874, 35] width 60 height 11
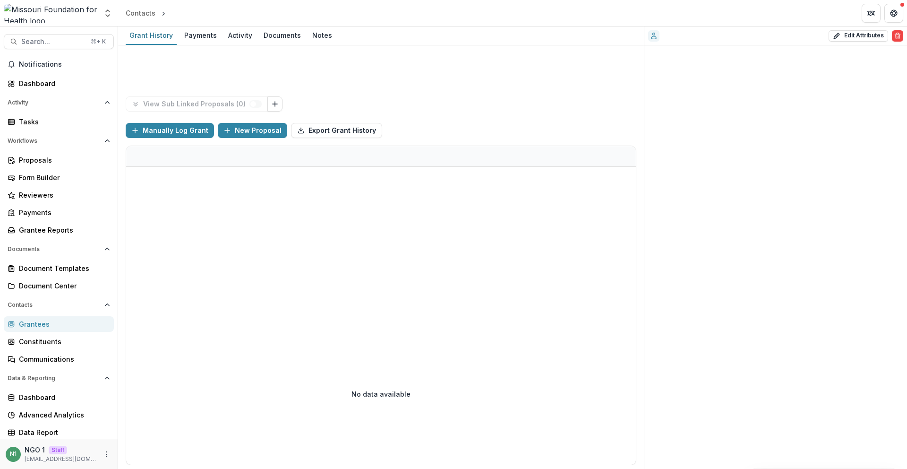
select select
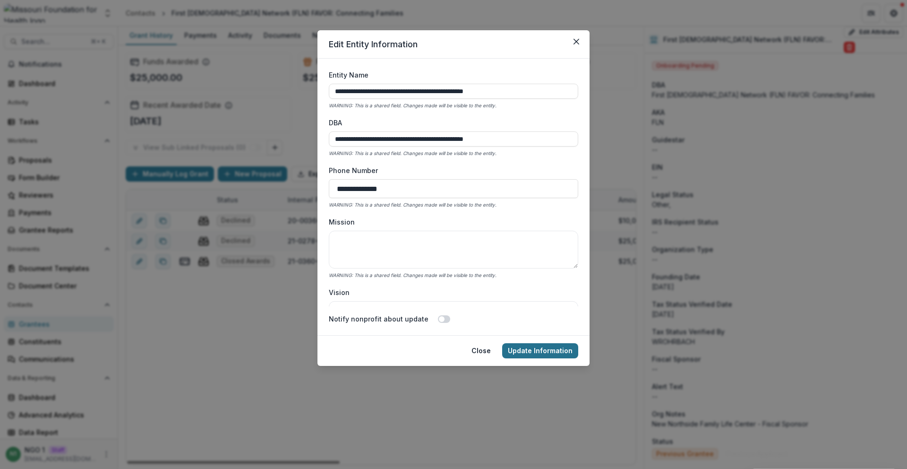
click at [557, 350] on button "Update Information" at bounding box center [540, 350] width 76 height 15
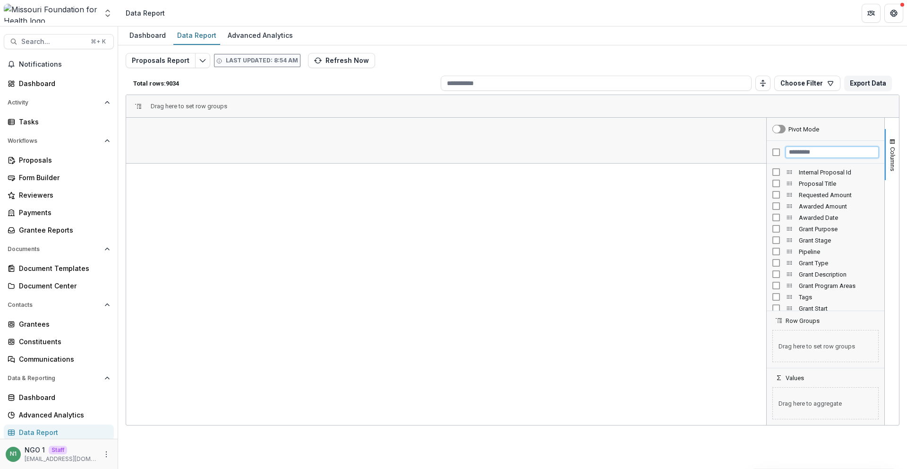
click at [816, 154] on input "Filter Columns Input" at bounding box center [832, 151] width 93 height 11
click at [791, 155] on input "Filter Columns Input" at bounding box center [832, 151] width 93 height 11
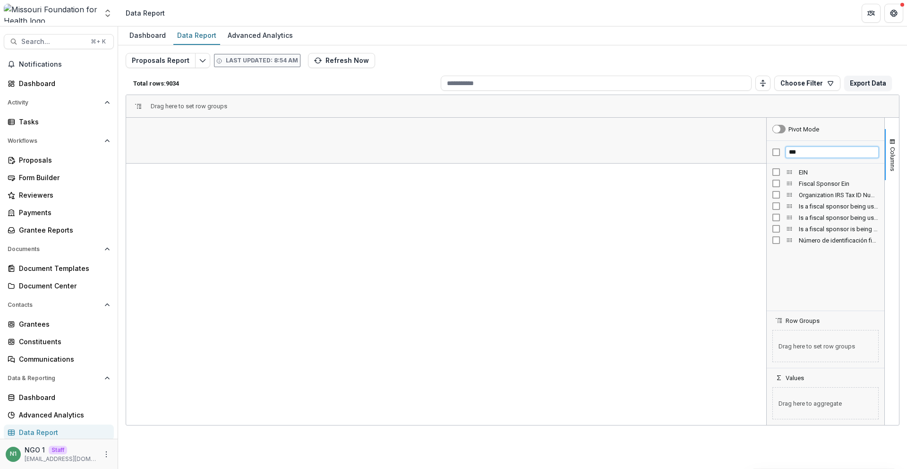
type input "***"
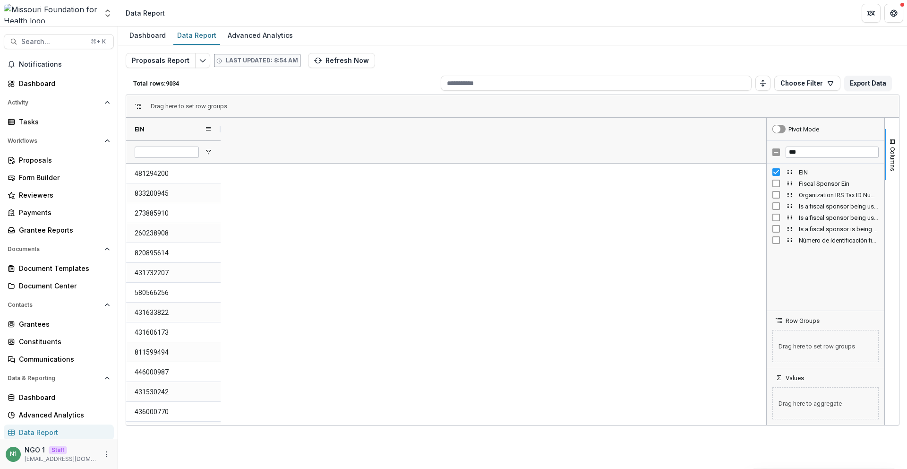
click at [162, 128] on div "EIN" at bounding box center [170, 129] width 70 height 18
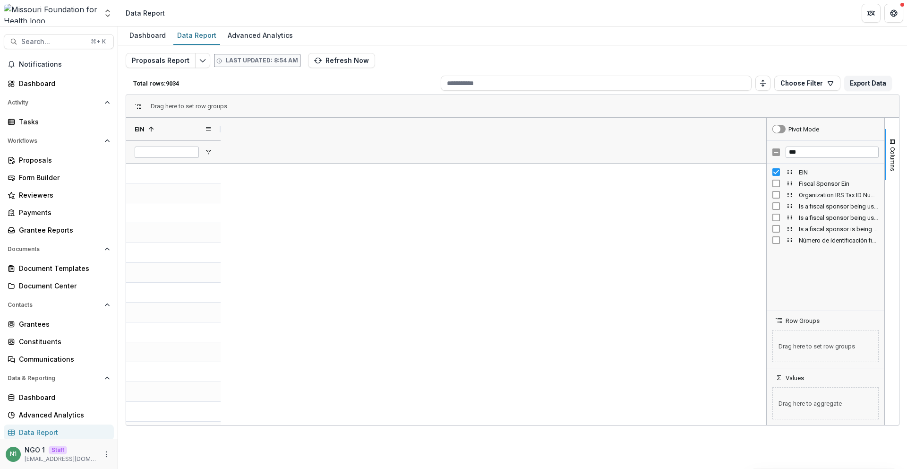
click at [162, 128] on div "EIN 1" at bounding box center [170, 129] width 70 height 18
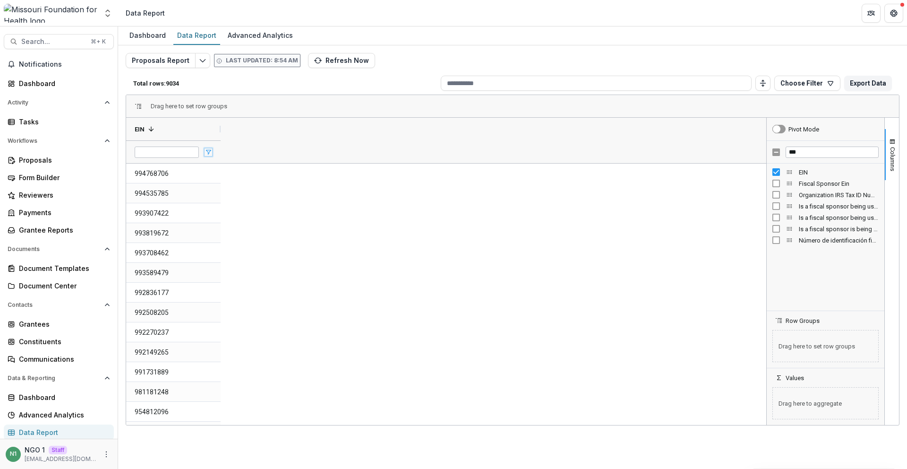
click at [207, 153] on span "Open Filter Menu" at bounding box center [209, 152] width 8 height 8
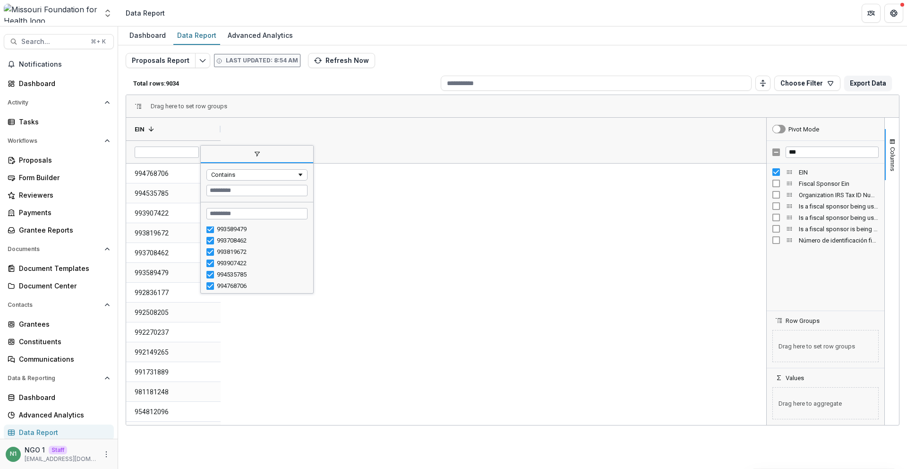
drag, startPoint x: 449, startPoint y: 161, endPoint x: 449, endPoint y: 135, distance: 25.5
click at [449, 161] on div "EIN 1" at bounding box center [446, 140] width 640 height 45
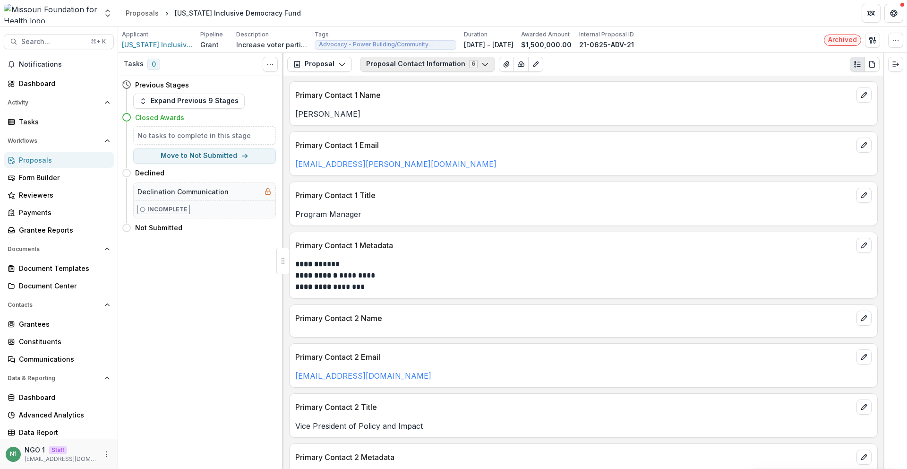
click at [426, 60] on button "Proposal Contact Information 6" at bounding box center [427, 64] width 135 height 15
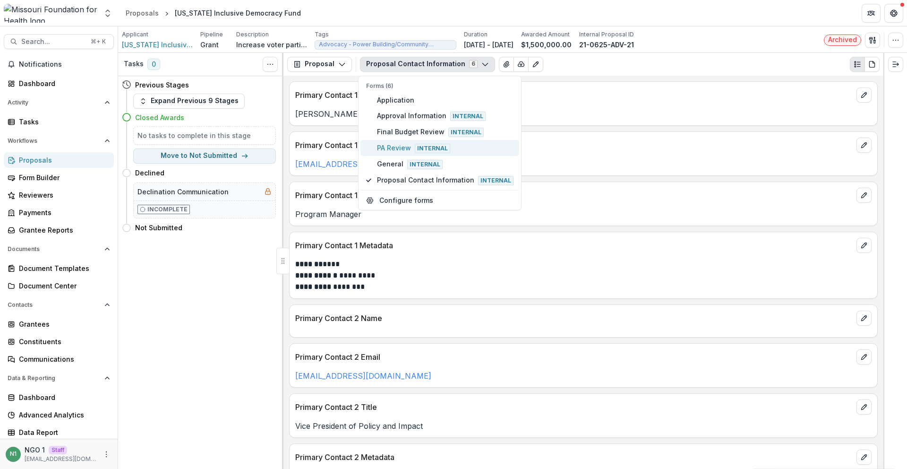
click at [410, 147] on span "PA Review Internal" at bounding box center [445, 148] width 137 height 10
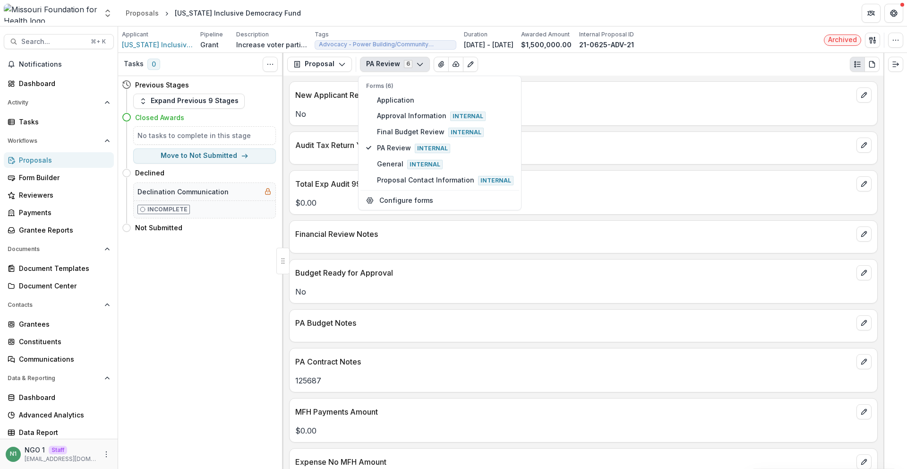
click at [469, 262] on div "Budget Ready for Approval" at bounding box center [584, 269] width 588 height 21
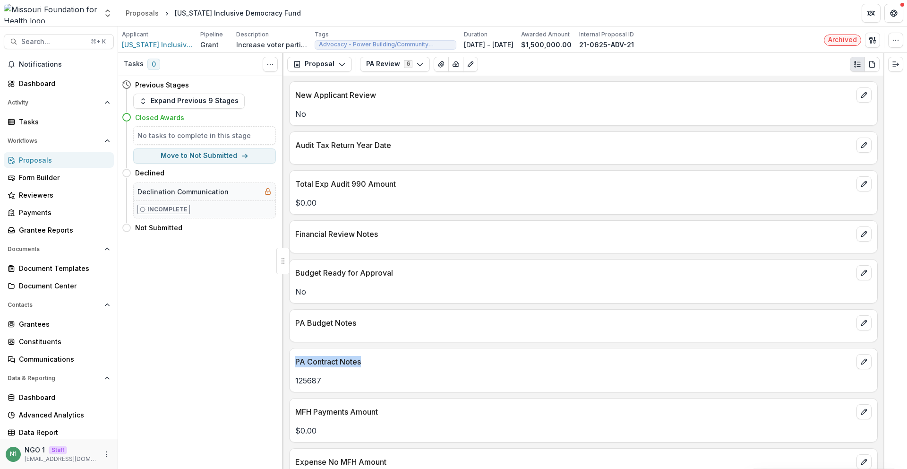
drag, startPoint x: 312, startPoint y: 357, endPoint x: 293, endPoint y: 363, distance: 20.0
click at [293, 361] on div "PA Contract Notes" at bounding box center [584, 358] width 588 height 21
drag, startPoint x: 296, startPoint y: 379, endPoint x: 357, endPoint y: 390, distance: 62.0
click at [358, 389] on div "PA Contract Notes 125687" at bounding box center [583, 370] width 589 height 44
click at [316, 383] on p "125687" at bounding box center [583, 380] width 576 height 11
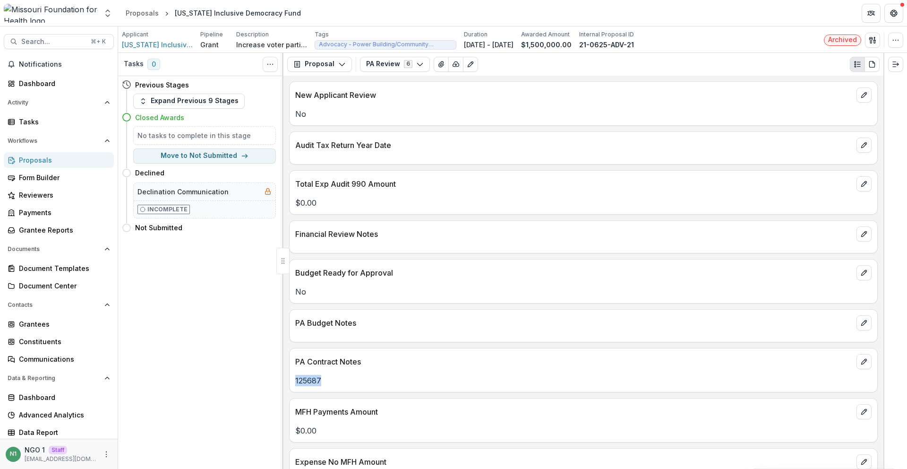
click at [316, 383] on p "125687" at bounding box center [583, 380] width 576 height 11
click at [219, 96] on button "Expand Previous 9 Stages" at bounding box center [189, 101] width 112 height 15
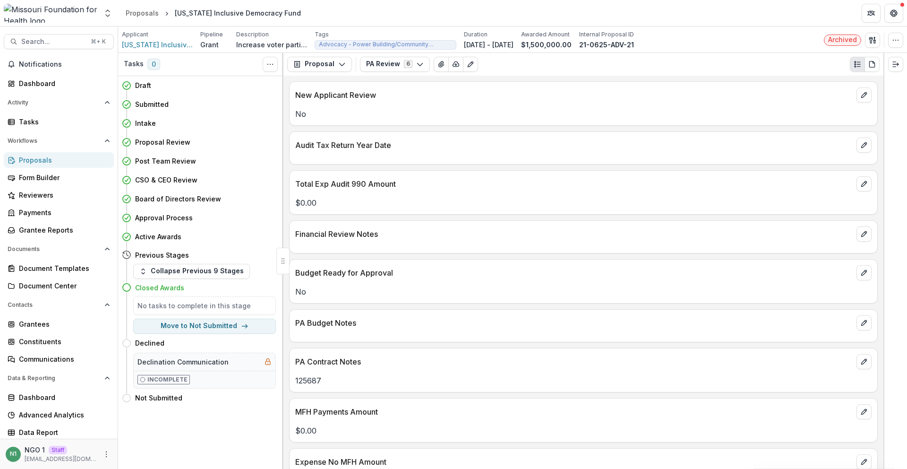
click at [362, 291] on p "No" at bounding box center [583, 291] width 576 height 11
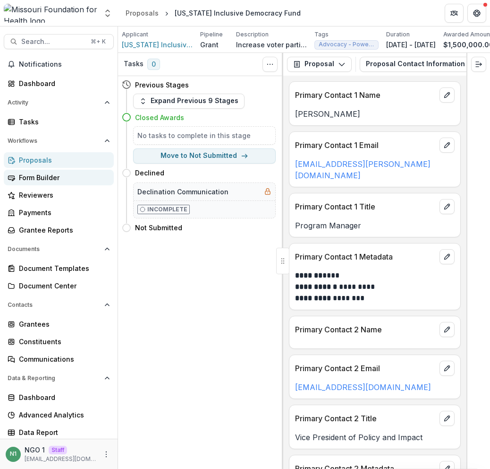
click at [49, 181] on div "Form Builder" at bounding box center [62, 177] width 87 height 10
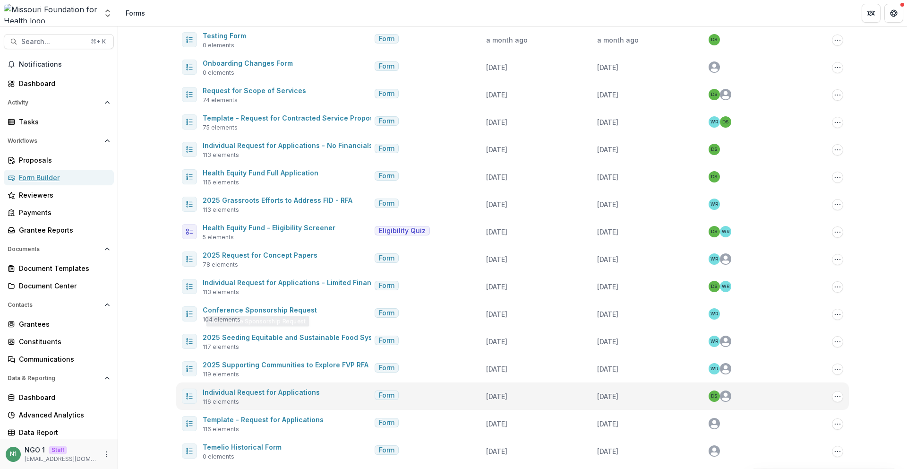
scroll to position [75, 0]
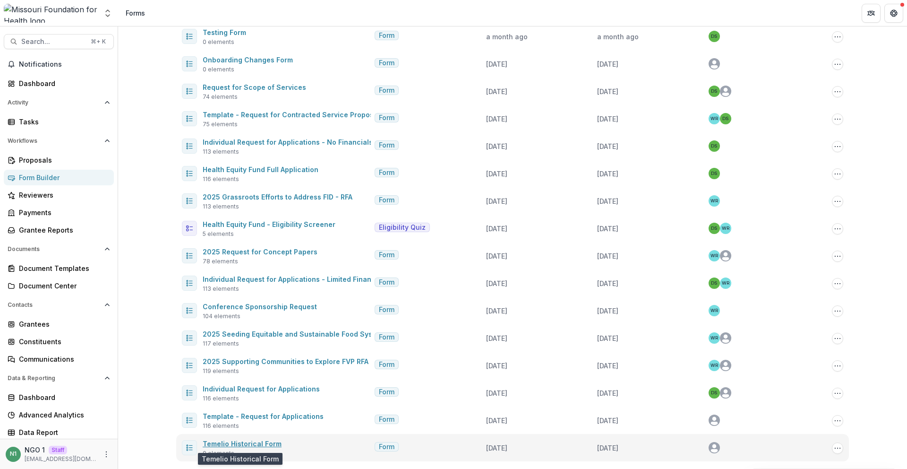
click at [246, 445] on link "Temelio Historical Form" at bounding box center [242, 443] width 79 height 8
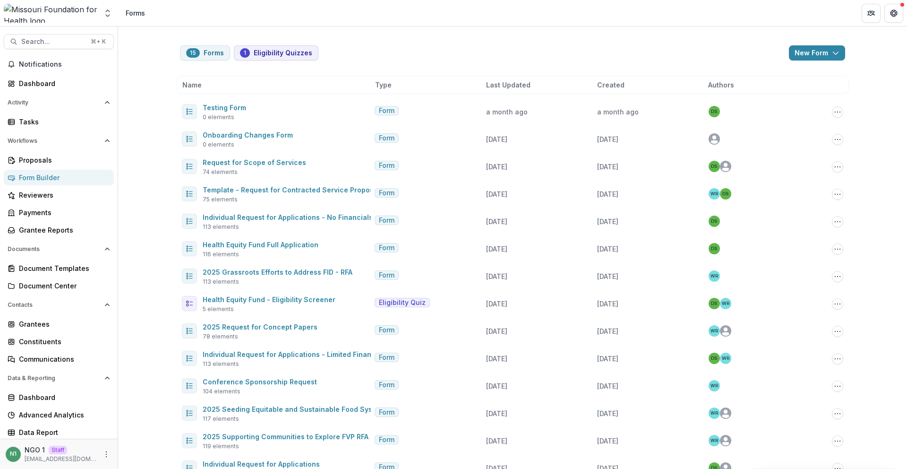
click at [53, 10] on img at bounding box center [51, 13] width 94 height 19
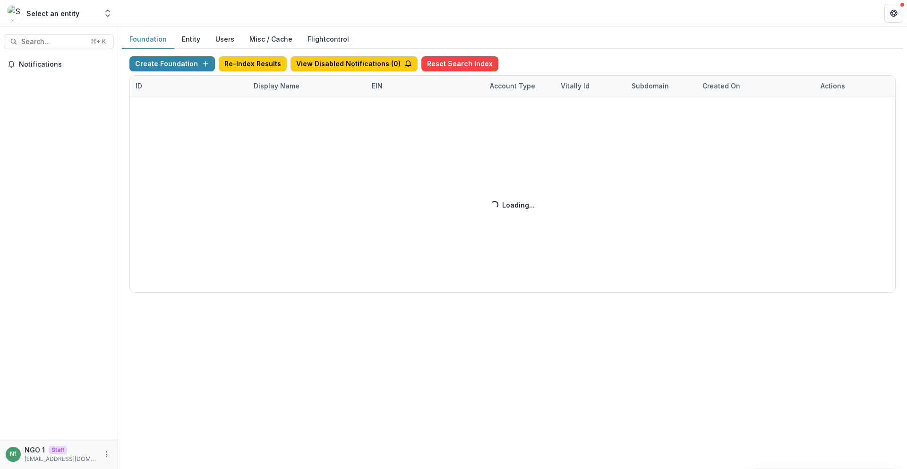
click at [285, 89] on div "Create Foundation Re-Index Results View Disabled Notifications ( 0 ) Reset Sear…" at bounding box center [512, 174] width 766 height 236
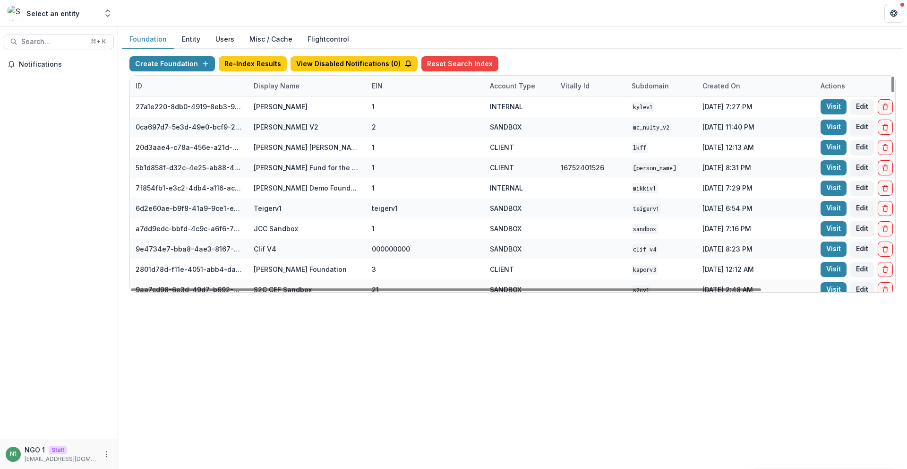
click at [284, 88] on div "Display Name" at bounding box center [276, 86] width 57 height 10
click at [281, 103] on input at bounding box center [306, 107] width 113 height 15
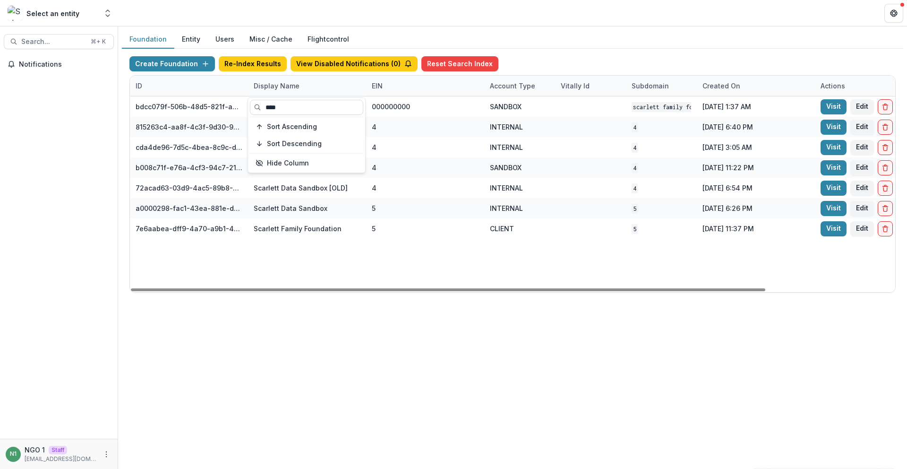
type input "****"
click at [315, 255] on div "bdcc079f-506b-48d5-821f-a9854713fb9d Scarlett Family Foundation Workflow Sandbo…" at bounding box center [590, 194] width 921 height 196
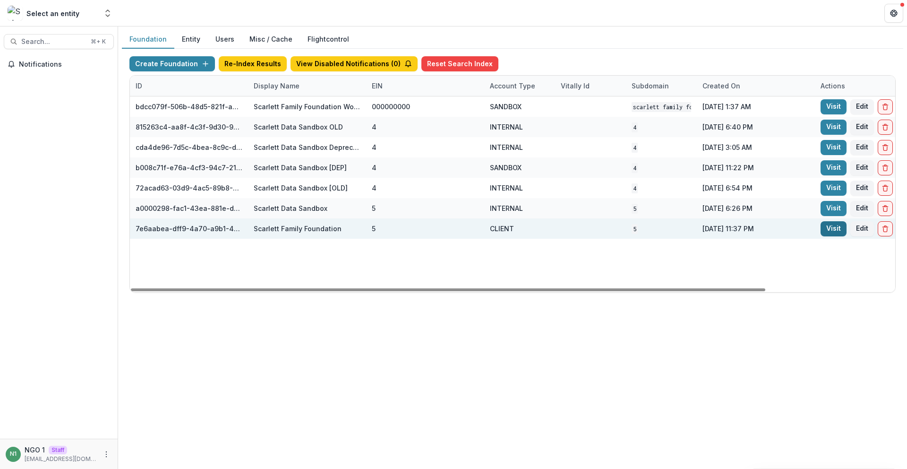
click at [836, 229] on link "Visit" at bounding box center [834, 228] width 26 height 15
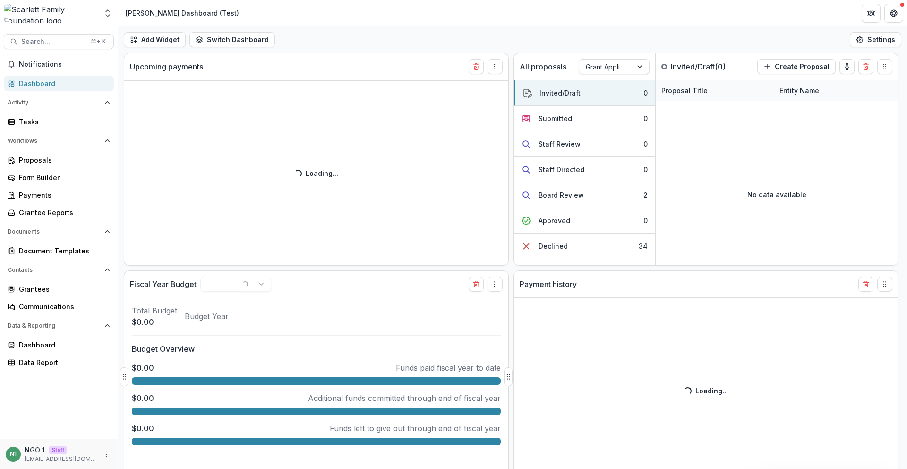
select select "**********"
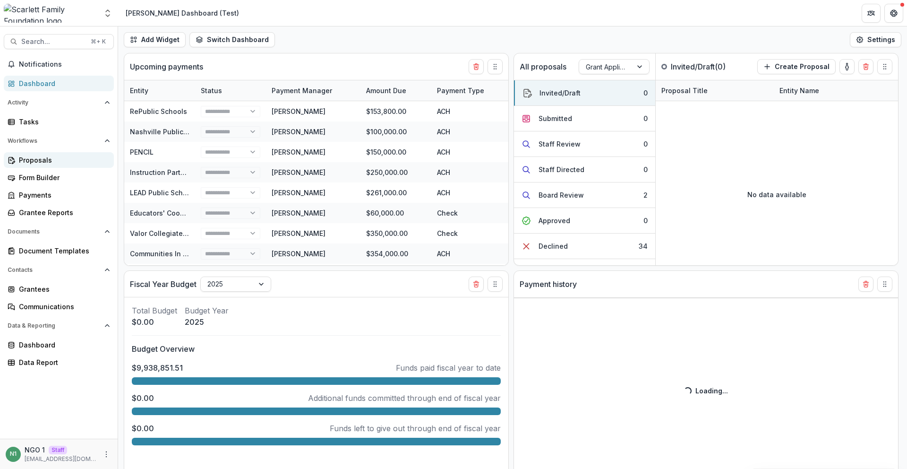
click at [66, 158] on div "Proposals" at bounding box center [62, 160] width 87 height 10
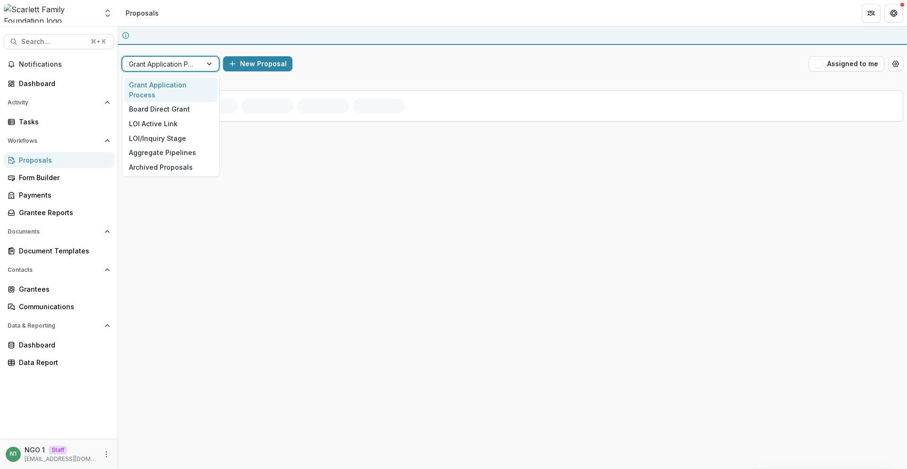
click at [206, 66] on div at bounding box center [210, 64] width 17 height 14
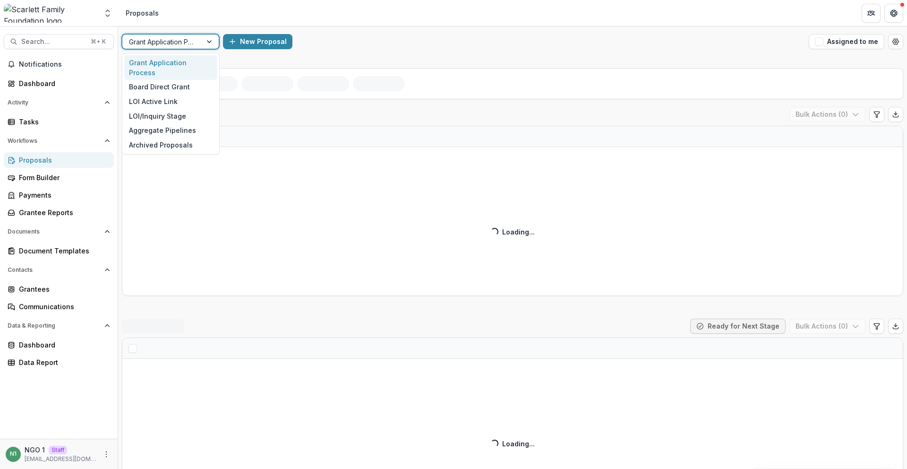
click at [196, 35] on div "Grant Application Process" at bounding box center [161, 42] width 79 height 14
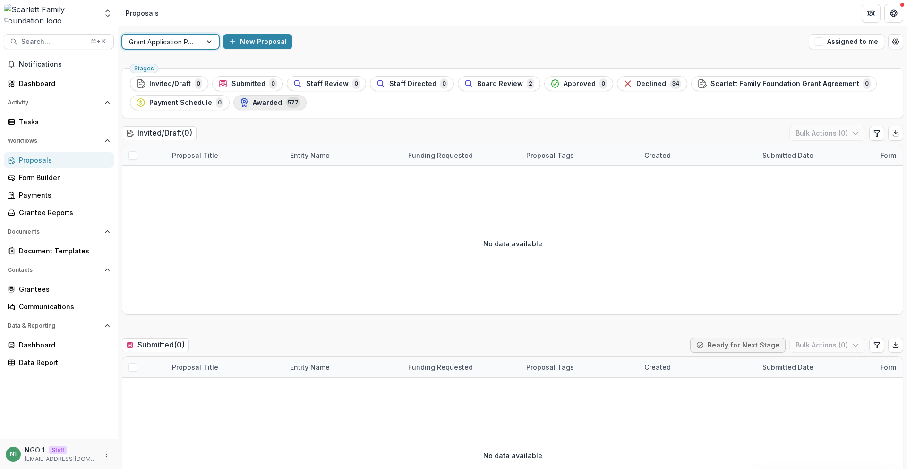
click at [264, 104] on span "Awarded" at bounding box center [267, 103] width 29 height 8
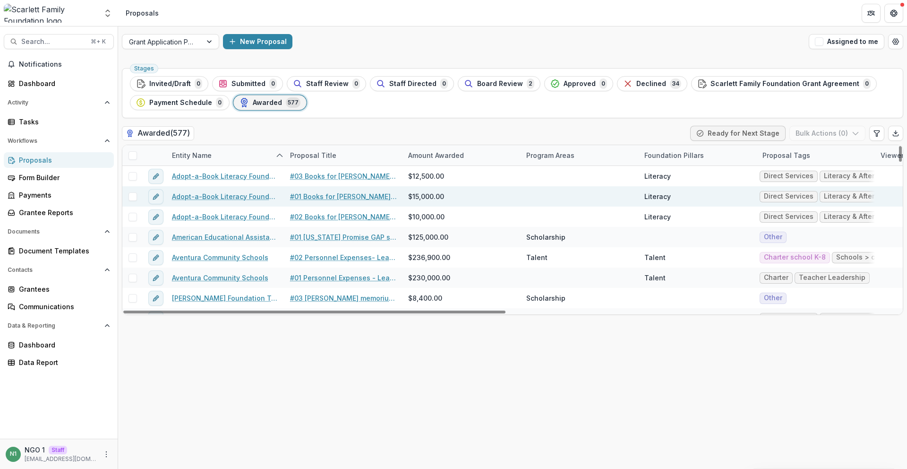
click at [224, 198] on link "Adopt-a-Book Literacy Foundation (closed 2011) (in-active)" at bounding box center [225, 196] width 107 height 10
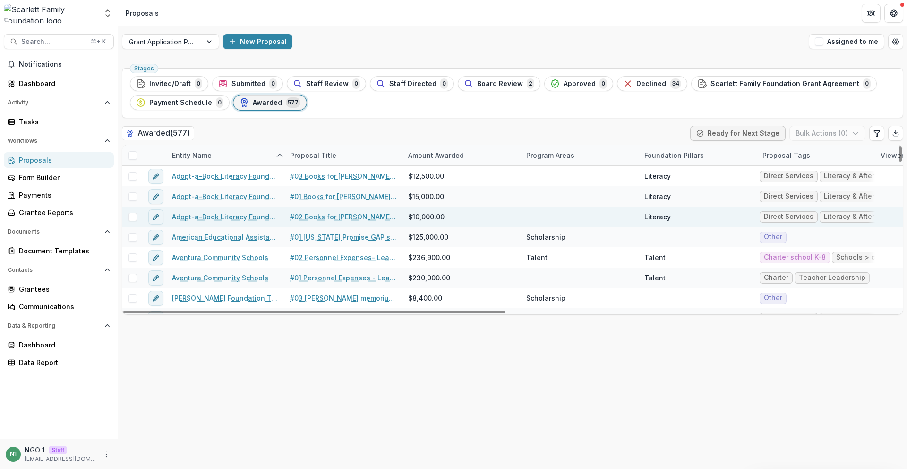
click at [318, 215] on link "#02 Books for [PERSON_NAME] after school program" at bounding box center [343, 217] width 107 height 10
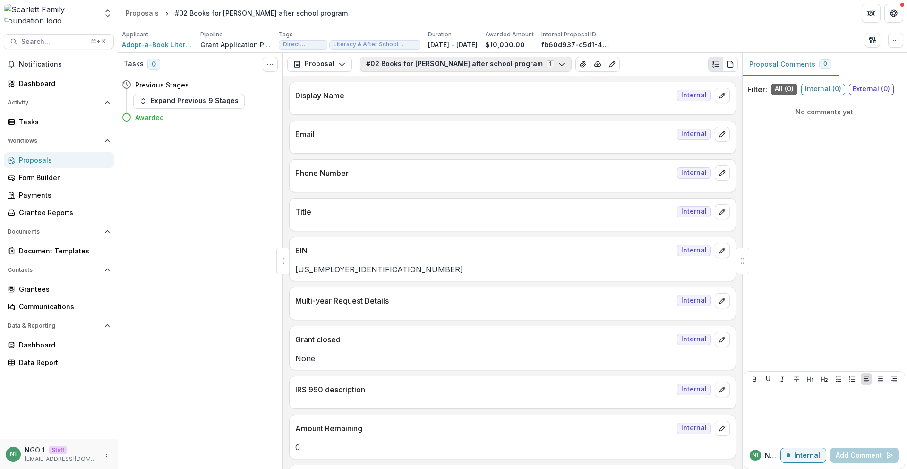
click at [464, 65] on button "#02 Books for [PERSON_NAME] after school program 1" at bounding box center [466, 64] width 212 height 15
click at [163, 171] on div "Tasks 0 Show Cancelled Tasks Previous Stages Expand Previous 9 Stages Awarded" at bounding box center [200, 261] width 165 height 416
drag, startPoint x: 218, startPoint y: 200, endPoint x: 229, endPoint y: 195, distance: 12.0
click at [218, 200] on div "Tasks 0 Show Cancelled Tasks Previous Stages Expand Previous 9 Stages Awarded" at bounding box center [200, 261] width 165 height 416
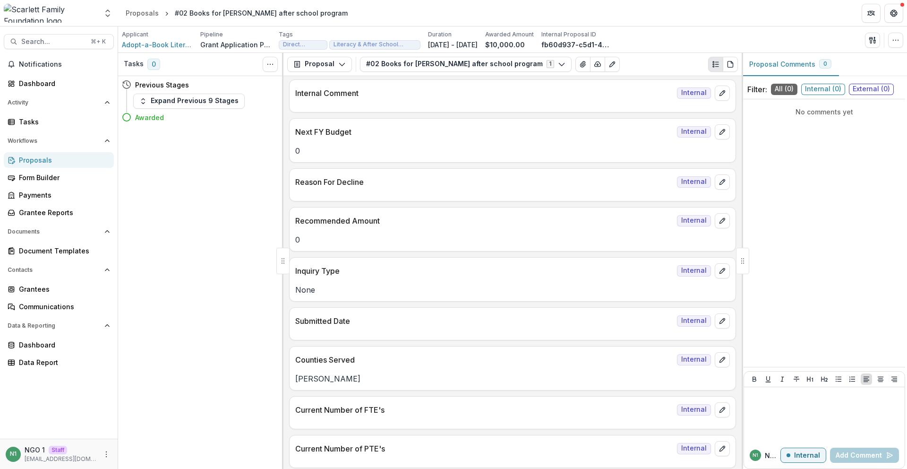
scroll to position [665, 0]
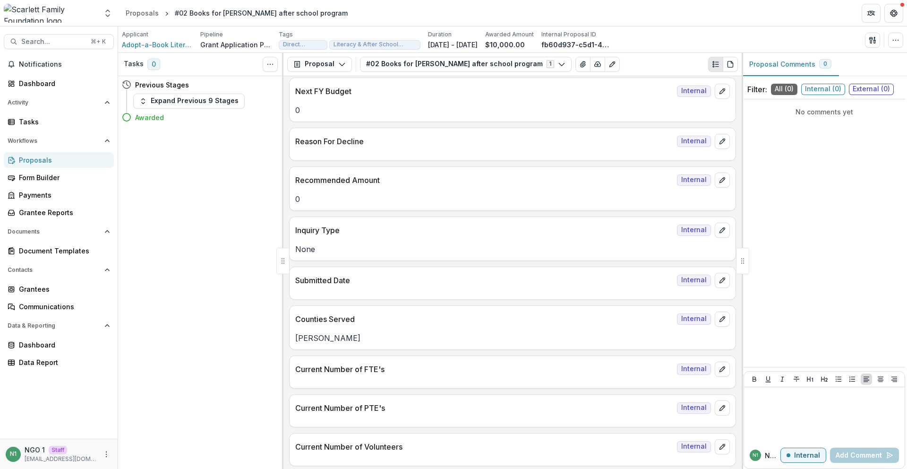
click at [355, 316] on p "Counties Served" at bounding box center [484, 318] width 378 height 11
click at [557, 160] on div "Reason For Decline Internal" at bounding box center [512, 144] width 447 height 33
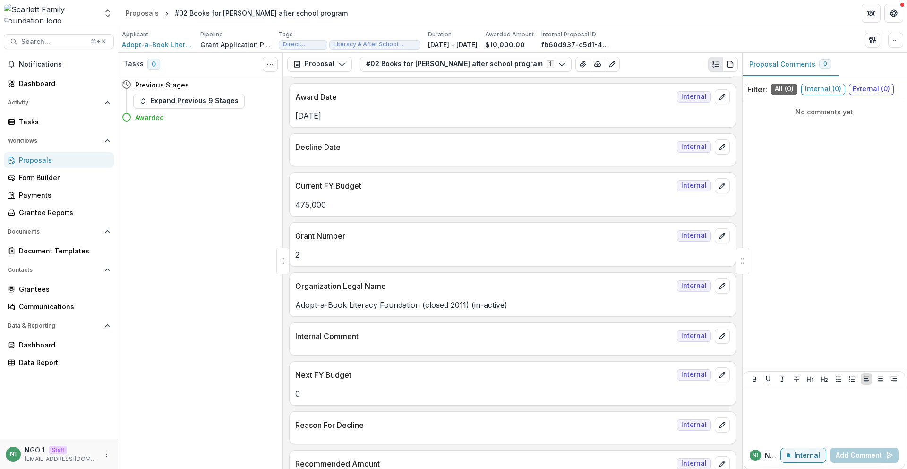
scroll to position [0, 0]
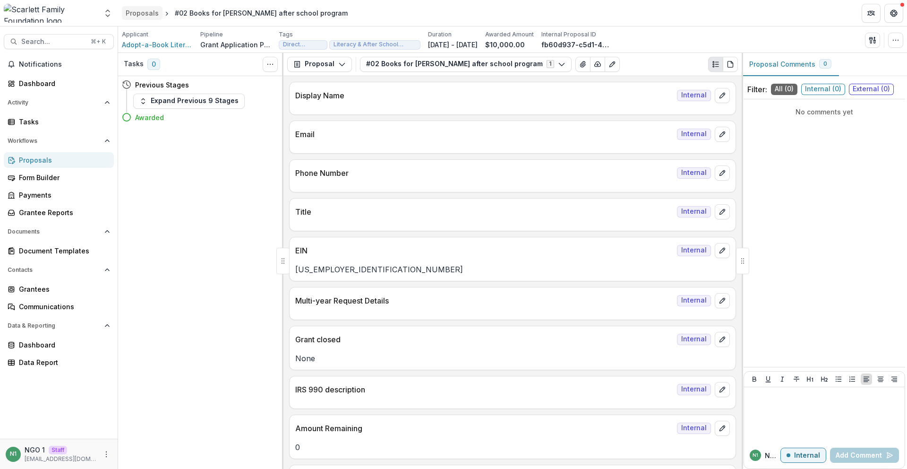
click at [158, 12] on link "Proposals" at bounding box center [142, 13] width 41 height 14
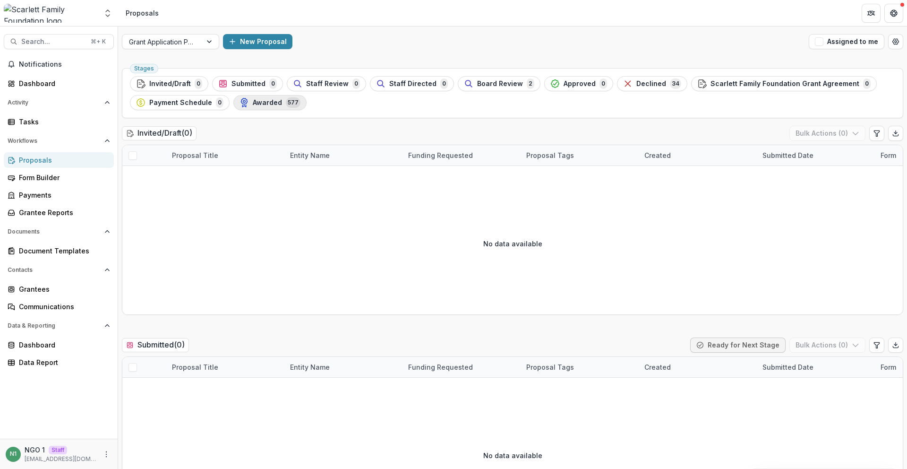
click at [253, 105] on span "Awarded" at bounding box center [267, 103] width 29 height 8
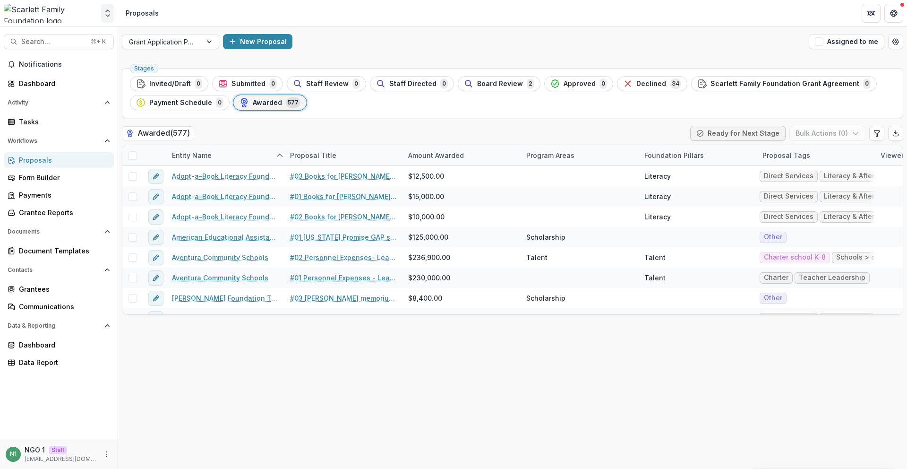
click at [99, 19] on div "Nonprofits TEst Team Settings Admin Settings" at bounding box center [59, 13] width 111 height 19
click at [109, 14] on icon "Open entity switcher" at bounding box center [107, 13] width 9 height 9
click at [96, 37] on p "Nonprofits" at bounding box center [59, 37] width 102 height 9
click at [67, 75] on link "Admin Settings" at bounding box center [58, 72] width 113 height 16
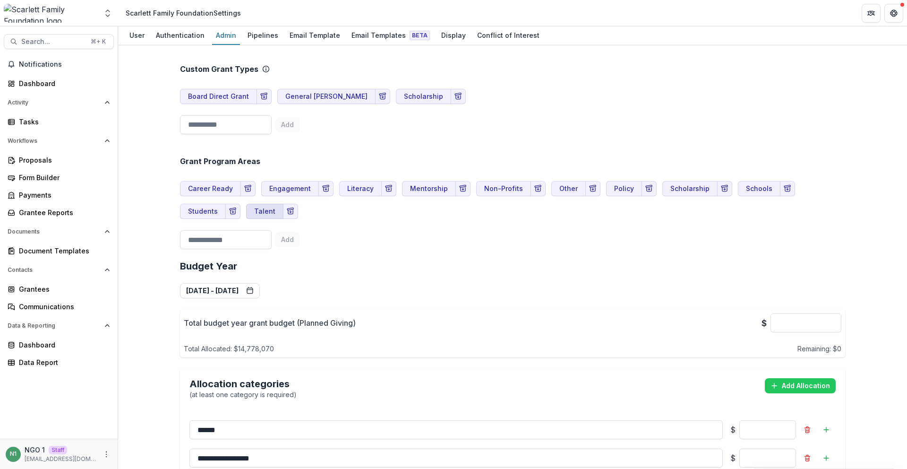
scroll to position [567, 0]
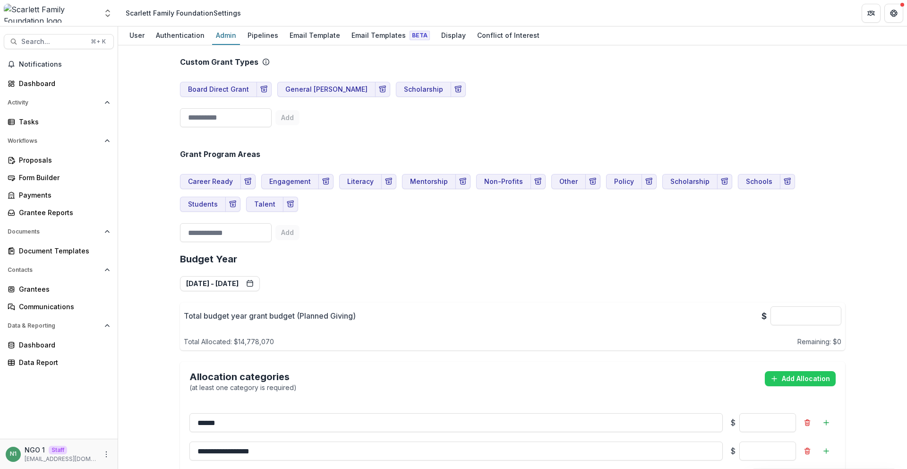
drag, startPoint x: 174, startPoint y: 158, endPoint x: 421, endPoint y: 188, distance: 249.0
click at [423, 188] on div "**********" at bounding box center [512, 420] width 680 height 1869
drag, startPoint x: 275, startPoint y: 189, endPoint x: 172, endPoint y: 149, distance: 110.2
click at [172, 150] on div "**********" at bounding box center [512, 420] width 680 height 1869
drag, startPoint x: 177, startPoint y: 137, endPoint x: 383, endPoint y: 141, distance: 205.6
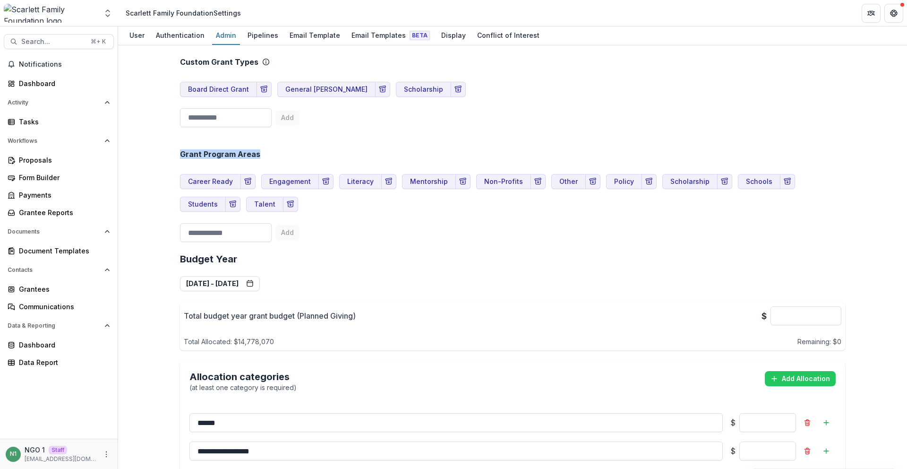
click at [383, 141] on div "**********" at bounding box center [512, 420] width 680 height 1869
click at [382, 140] on div "Grant Program Areas Career Ready Engagement Literacy Mentorship Non-Profits Oth…" at bounding box center [512, 188] width 665 height 115
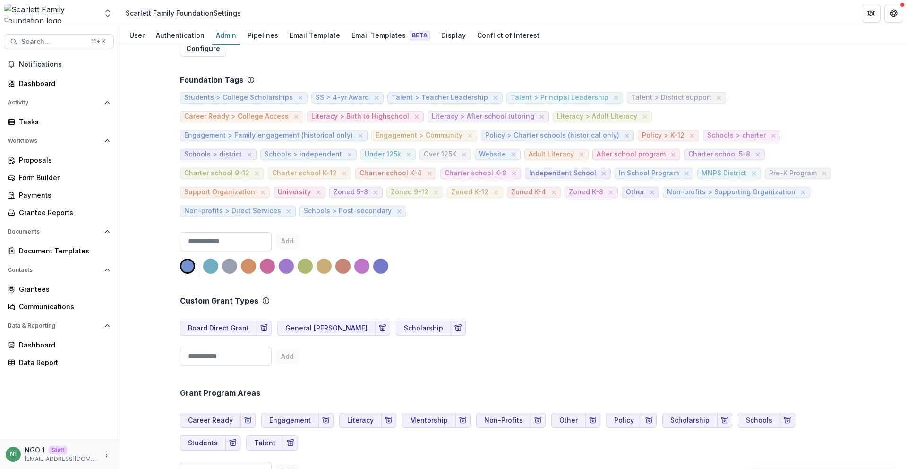
scroll to position [189, 0]
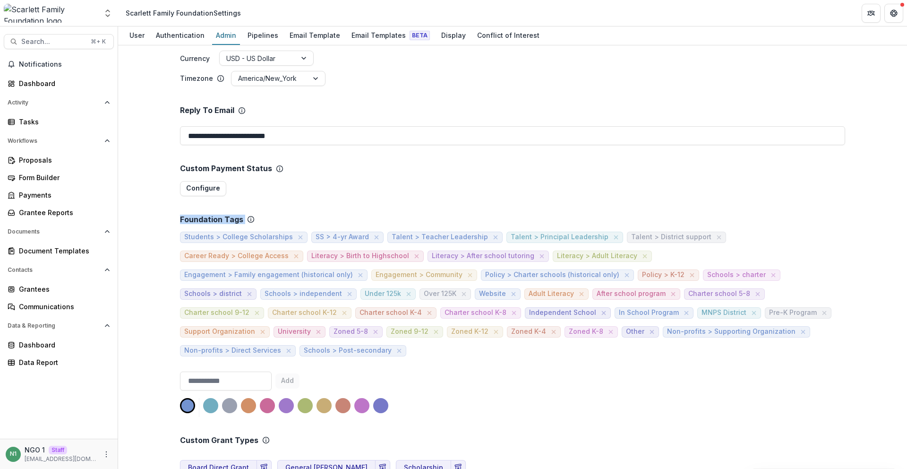
drag, startPoint x: 163, startPoint y: 215, endPoint x: 374, endPoint y: 221, distance: 210.8
click at [374, 221] on div "**********" at bounding box center [512, 256] width 789 height 423
drag, startPoint x: 373, startPoint y: 219, endPoint x: 329, endPoint y: 180, distance: 58.9
click at [372, 218] on div "Foundation Tags" at bounding box center [512, 219] width 665 height 9
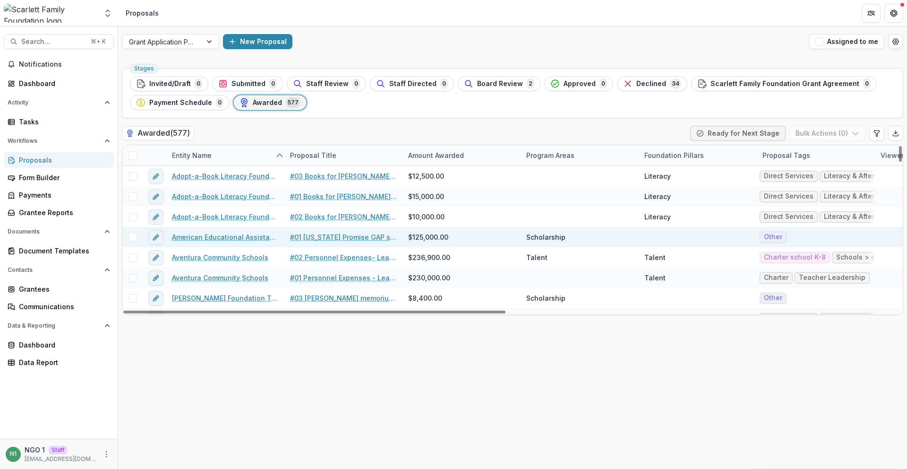
click at [338, 239] on link "#01 Tennessee Promise GAP scholarship (ISTS Gap scholarship)" at bounding box center [343, 237] width 107 height 10
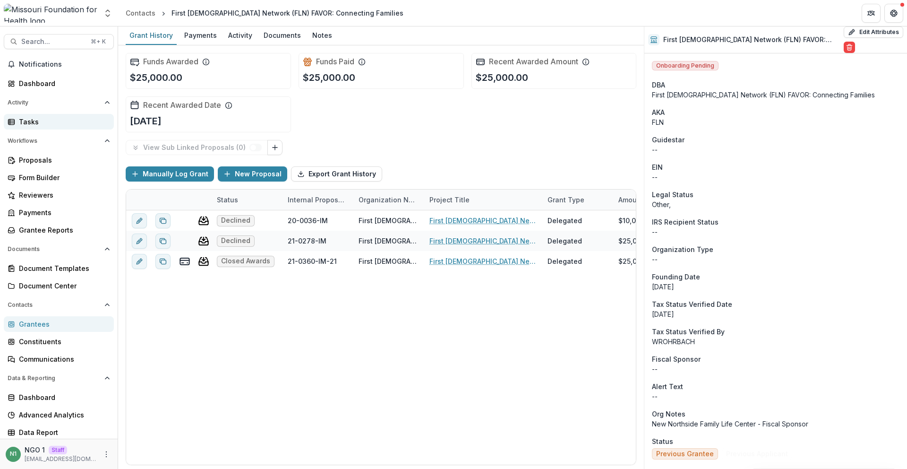
click at [67, 123] on div "Tasks" at bounding box center [62, 122] width 87 height 10
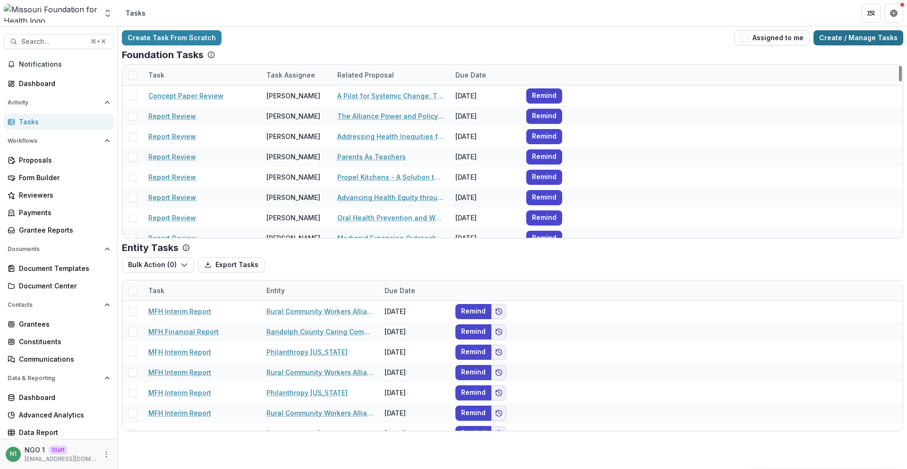
click at [844, 41] on link "Create / Manage Tasks" at bounding box center [859, 37] width 90 height 15
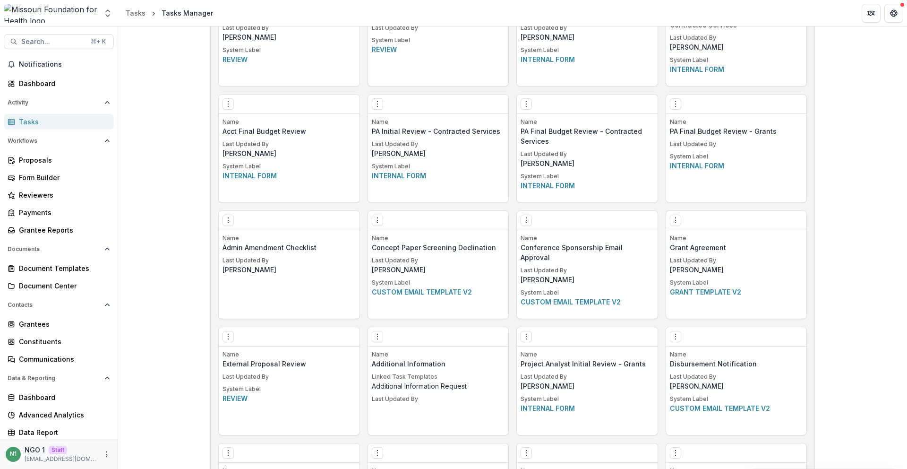
scroll to position [792, 0]
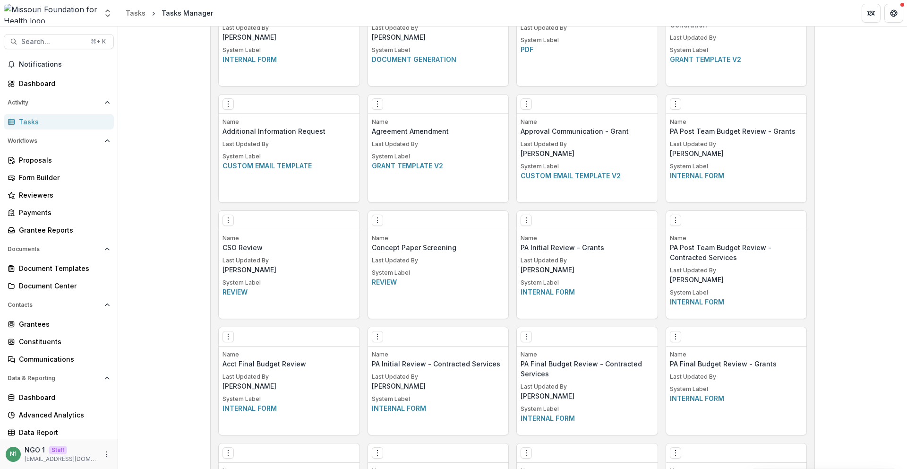
click at [425, 249] on p "Concept Paper Screening" at bounding box center [438, 247] width 133 height 10
click at [390, 285] on p "Review" at bounding box center [438, 282] width 133 height 10
click at [374, 216] on icon "Options" at bounding box center [378, 220] width 8 height 8
click at [400, 241] on link "Edit" at bounding box center [431, 240] width 116 height 16
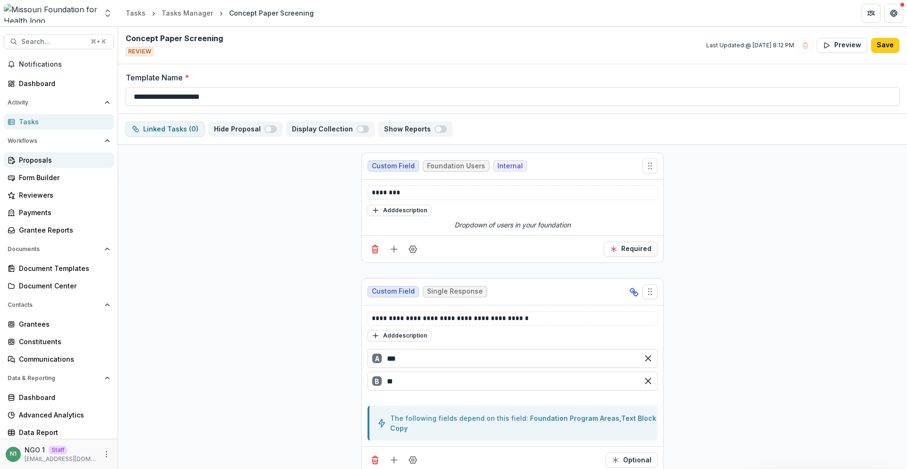
click at [51, 162] on div "Proposals" at bounding box center [62, 160] width 87 height 10
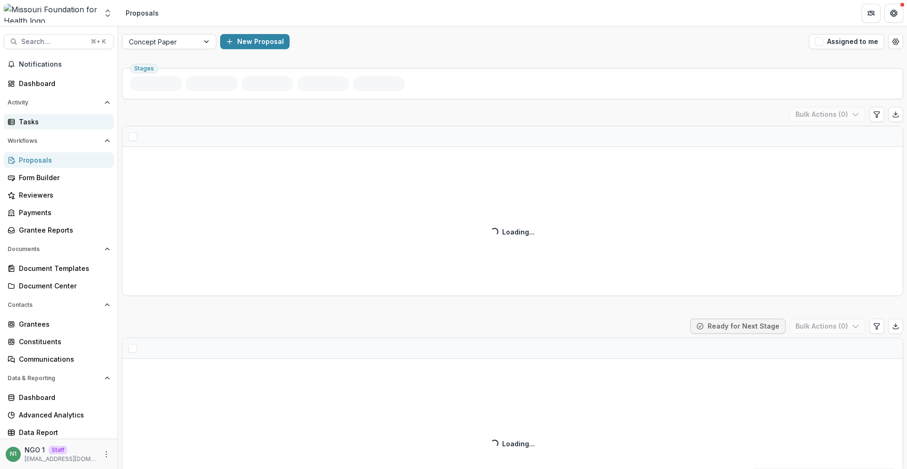
click at [77, 115] on link "Tasks" at bounding box center [59, 122] width 110 height 16
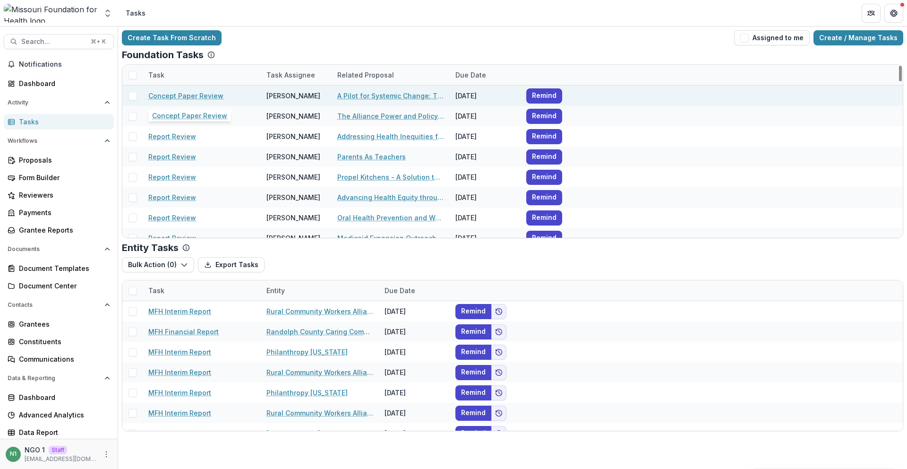
click at [191, 95] on link "Concept Paper Review" at bounding box center [185, 96] width 75 height 10
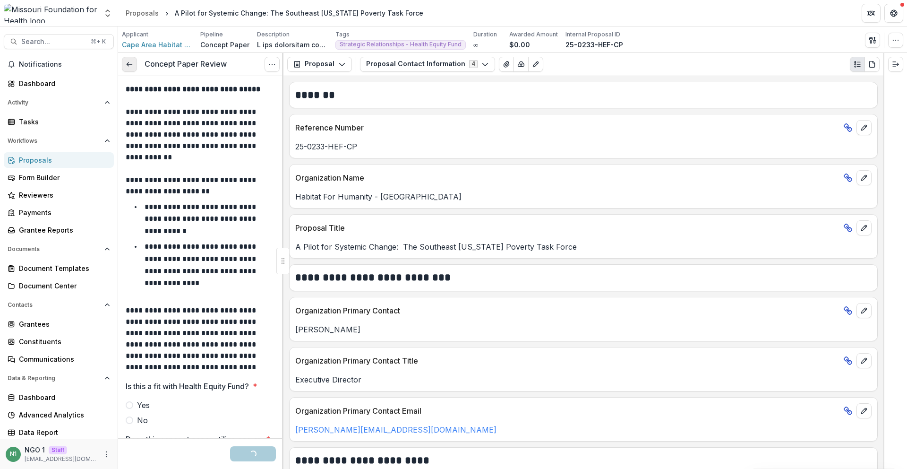
click at [124, 65] on link at bounding box center [129, 64] width 15 height 15
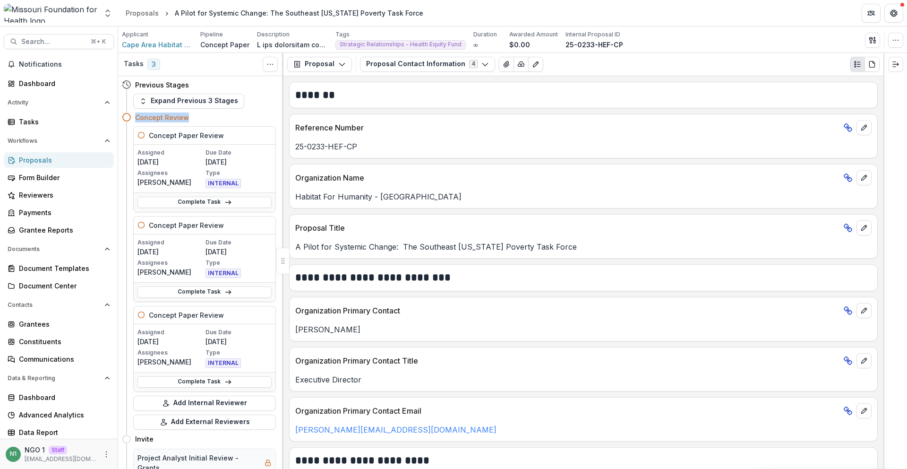
drag, startPoint x: 196, startPoint y: 112, endPoint x: 242, endPoint y: 113, distance: 46.3
click at [242, 113] on div "Concept Review" at bounding box center [205, 117] width 141 height 10
click at [172, 97] on button "Expand Previous 3 Stages" at bounding box center [188, 101] width 111 height 15
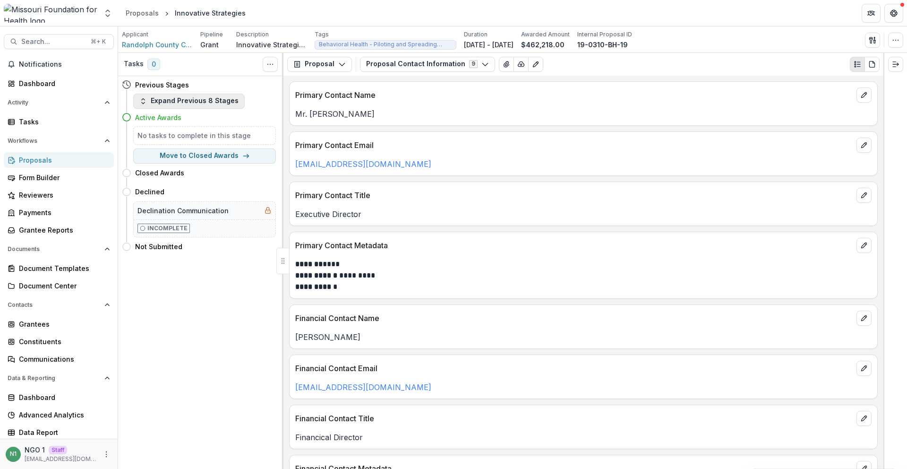
click at [161, 102] on button "Expand Previous 8 Stages" at bounding box center [189, 101] width 112 height 15
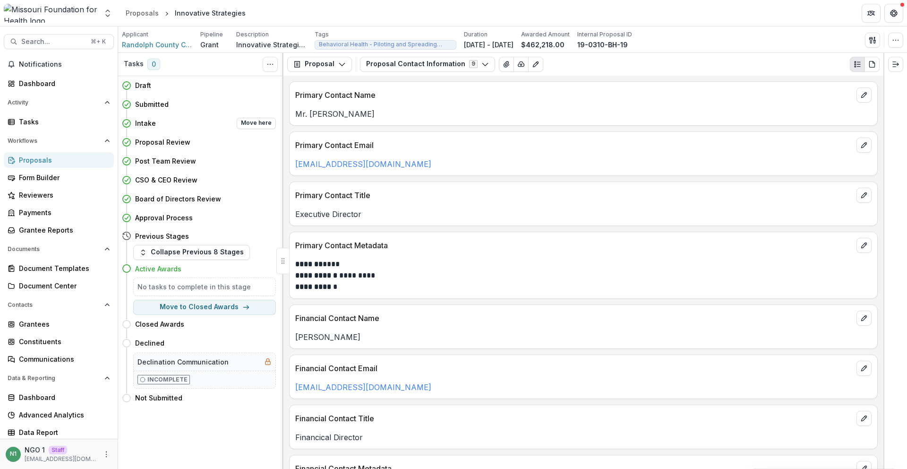
click at [147, 124] on h4 "Intake" at bounding box center [145, 123] width 21 height 10
click at [245, 119] on button "Move here" at bounding box center [256, 123] width 39 height 11
select select "******"
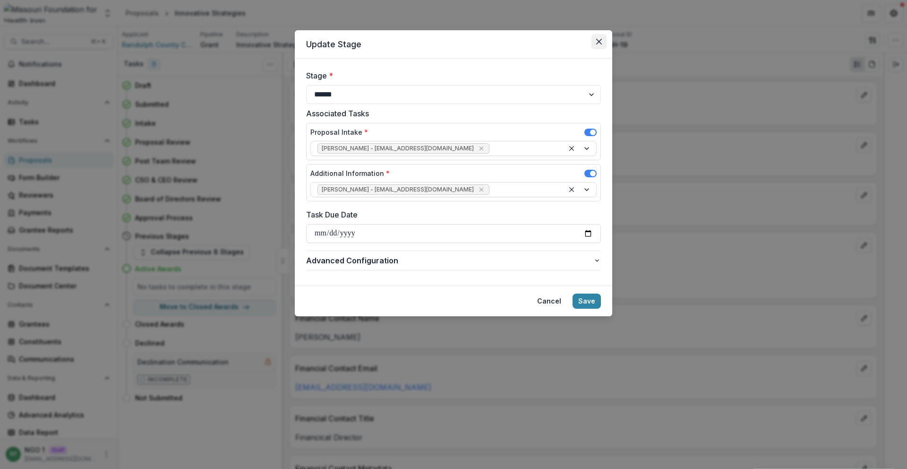
click at [602, 41] on button "Close" at bounding box center [599, 41] width 15 height 15
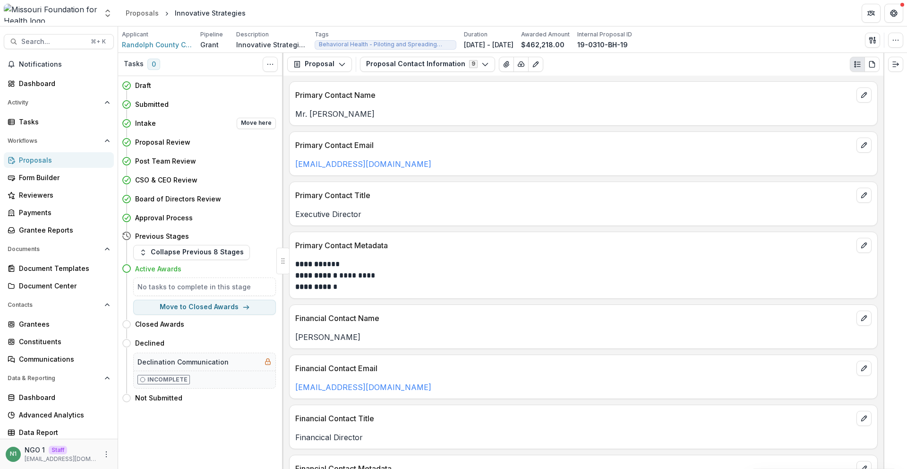
click at [138, 123] on h4 "Intake" at bounding box center [145, 123] width 21 height 10
click at [287, 130] on div "**********" at bounding box center [584, 272] width 600 height 393
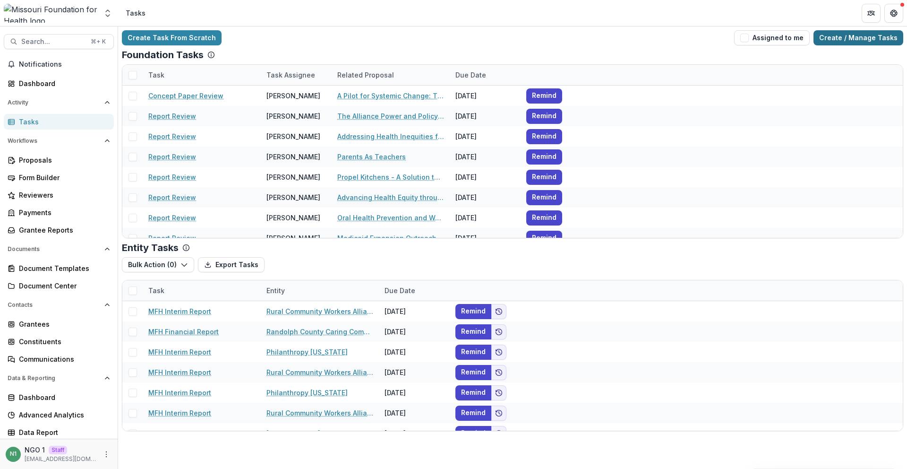
click at [887, 36] on link "Create / Manage Tasks" at bounding box center [859, 37] width 90 height 15
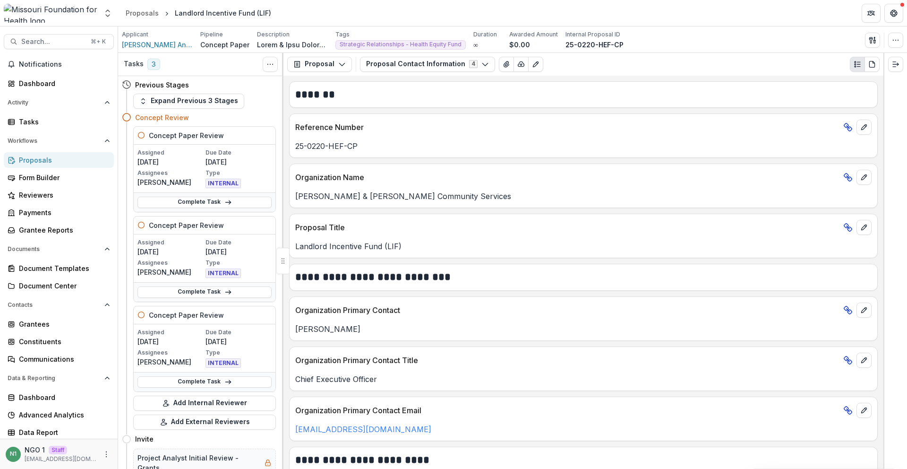
click at [483, 154] on div "Reference Number 25-0220-HEF-CP" at bounding box center [583, 135] width 589 height 44
click at [217, 200] on link "Complete Task" at bounding box center [205, 202] width 134 height 11
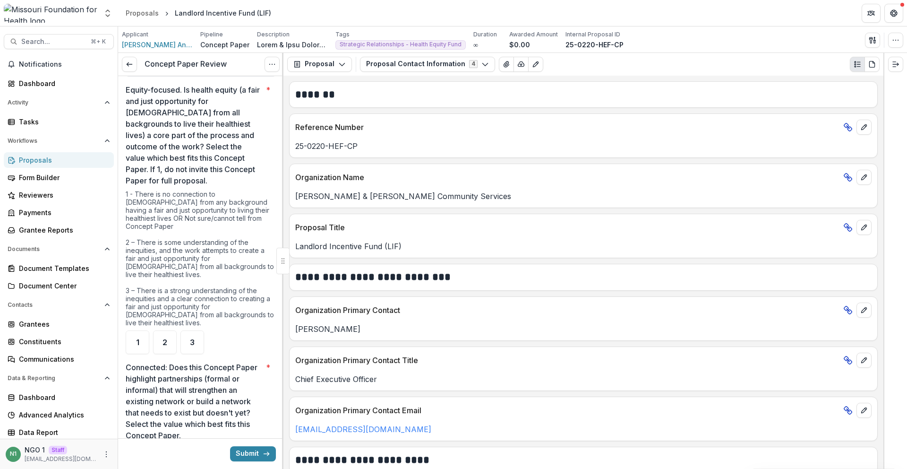
scroll to position [763, 0]
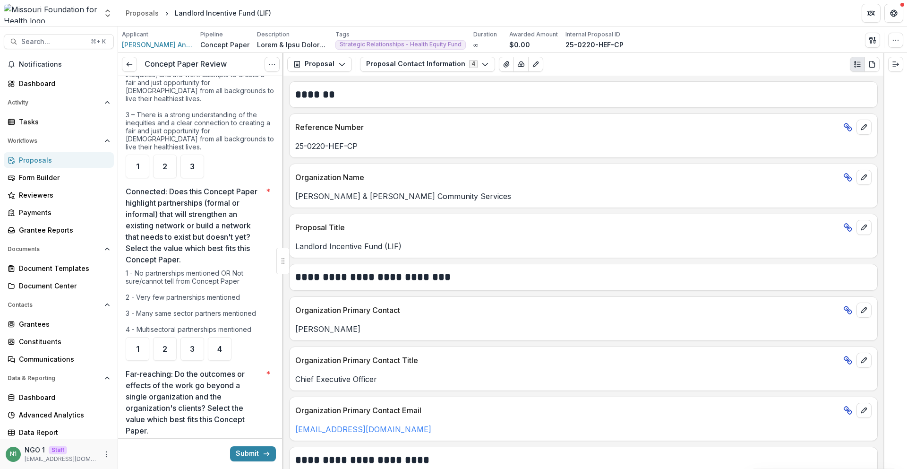
click at [208, 277] on div "1 - No partnerships mentioned OR Not sure/cannot tell from Concept Paper 2 - Ve…" at bounding box center [201, 303] width 150 height 68
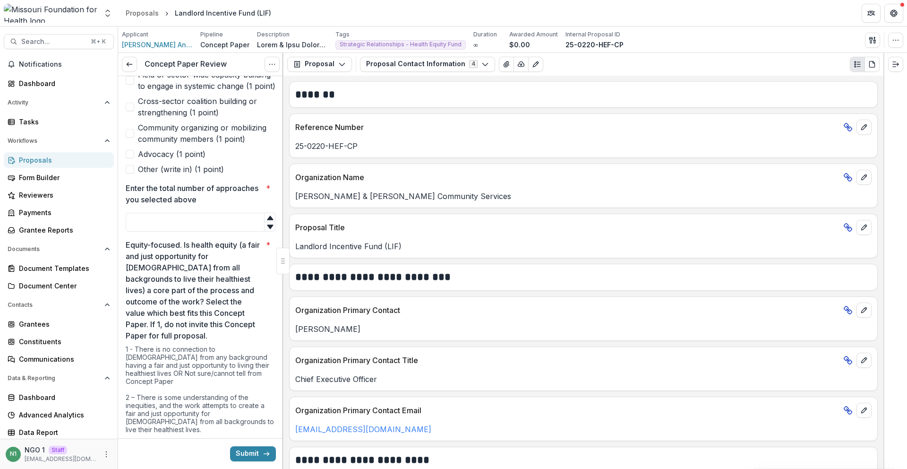
scroll to position [0, 0]
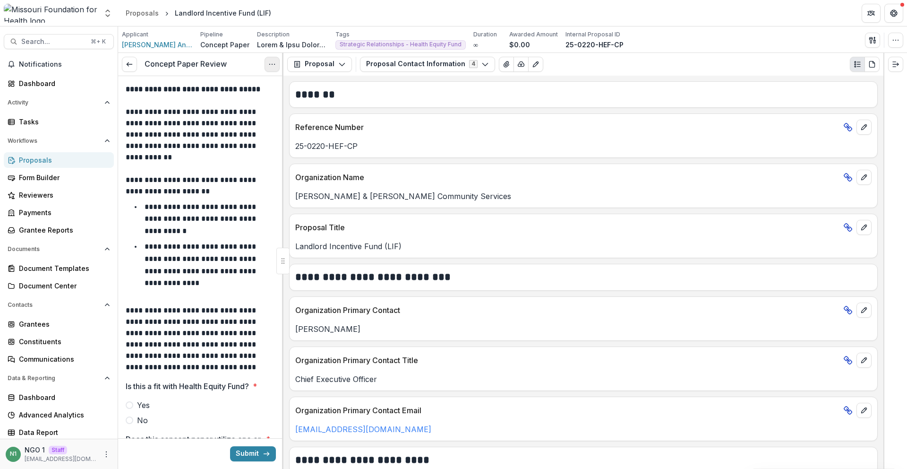
click at [276, 62] on button "Options" at bounding box center [272, 64] width 15 height 15
click at [257, 80] on link "View task" at bounding box center [226, 86] width 101 height 16
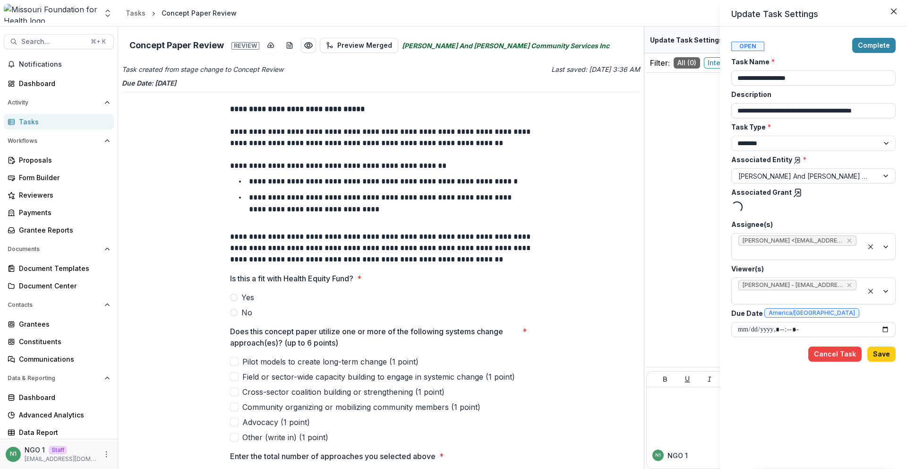
click at [349, 188] on div "**********" at bounding box center [453, 234] width 907 height 469
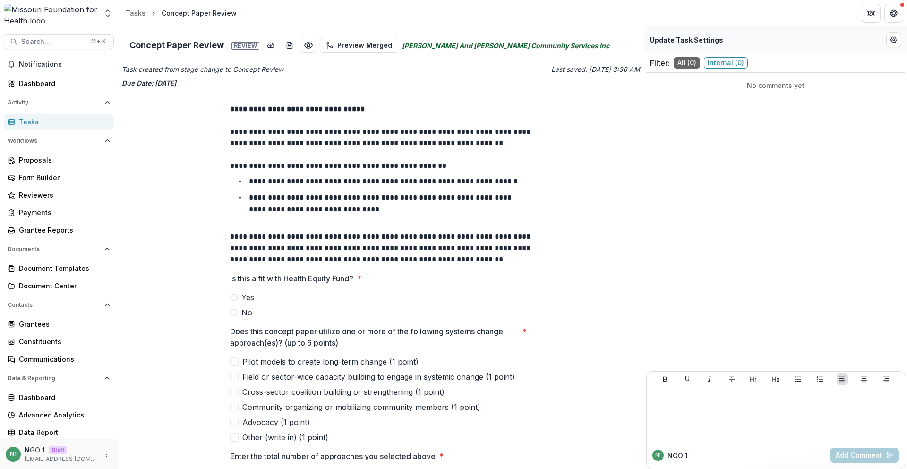
drag, startPoint x: 534, startPoint y: 82, endPoint x: 526, endPoint y: 81, distance: 8.0
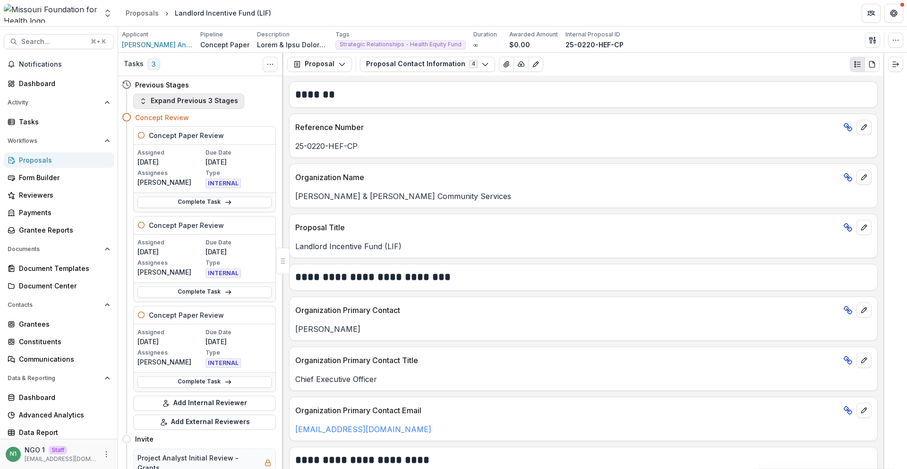
click at [155, 99] on button "Expand Previous 3 Stages" at bounding box center [188, 101] width 111 height 15
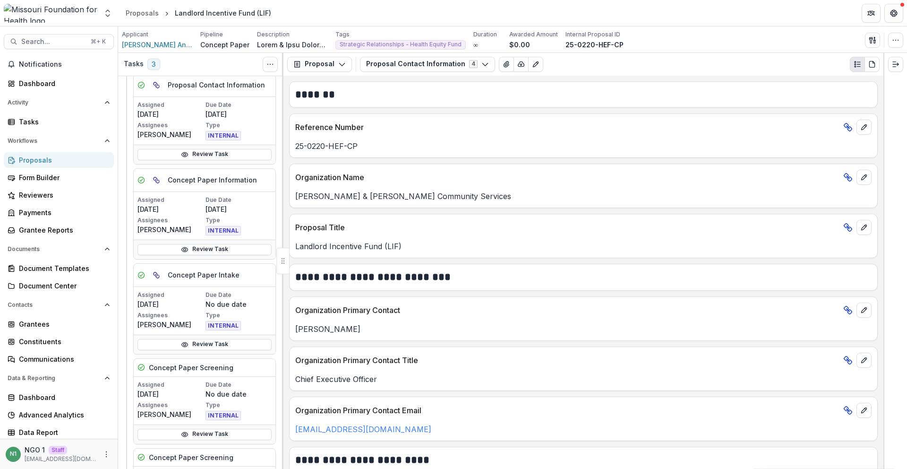
scroll to position [61, 0]
click at [201, 434] on link "Review Task" at bounding box center [205, 432] width 134 height 11
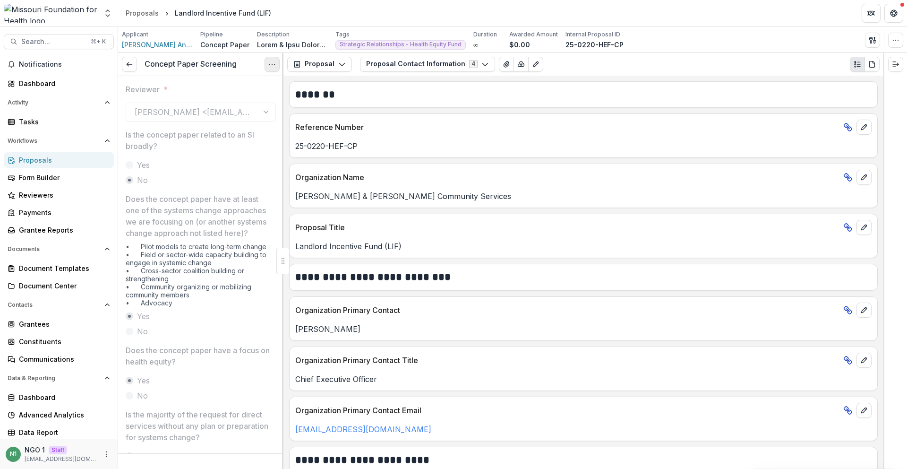
click at [265, 61] on button "Options" at bounding box center [272, 64] width 15 height 15
click at [242, 86] on link "View task" at bounding box center [226, 86] width 101 height 16
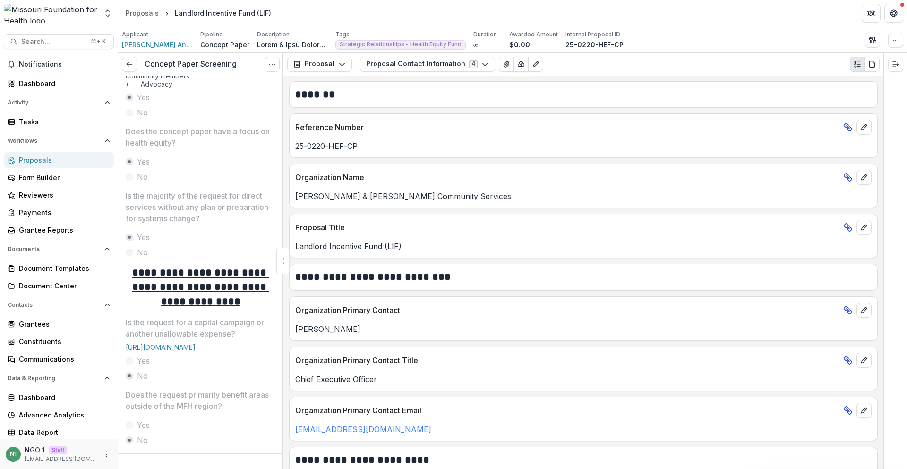
scroll to position [516, 0]
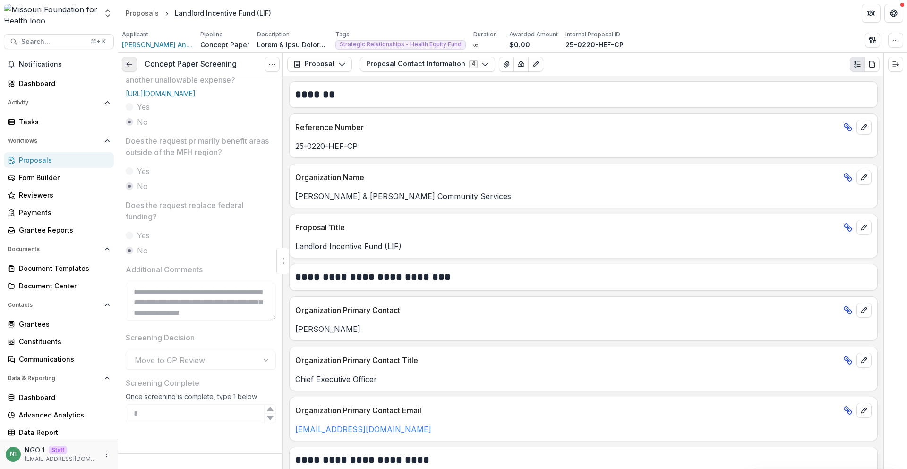
click at [131, 60] on icon at bounding box center [130, 64] width 8 height 8
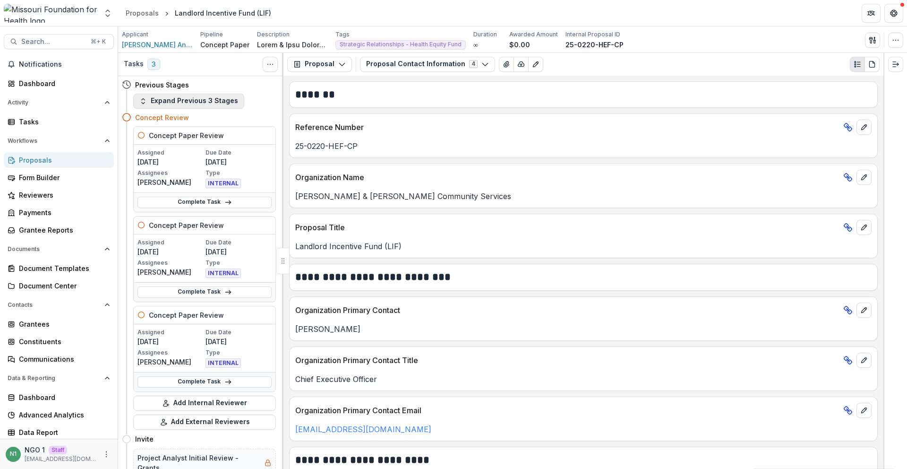
click at [180, 94] on button "Expand Previous 3 Stages" at bounding box center [188, 101] width 111 height 15
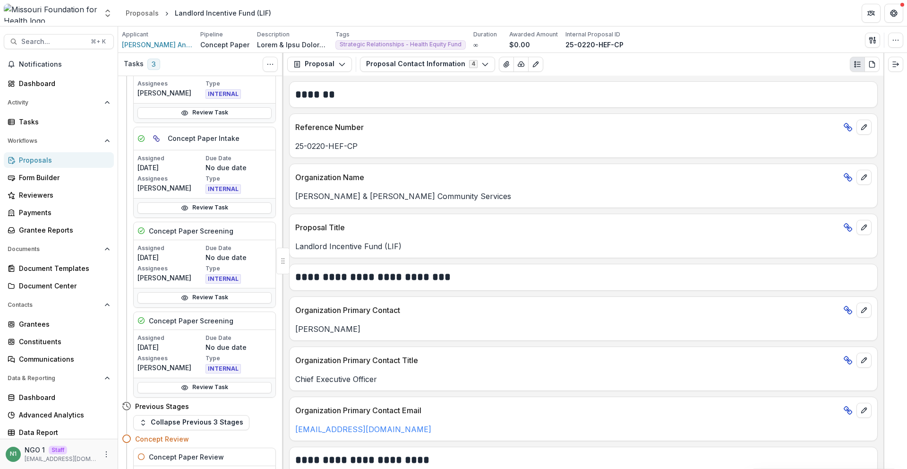
scroll to position [197, 0]
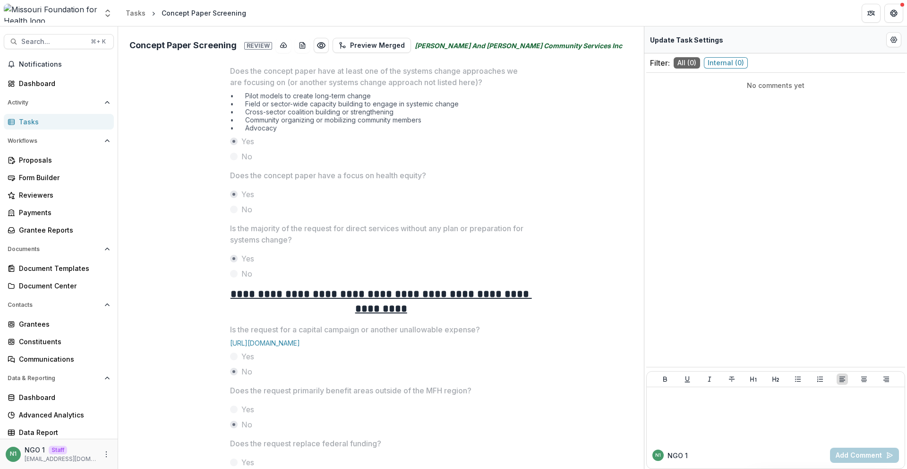
scroll to position [339, 0]
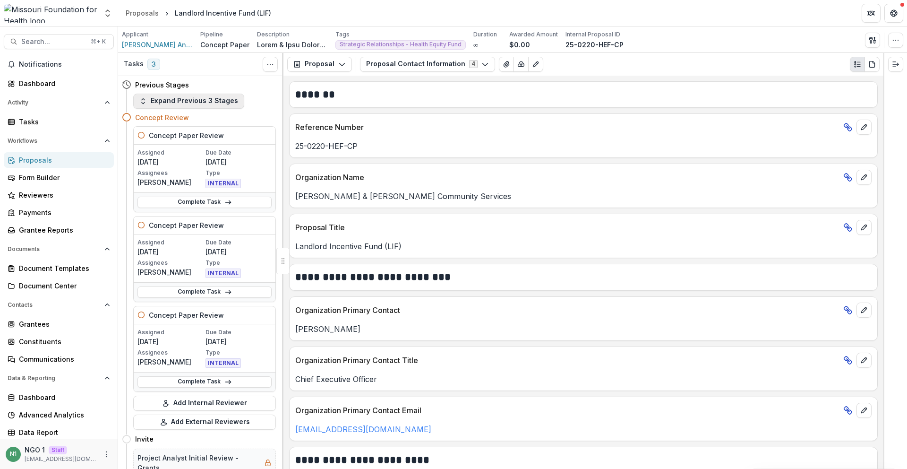
click at [179, 97] on button "Expand Previous 3 Stages" at bounding box center [188, 101] width 111 height 15
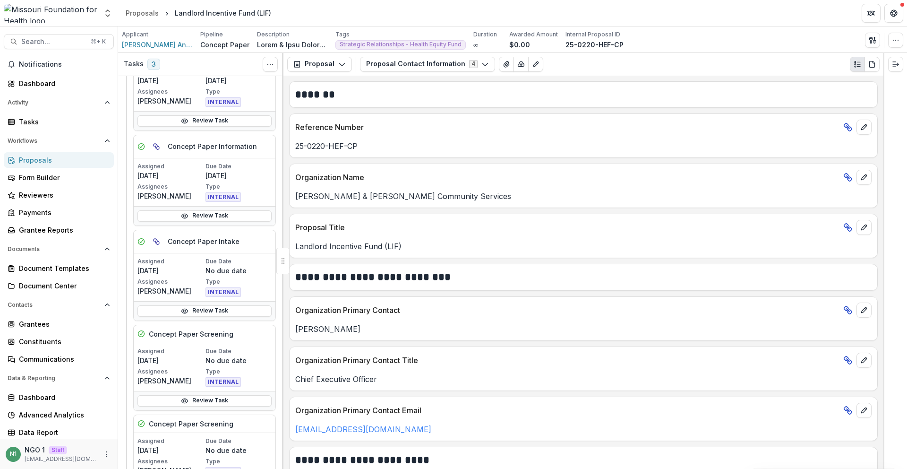
scroll to position [95, 0]
click at [200, 401] on link "Review Task" at bounding box center [205, 399] width 134 height 11
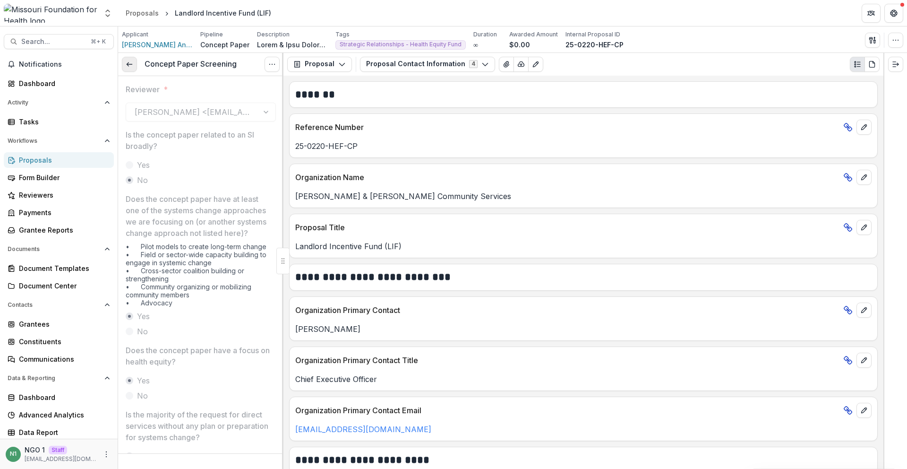
click at [126, 62] on icon at bounding box center [130, 64] width 8 height 8
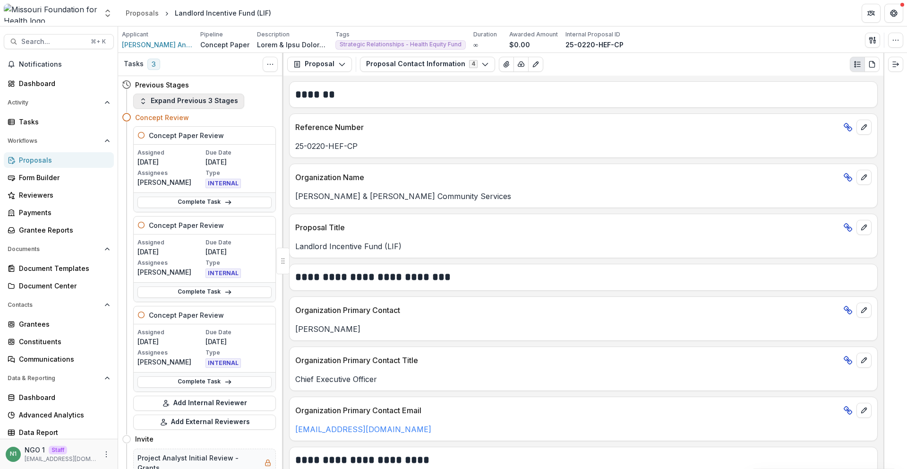
click at [149, 100] on button "Expand Previous 3 Stages" at bounding box center [188, 101] width 111 height 15
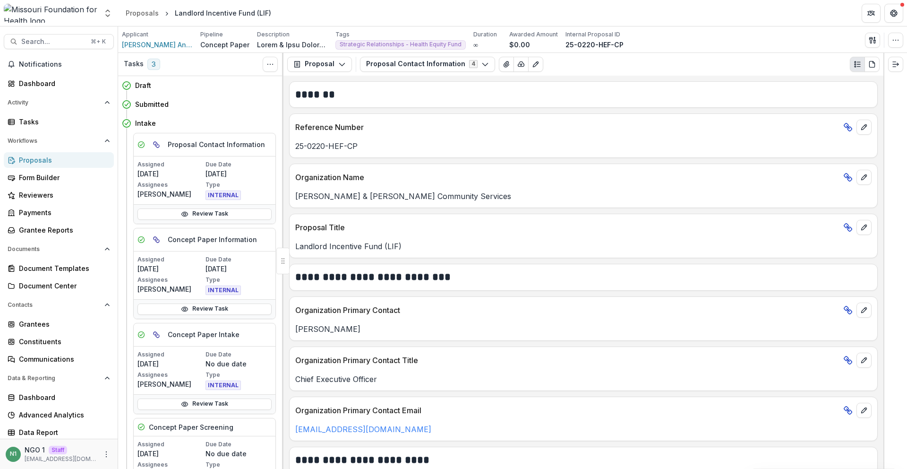
drag, startPoint x: 137, startPoint y: 62, endPoint x: 150, endPoint y: 64, distance: 12.9
click at [138, 62] on h3 "Tasks" at bounding box center [134, 64] width 20 height 8
click at [150, 64] on span "3" at bounding box center [153, 64] width 13 height 11
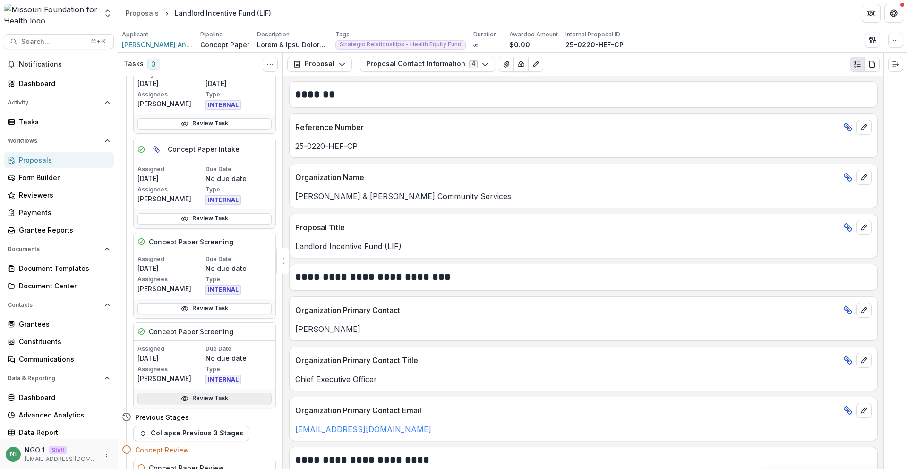
scroll to position [189, 0]
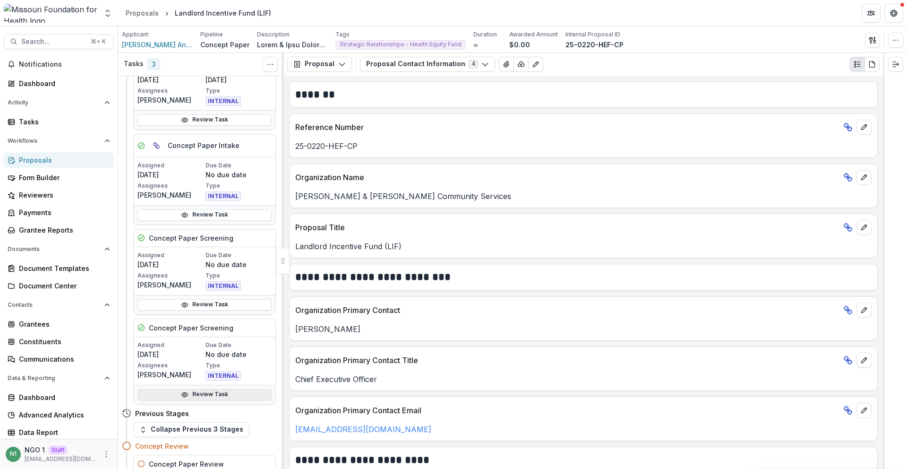
click at [198, 394] on link "Review Task" at bounding box center [205, 394] width 134 height 11
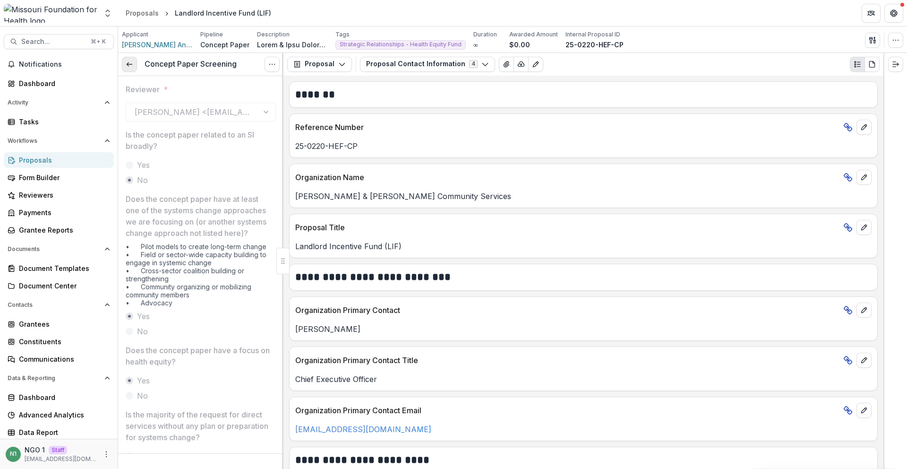
click at [128, 69] on link at bounding box center [129, 64] width 15 height 15
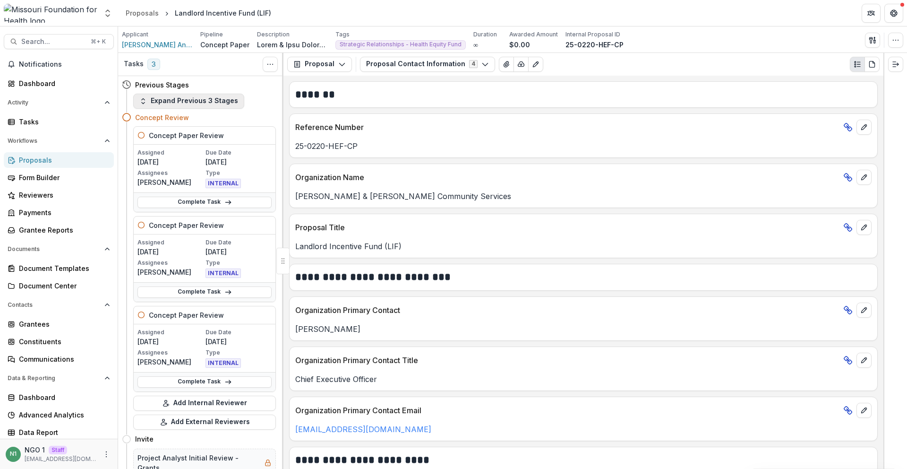
click at [164, 101] on button "Expand Previous 3 Stages" at bounding box center [188, 101] width 111 height 15
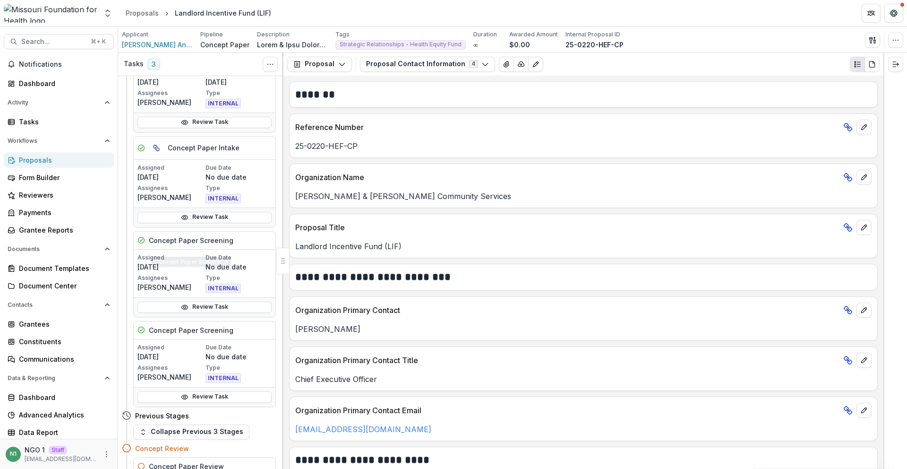
scroll to position [189, 0]
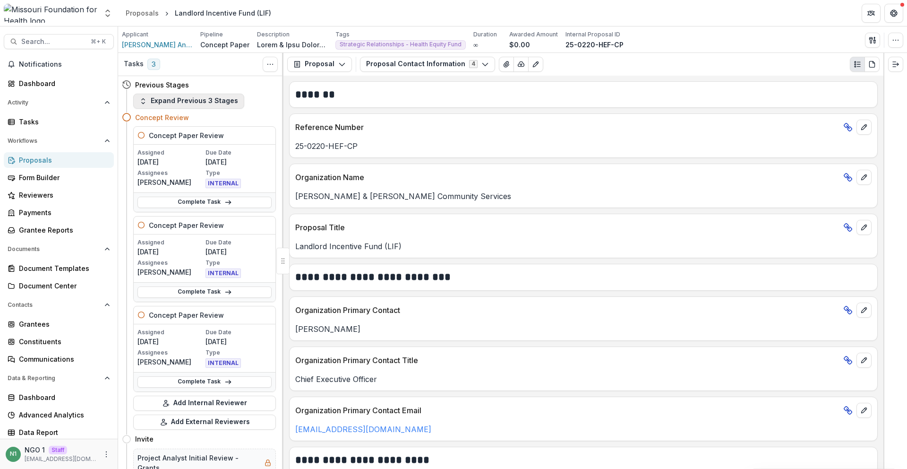
click at [197, 98] on button "Expand Previous 3 Stages" at bounding box center [188, 101] width 111 height 15
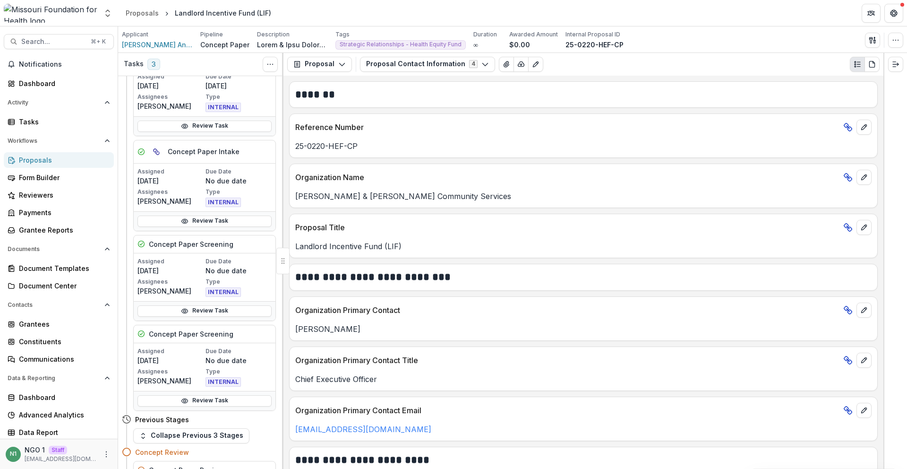
scroll to position [189, 0]
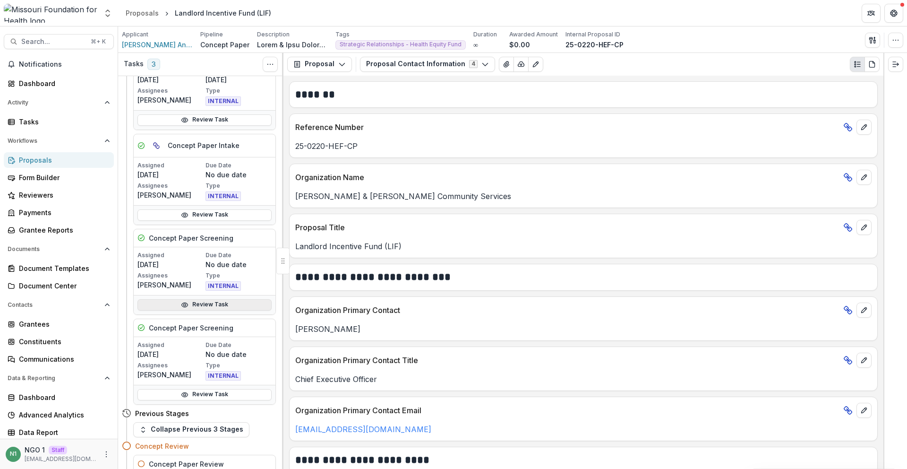
click at [211, 306] on link "Review Task" at bounding box center [205, 304] width 134 height 11
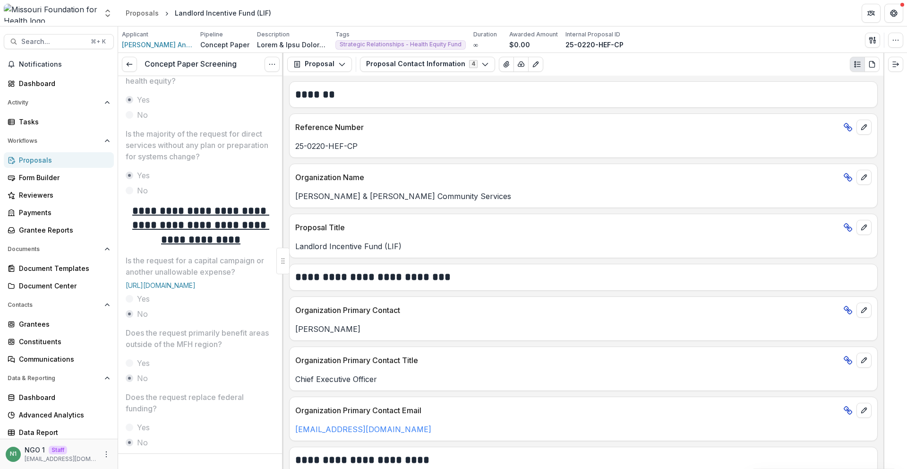
scroll to position [516, 0]
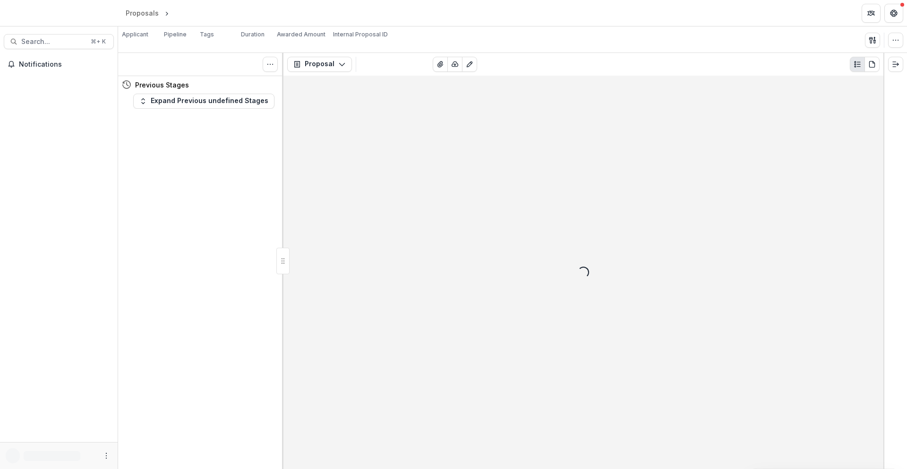
click at [670, 3] on header "Proposals Loading..." at bounding box center [512, 13] width 789 height 26
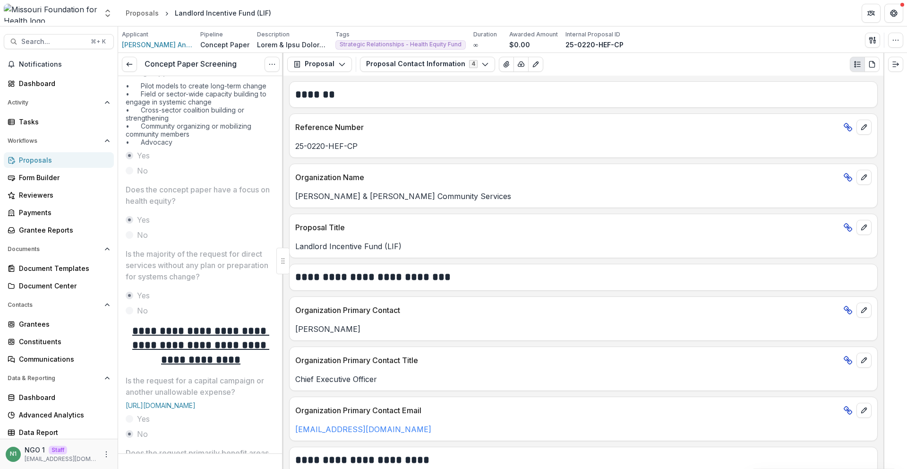
scroll to position [516, 0]
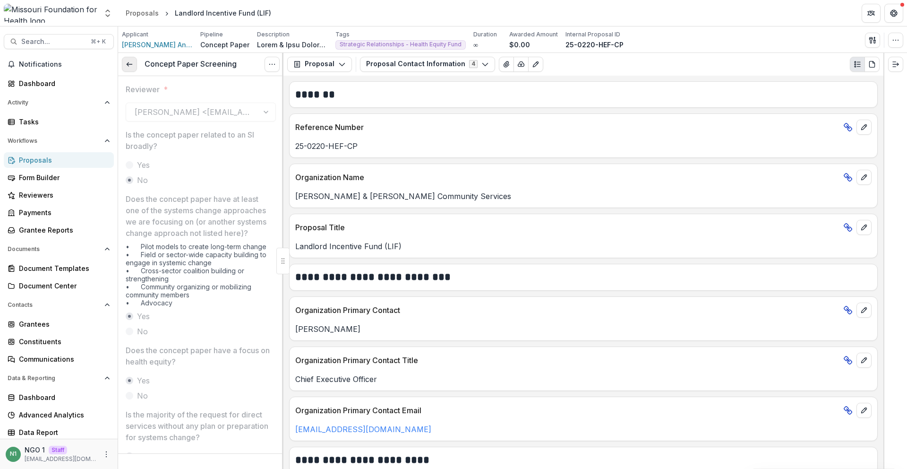
click at [132, 67] on icon at bounding box center [130, 64] width 8 height 8
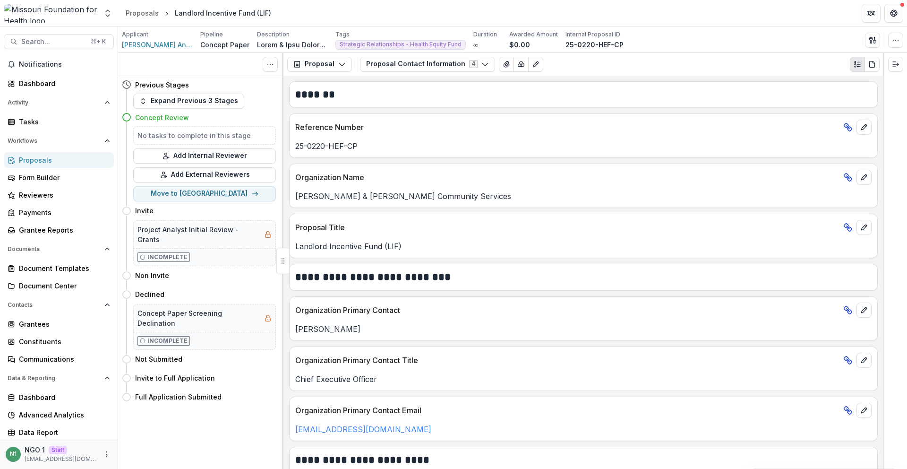
click at [175, 109] on div "Concept Review" at bounding box center [199, 117] width 154 height 17
click at [178, 103] on button "Expand Previous 3 Stages" at bounding box center [188, 101] width 111 height 15
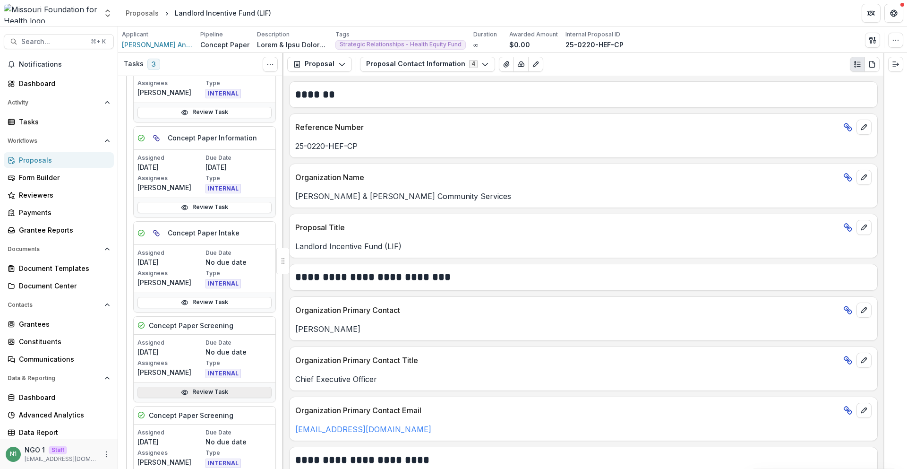
scroll to position [189, 0]
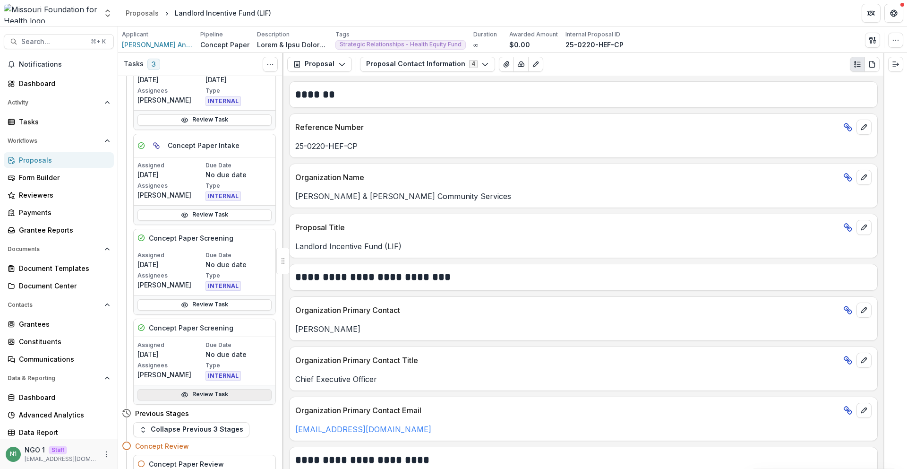
click at [209, 395] on link "Review Task" at bounding box center [205, 394] width 134 height 11
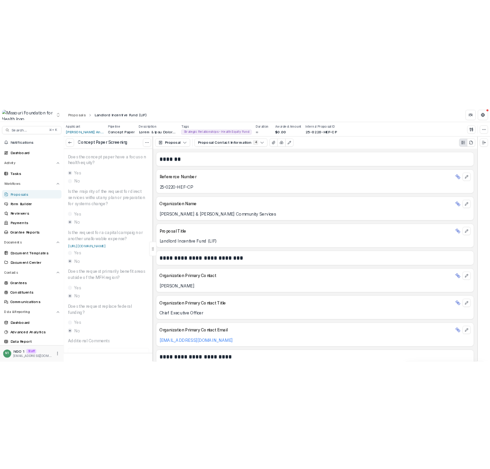
scroll to position [465, 0]
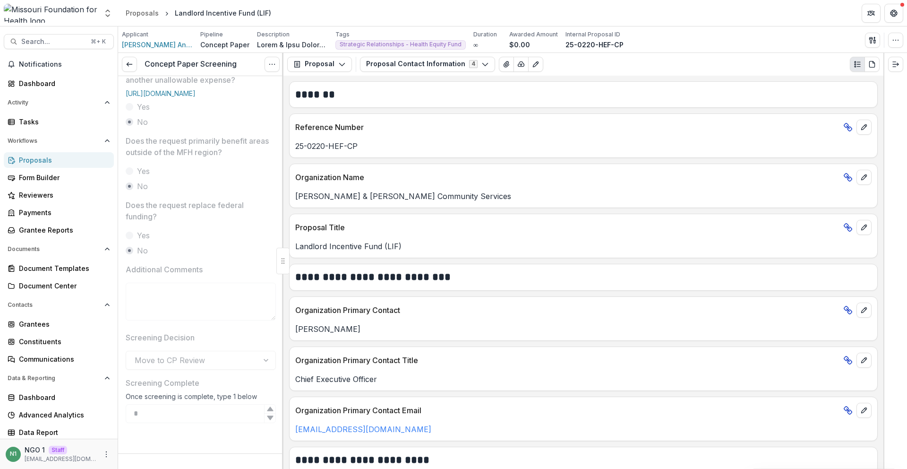
drag, startPoint x: 146, startPoint y: 388, endPoint x: 253, endPoint y: 397, distance: 106.7
click at [246, 394] on div "Screening Complete Once screening is complete, type 1 below *" at bounding box center [201, 400] width 150 height 46
drag, startPoint x: 257, startPoint y: 398, endPoint x: 132, endPoint y: 379, distance: 126.2
click at [133, 378] on div "Screening Complete Once screening is complete, type 1 below *" at bounding box center [201, 400] width 150 height 46
click at [132, 379] on p "Screening Complete" at bounding box center [163, 382] width 74 height 11
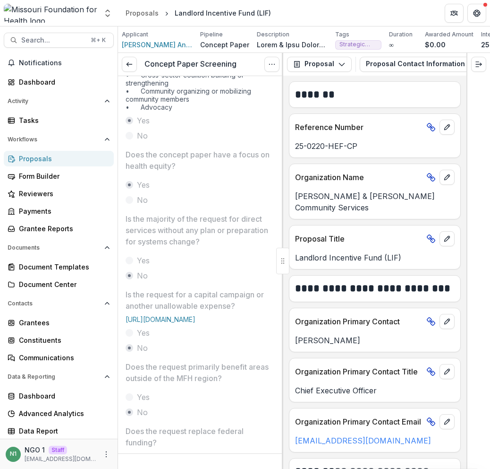
scroll to position [469, 0]
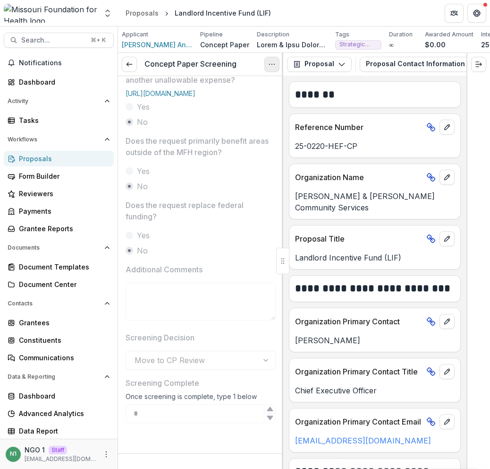
click at [272, 61] on button "Options" at bounding box center [272, 64] width 15 height 15
click at [244, 90] on link "View task" at bounding box center [226, 86] width 101 height 16
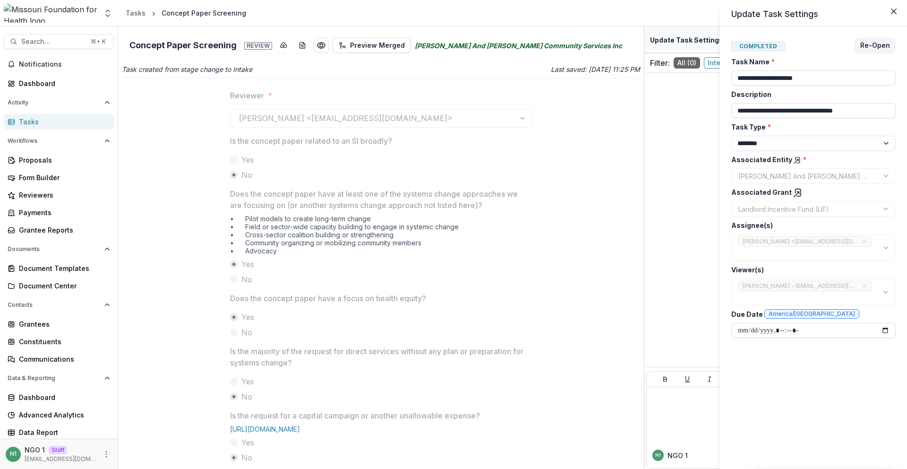
click at [401, 248] on div "**********" at bounding box center [453, 234] width 907 height 469
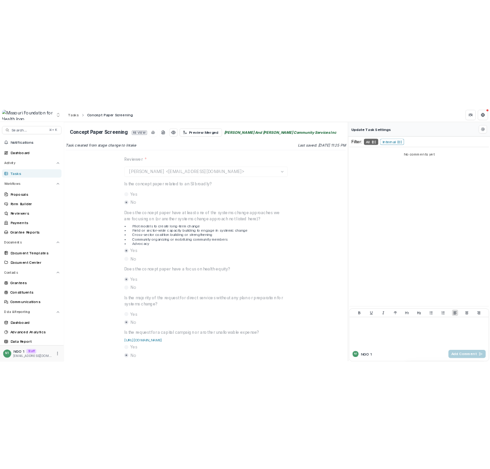
scroll to position [302, 0]
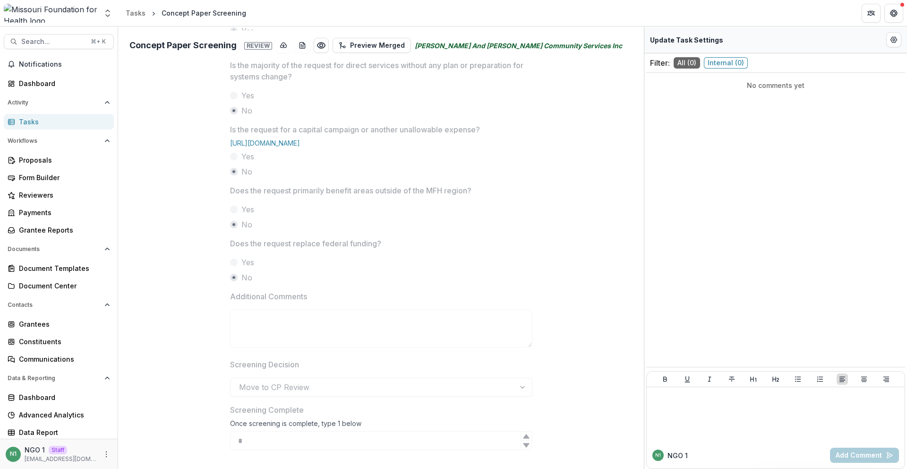
drag, startPoint x: 309, startPoint y: 412, endPoint x: 340, endPoint y: 415, distance: 31.4
click at [314, 415] on label "Screening Complete" at bounding box center [378, 409] width 297 height 11
drag, startPoint x: 298, startPoint y: 424, endPoint x: 285, endPoint y: 384, distance: 42.0
click at [230, 421] on div "Once screening is complete, type 1 below" at bounding box center [381, 425] width 302 height 12
copy div "Once screening is complete, type 1 below"
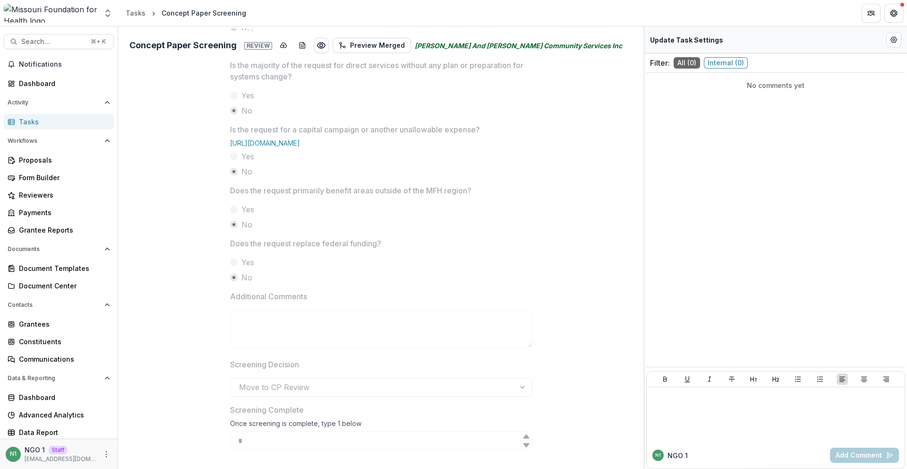
click at [593, 92] on div "Reviewer * [PERSON_NAME] <[EMAIL_ADDRESS][DOMAIN_NAME]> Is the concept paper re…" at bounding box center [381, 130] width 518 height 669
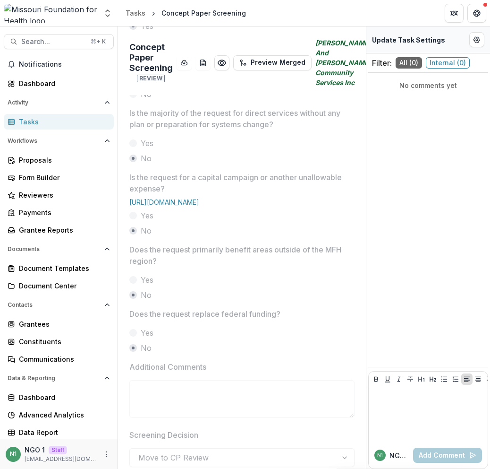
scroll to position [357, 0]
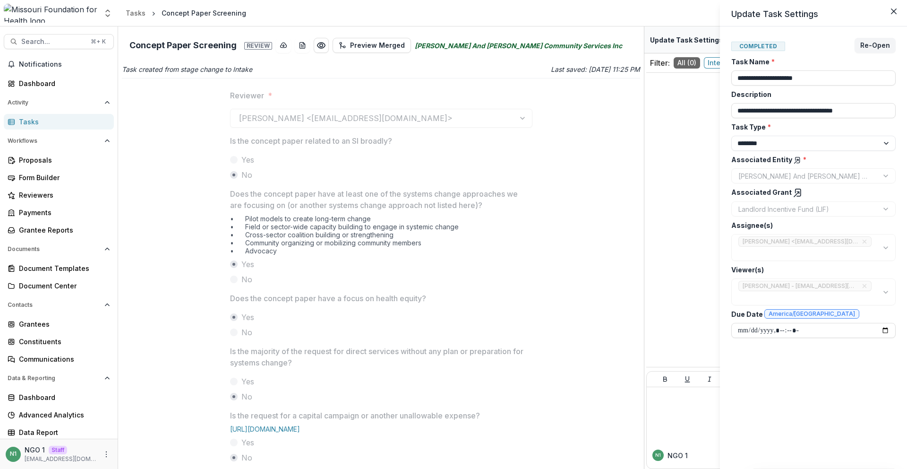
drag, startPoint x: 891, startPoint y: 17, endPoint x: 805, endPoint y: 60, distance: 96.4
click at [490, 17] on button "Close" at bounding box center [893, 11] width 15 height 15
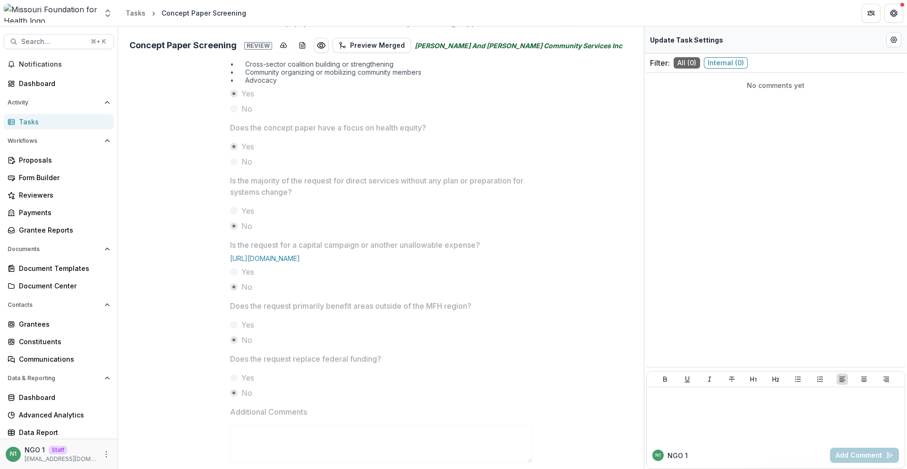
scroll to position [302, 0]
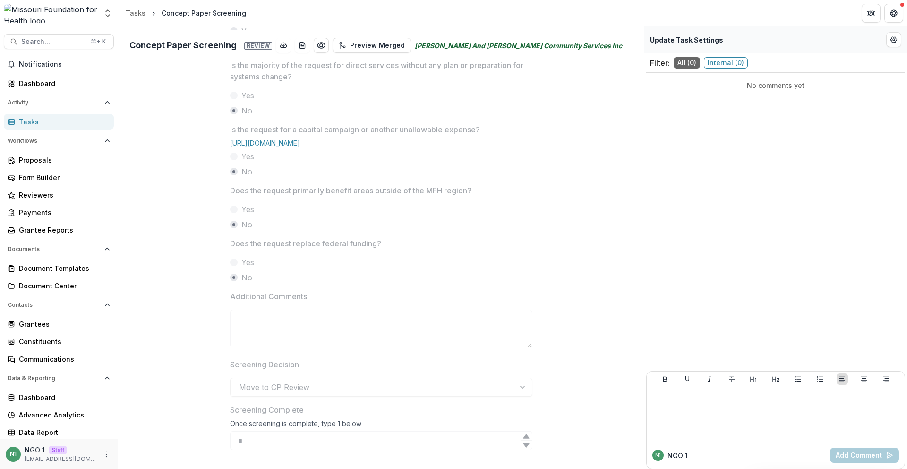
click at [490, 438] on div at bounding box center [526, 435] width 11 height 9
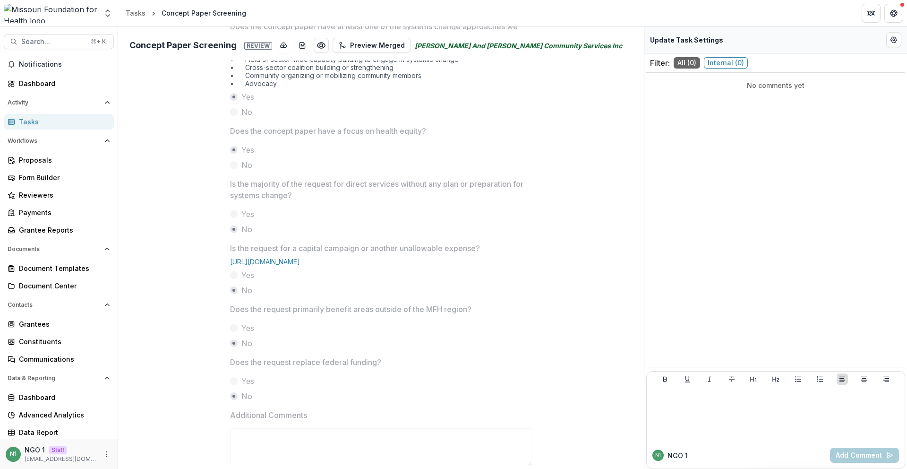
scroll to position [0, 0]
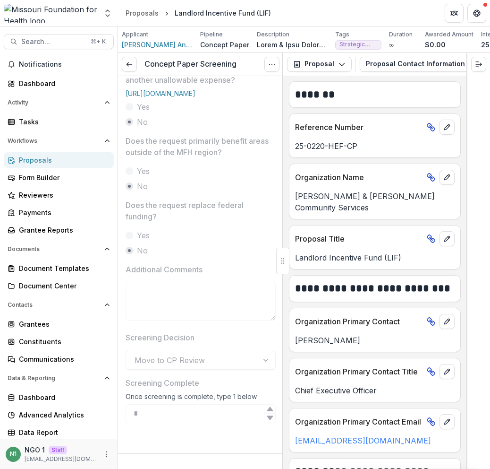
scroll to position [469, 0]
drag, startPoint x: 200, startPoint y: 386, endPoint x: 133, endPoint y: 377, distance: 68.2
click at [133, 377] on div "Reviewer * [PERSON_NAME] <[EMAIL_ADDRESS][DOMAIN_NAME]> Is the concept paper re…" at bounding box center [201, 46] width 150 height 783
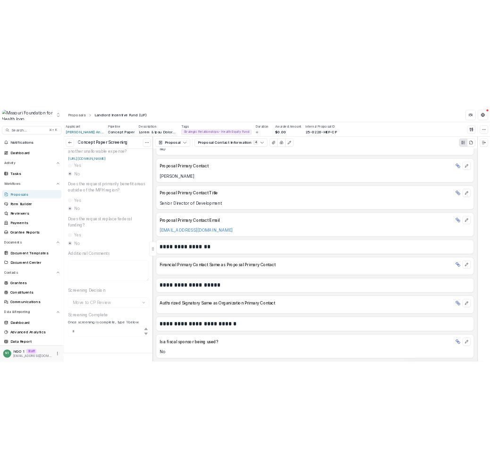
scroll to position [465, 0]
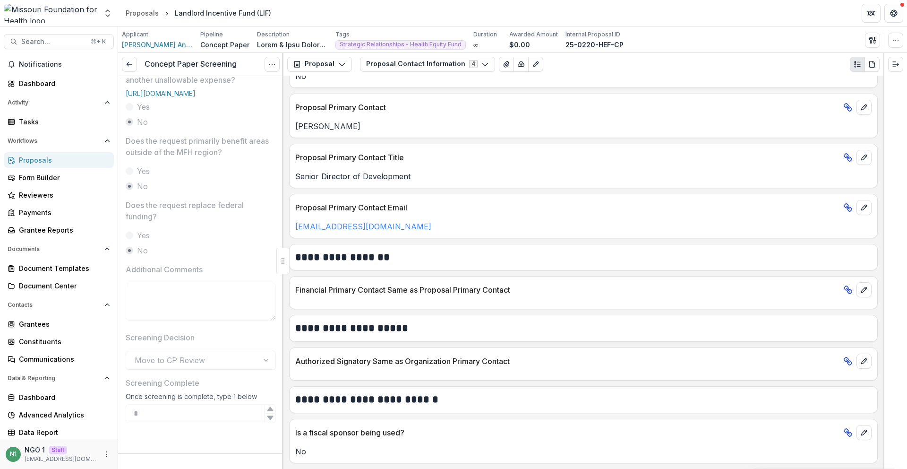
drag, startPoint x: 105, startPoint y: 385, endPoint x: 194, endPoint y: 403, distance: 90.6
click at [194, 403] on main "Search... ⌘ + K Notifications Dashboard Activity Tasks Workflows Proposals Form…" at bounding box center [453, 247] width 907 height 442
drag, startPoint x: 133, startPoint y: 374, endPoint x: 160, endPoint y: 361, distance: 30.0
click at [132, 372] on div "Reviewer * [PERSON_NAME] <[EMAIL_ADDRESS][DOMAIN_NAME]> Is the concept paper re…" at bounding box center [201, 46] width 150 height 783
click at [271, 67] on icon "Options" at bounding box center [272, 64] width 8 height 8
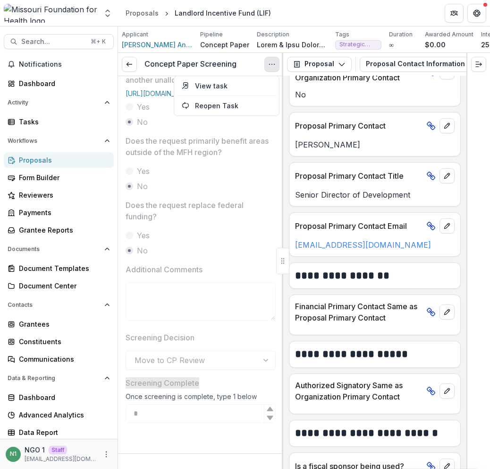
scroll to position [451, 0]
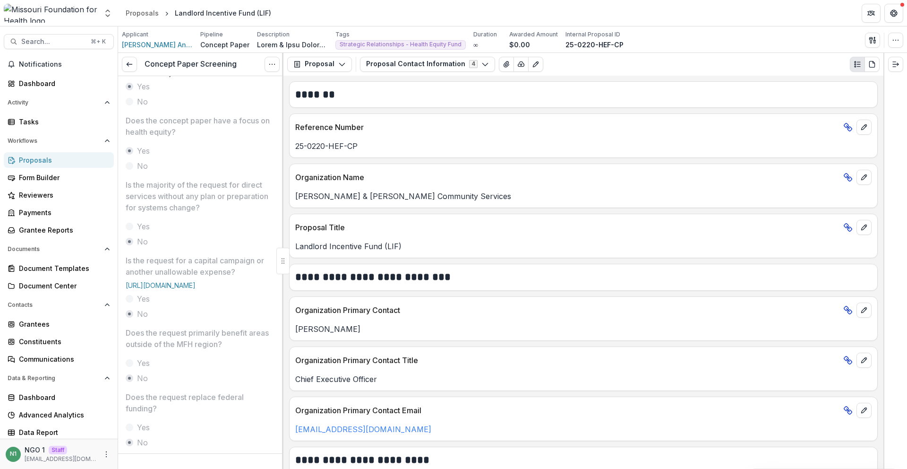
scroll to position [465, 0]
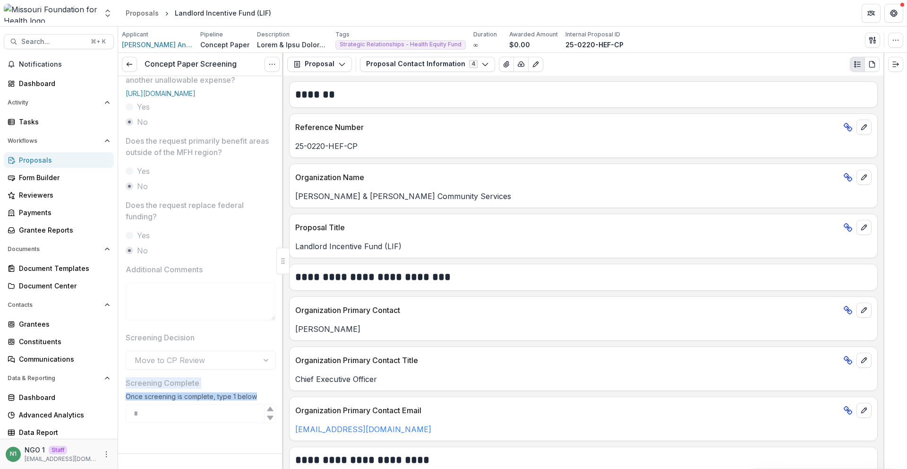
drag, startPoint x: 215, startPoint y: 395, endPoint x: 265, endPoint y: 402, distance: 50.0
click at [265, 403] on div "Screening Complete Once screening is complete, type 1 below *" at bounding box center [201, 400] width 150 height 46
click at [265, 401] on div "Once screening is complete, type 1 below" at bounding box center [201, 398] width 150 height 12
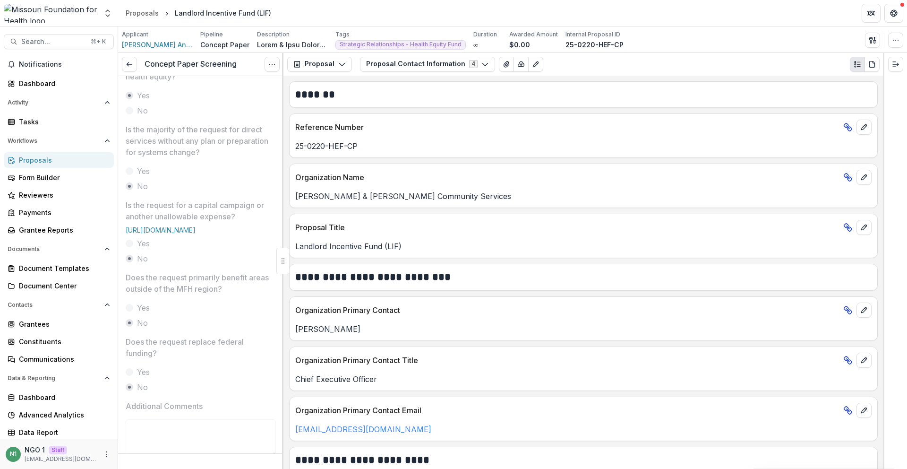
scroll to position [0, 0]
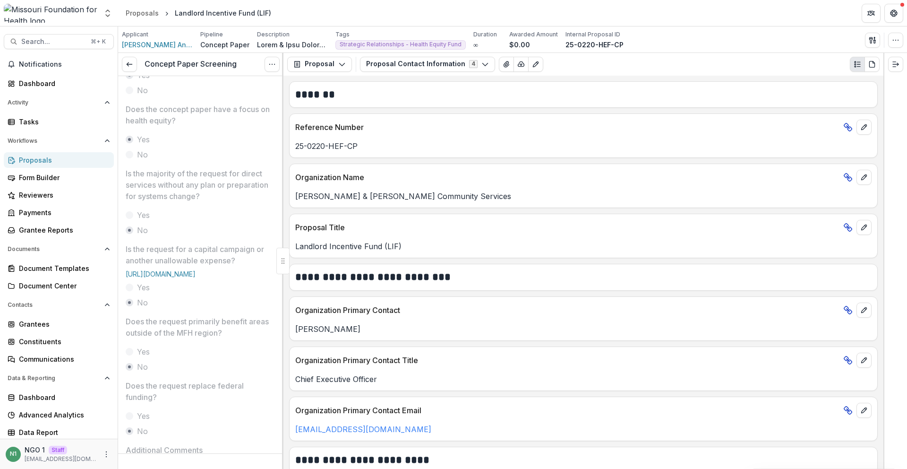
scroll to position [465, 0]
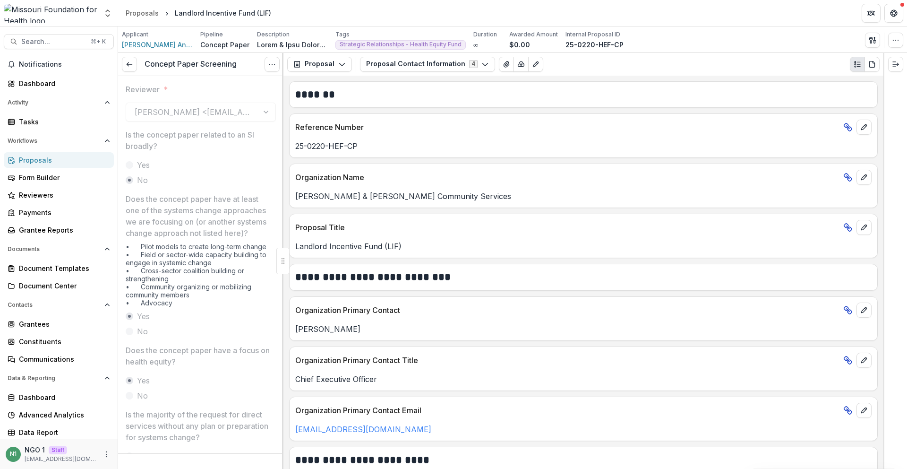
scroll to position [412, 0]
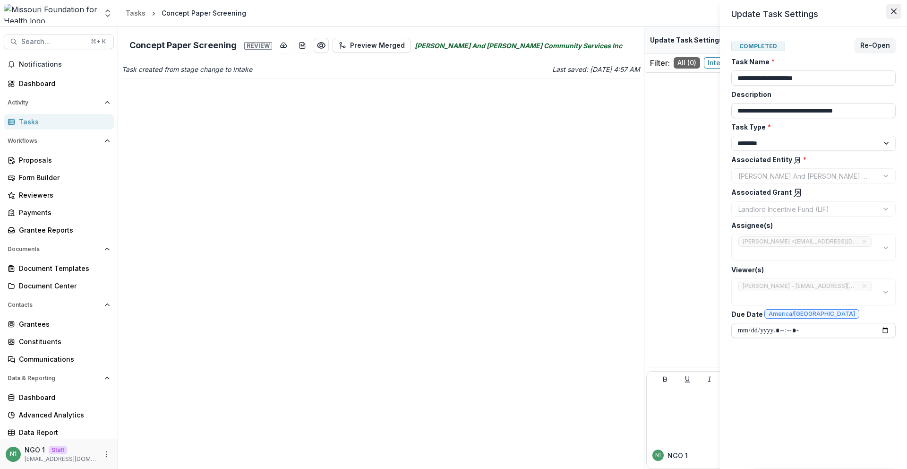
click at [895, 13] on icon "Close" at bounding box center [894, 12] width 6 height 6
drag, startPoint x: 892, startPoint y: 8, endPoint x: 752, endPoint y: 8, distance: 139.9
click at [892, 9] on icon "Close" at bounding box center [894, 12] width 6 height 6
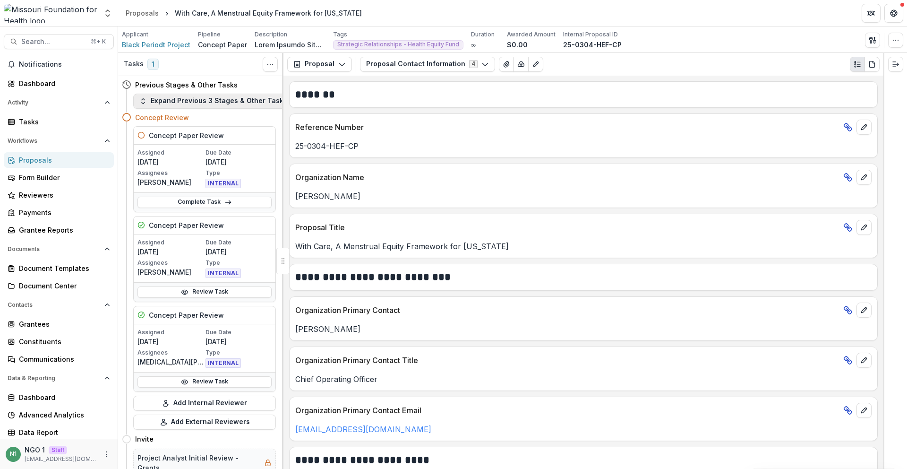
click at [242, 103] on button "Expand Previous 3 Stages & Other Tasks" at bounding box center [213, 101] width 160 height 15
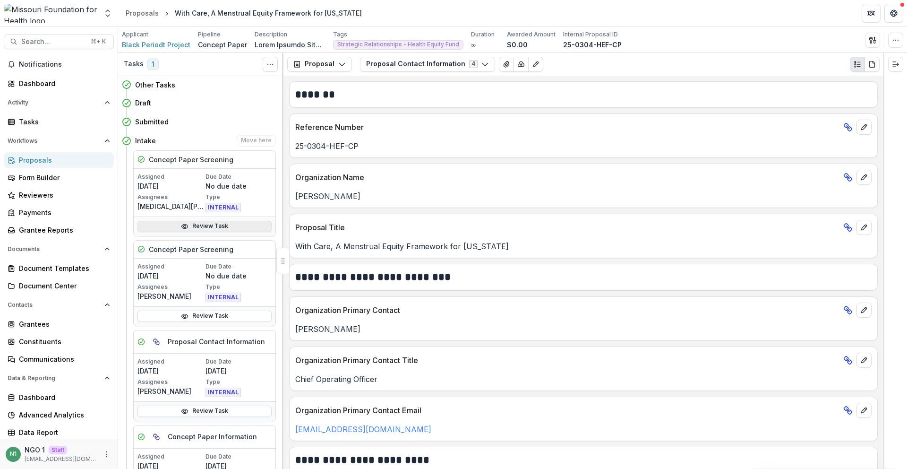
click at [221, 223] on link "Review Task" at bounding box center [205, 226] width 134 height 11
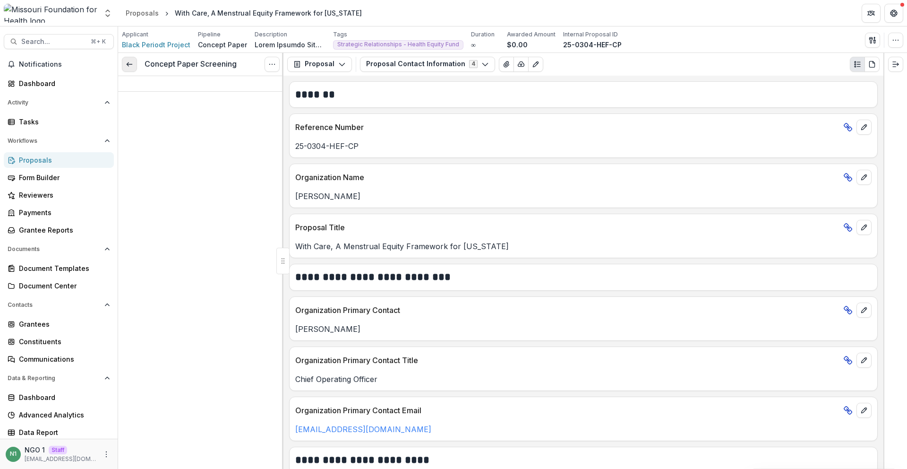
click at [133, 66] on icon at bounding box center [130, 64] width 8 height 8
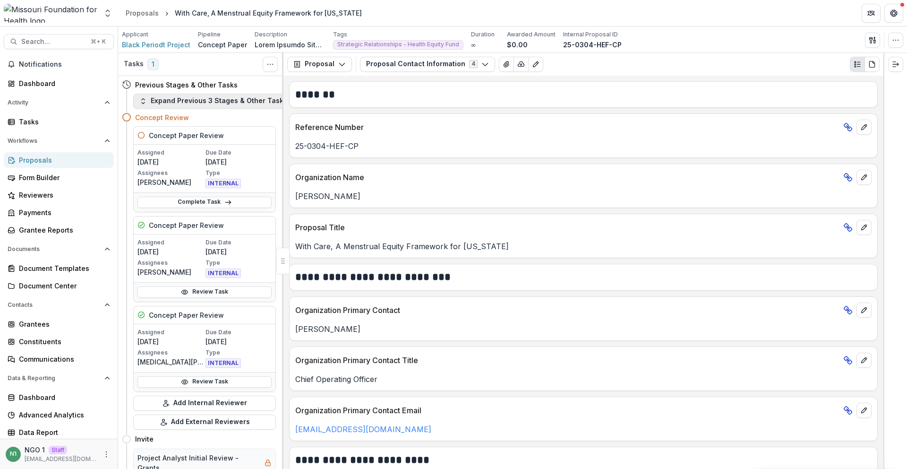
click at [179, 103] on button "Expand Previous 3 Stages & Other Tasks" at bounding box center [213, 101] width 160 height 15
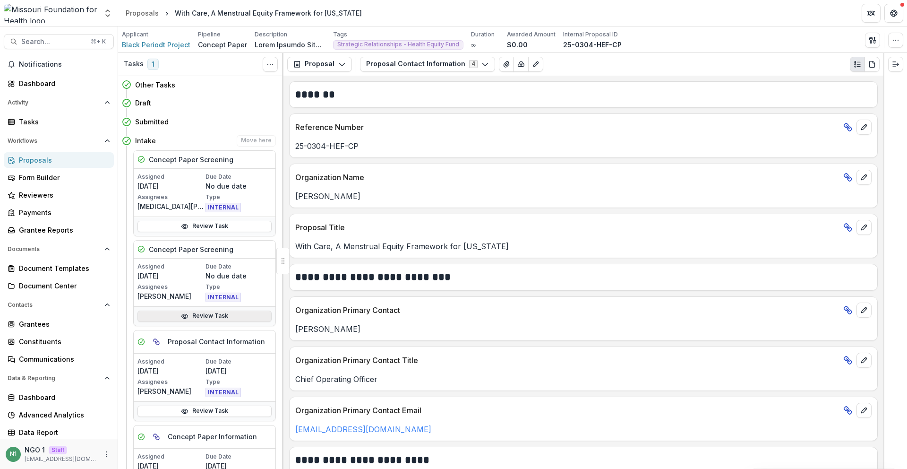
click at [202, 313] on link "Review Task" at bounding box center [205, 315] width 134 height 11
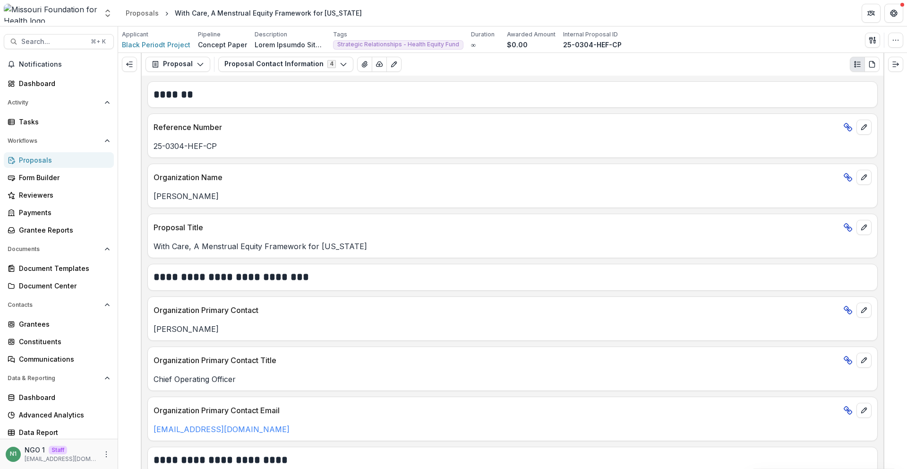
drag, startPoint x: 283, startPoint y: 266, endPoint x: 184, endPoint y: 0, distance: 283.6
click at [178, 17] on div "With Care, A Menstrual Equity Framework for [US_STATE]" at bounding box center [268, 13] width 187 height 10
click at [132, 64] on line "Expand left" at bounding box center [130, 64] width 6 height 0
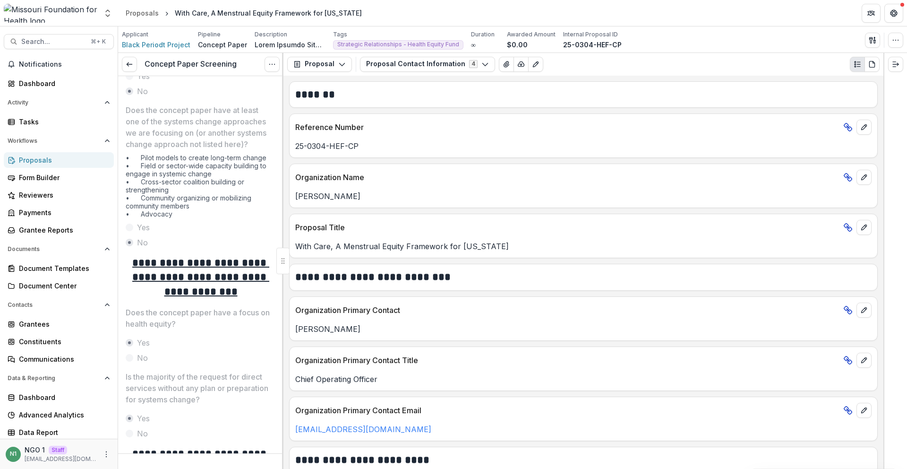
scroll to position [95, 0]
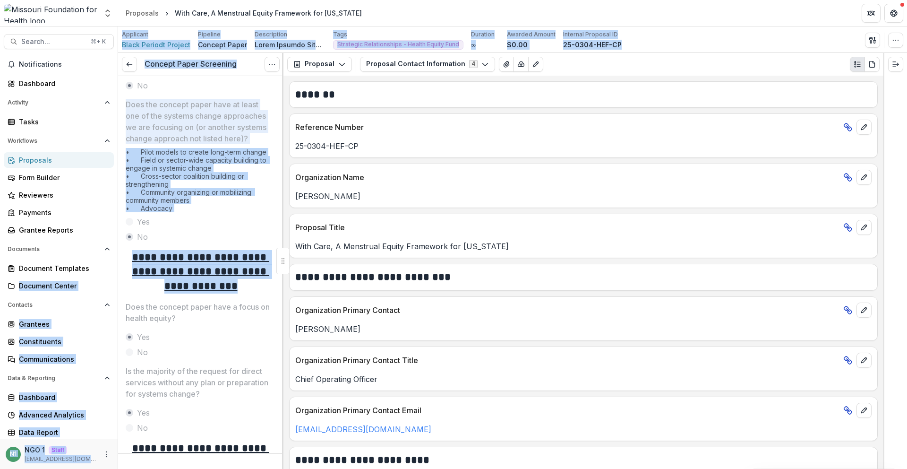
drag, startPoint x: 241, startPoint y: 299, endPoint x: 122, endPoint y: 271, distance: 122.4
click at [118, 270] on div "**********" at bounding box center [200, 398] width 165 height 833
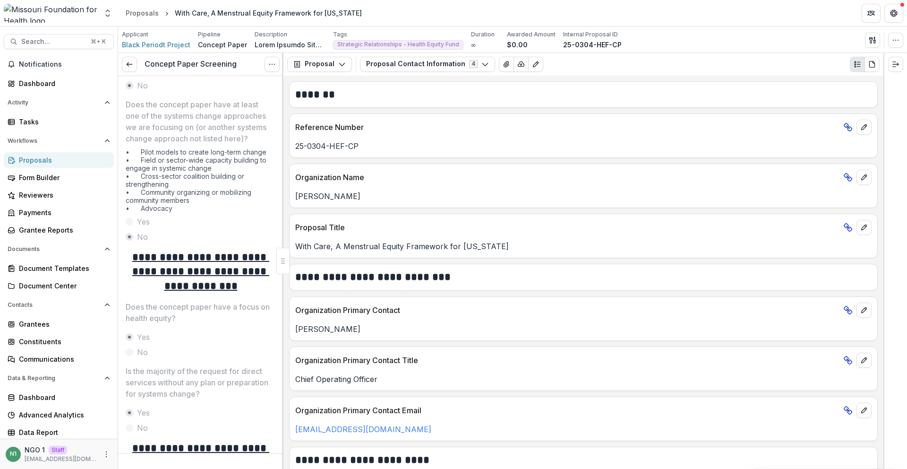
click at [243, 321] on p "Does the concept paper have a focus on health equity?" at bounding box center [198, 312] width 145 height 23
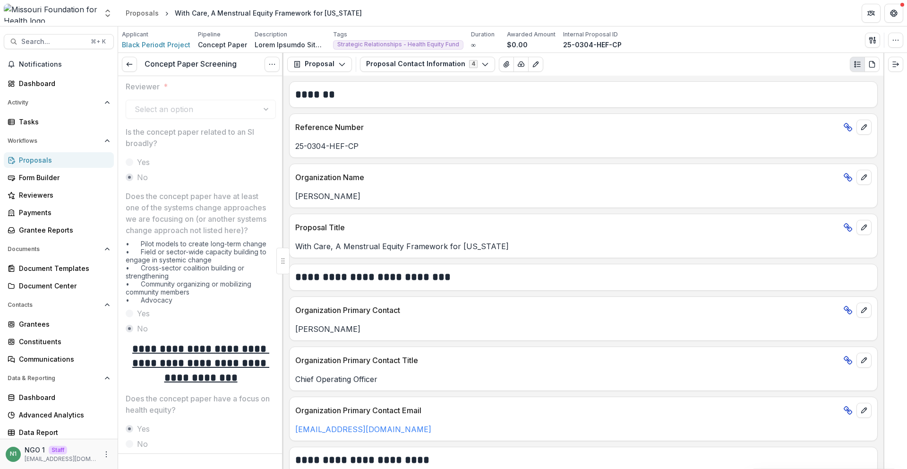
scroll to position [0, 0]
click at [150, 106] on div "Select an option" at bounding box center [201, 112] width 150 height 19
click at [135, 67] on link at bounding box center [129, 64] width 15 height 15
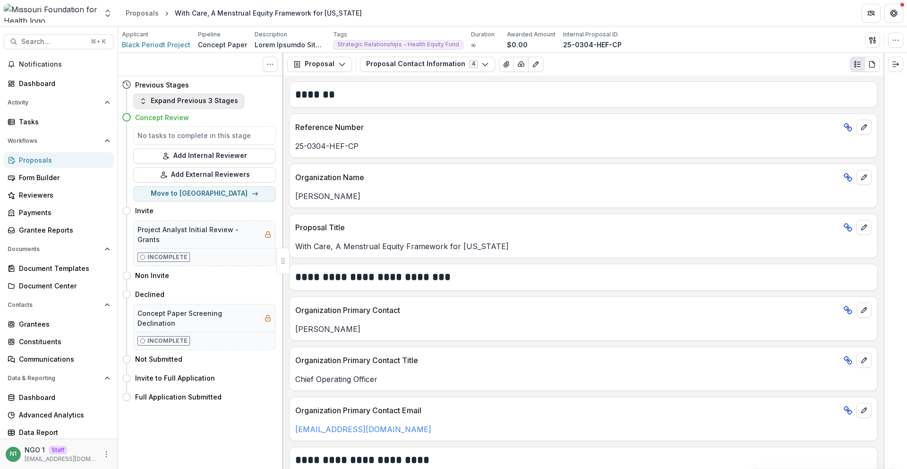
click at [173, 102] on button "Expand Previous 3 Stages" at bounding box center [188, 101] width 111 height 15
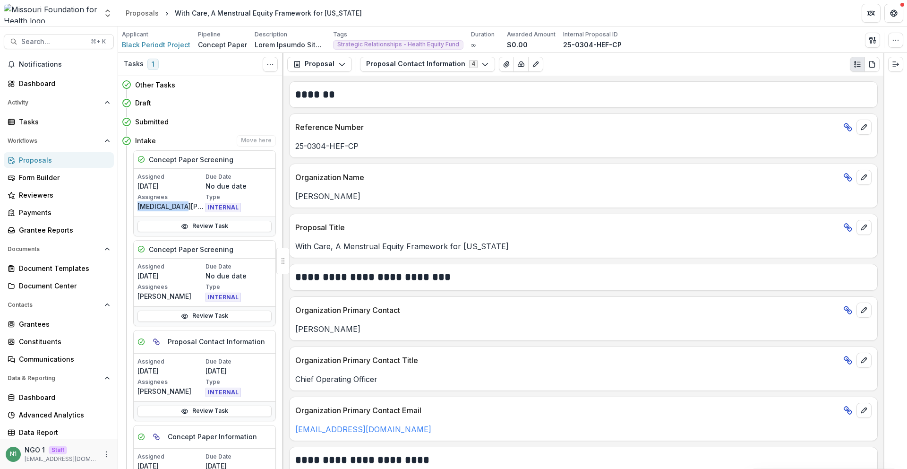
drag, startPoint x: 185, startPoint y: 207, endPoint x: 136, endPoint y: 204, distance: 48.8
click at [136, 204] on div "Assigned [DATE] Due Date No due date Assignees [MEDICAL_DATA][PERSON_NAME] Type…" at bounding box center [205, 193] width 142 height 48
click at [193, 228] on link "Review Task" at bounding box center [205, 226] width 134 height 11
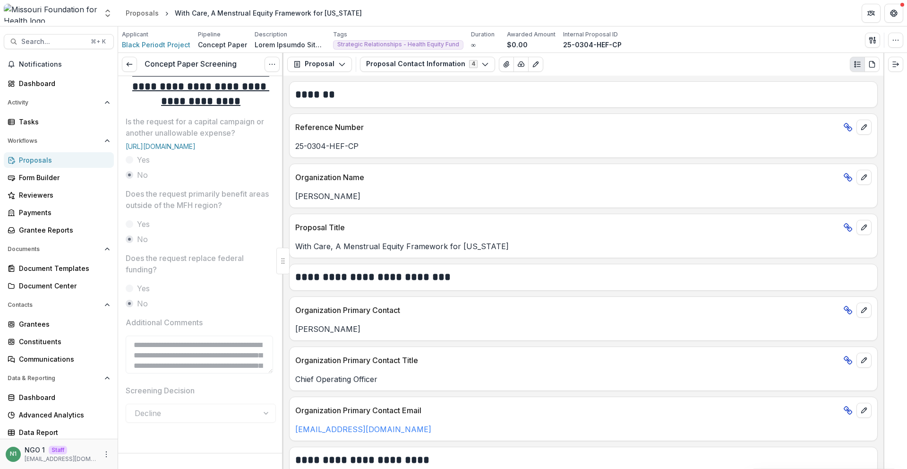
scroll to position [514, 0]
click at [128, 67] on icon at bounding box center [130, 64] width 8 height 8
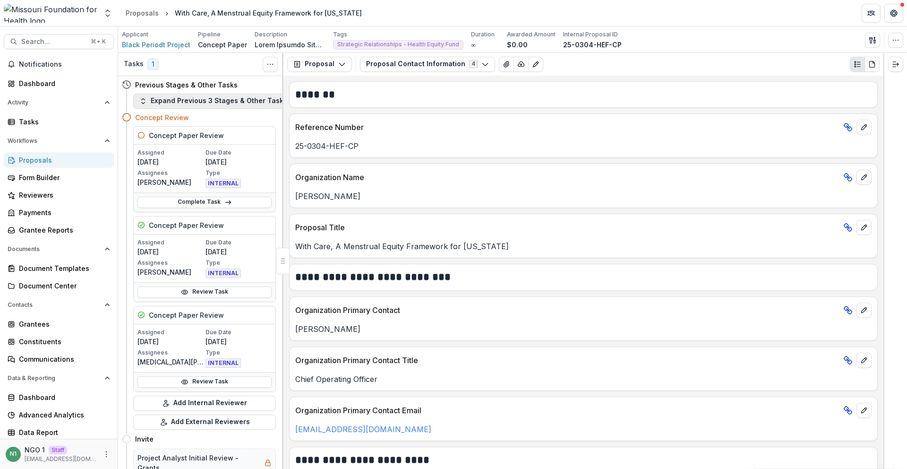
click at [192, 103] on button "Expand Previous 3 Stages & Other Tasks" at bounding box center [213, 101] width 160 height 15
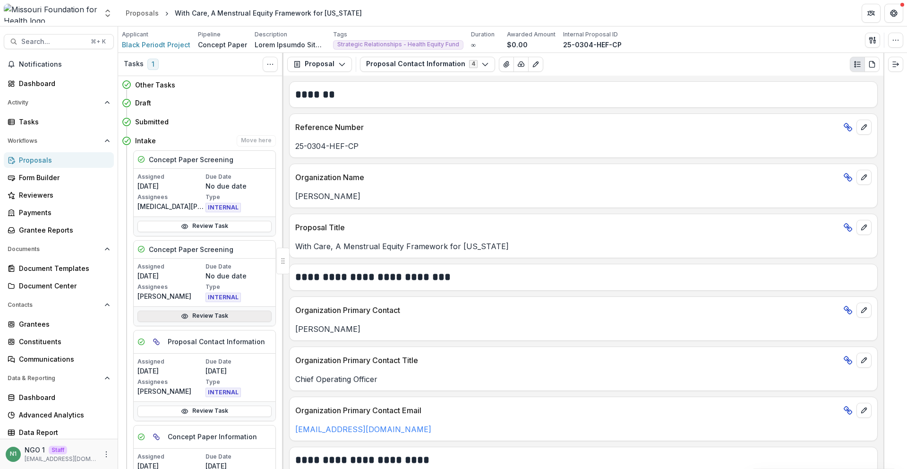
click at [207, 314] on link "Review Task" at bounding box center [205, 315] width 134 height 11
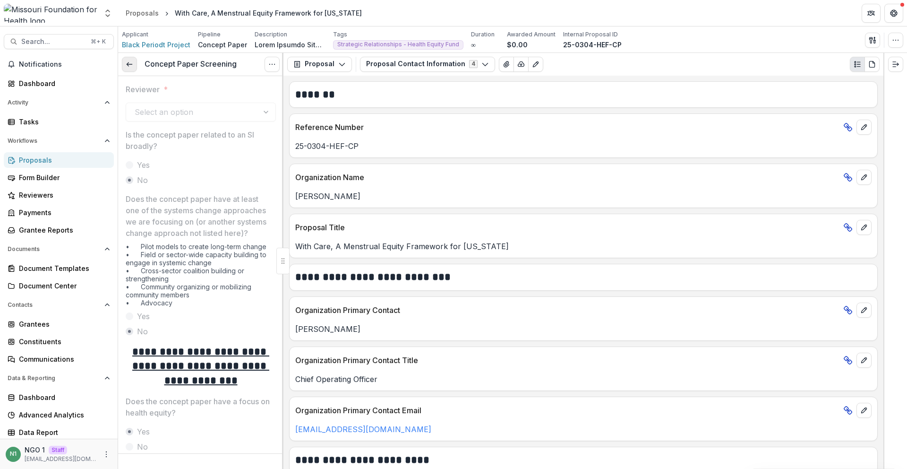
click at [136, 59] on link at bounding box center [129, 64] width 15 height 15
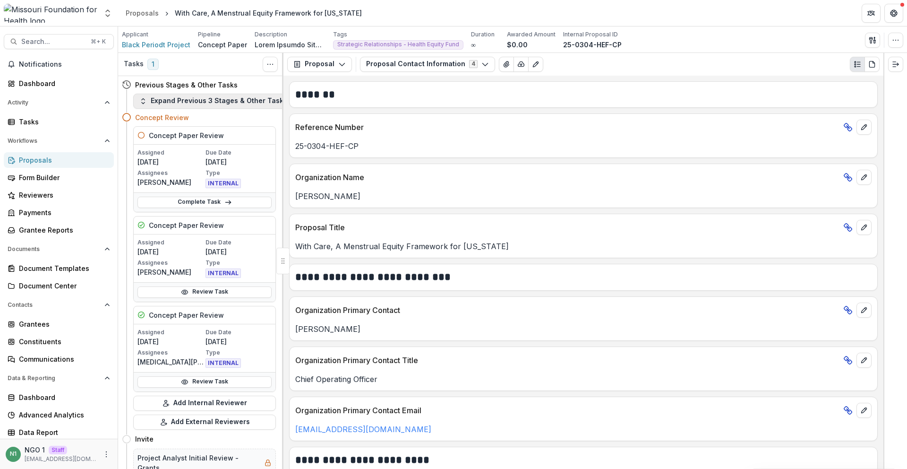
click at [161, 103] on button "Expand Previous 3 Stages & Other Tasks" at bounding box center [213, 101] width 160 height 15
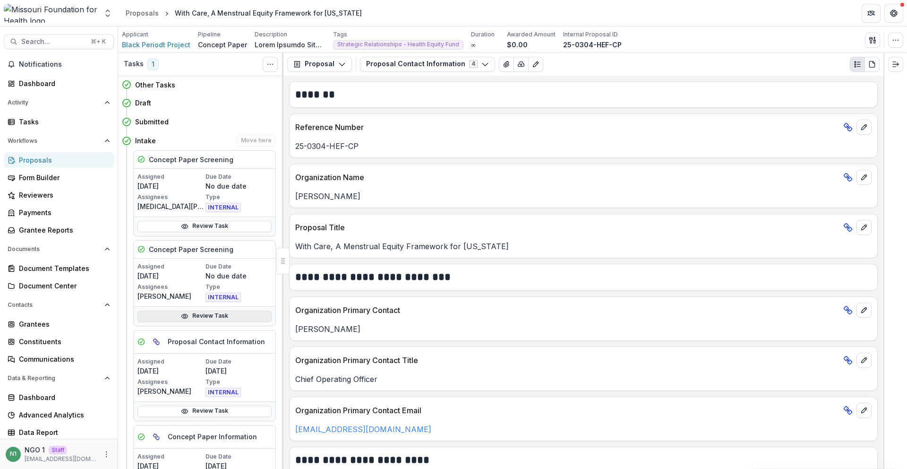
click at [231, 317] on link "Review Task" at bounding box center [205, 315] width 134 height 11
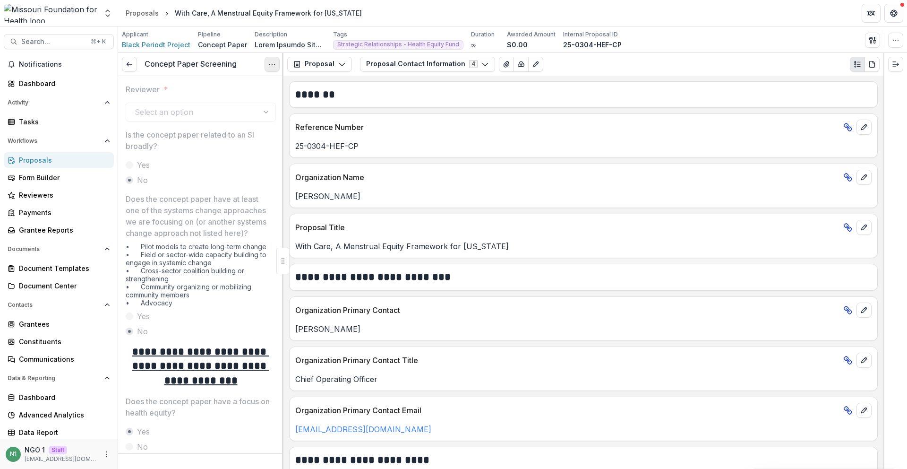
drag, startPoint x: 261, startPoint y: 64, endPoint x: 269, endPoint y: 66, distance: 8.7
click at [263, 65] on div "Concept Paper Screening View task Reopen Task" at bounding box center [200, 64] width 165 height 23
click at [269, 66] on icon "Options" at bounding box center [272, 64] width 8 height 8
click at [252, 87] on link "View task" at bounding box center [226, 86] width 101 height 16
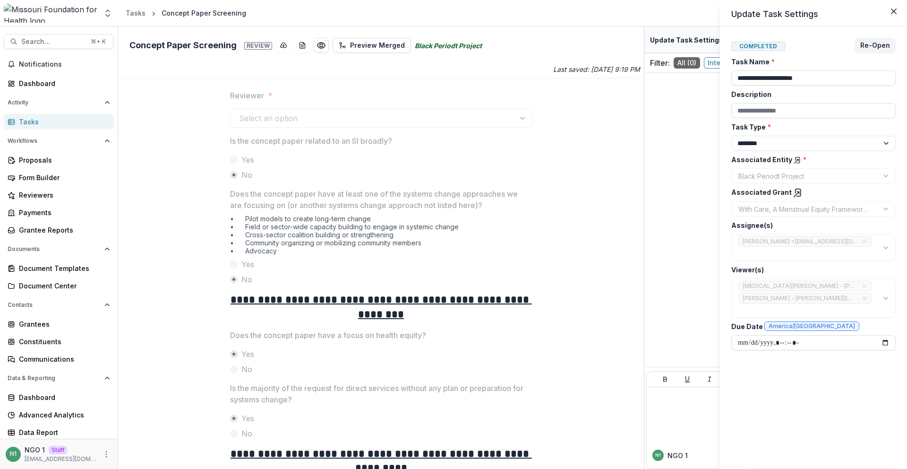
drag, startPoint x: 894, startPoint y: 9, endPoint x: 617, endPoint y: 181, distance: 327.3
click at [894, 9] on icon "Close" at bounding box center [894, 12] width 6 height 6
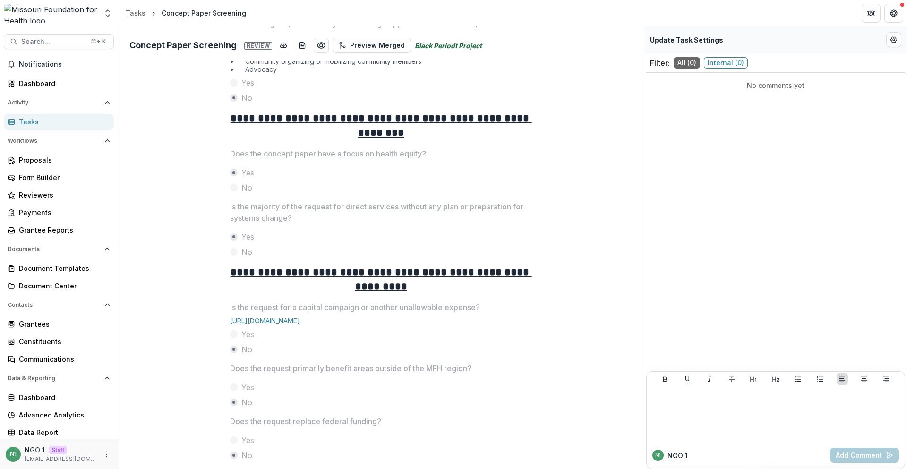
scroll to position [322, 0]
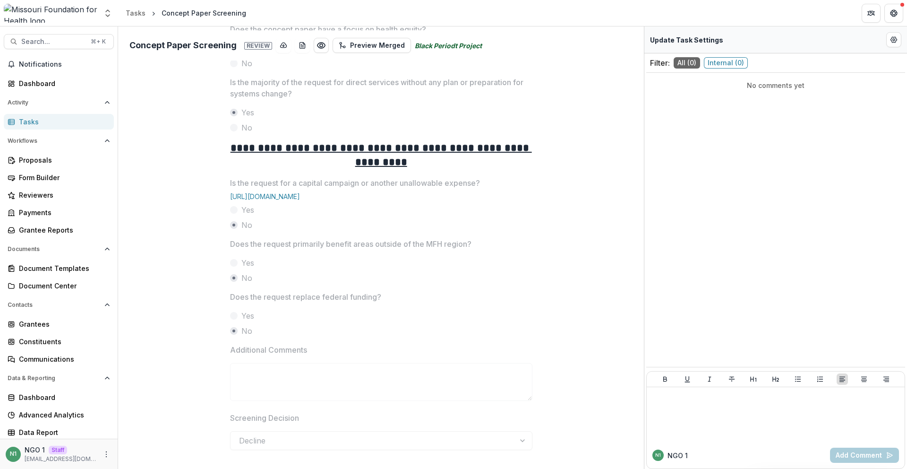
click at [327, 419] on label "Screening Decision" at bounding box center [378, 417] width 297 height 11
drag, startPoint x: 467, startPoint y: 438, endPoint x: 512, endPoint y: 414, distance: 51.6
click at [318, 418] on div "Screening Decision Decline" at bounding box center [381, 431] width 302 height 38
drag, startPoint x: 533, startPoint y: 410, endPoint x: 525, endPoint y: 337, distance: 72.6
click at [533, 409] on div "**********" at bounding box center [382, 120] width 318 height 688
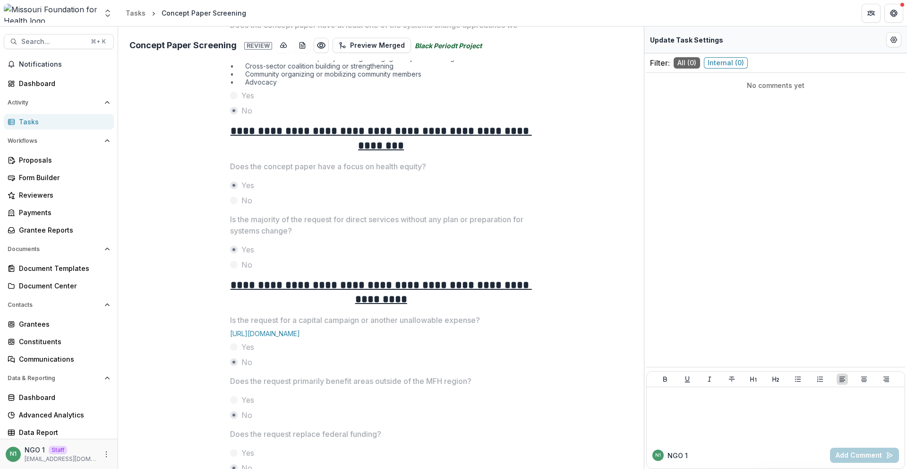
scroll to position [0, 0]
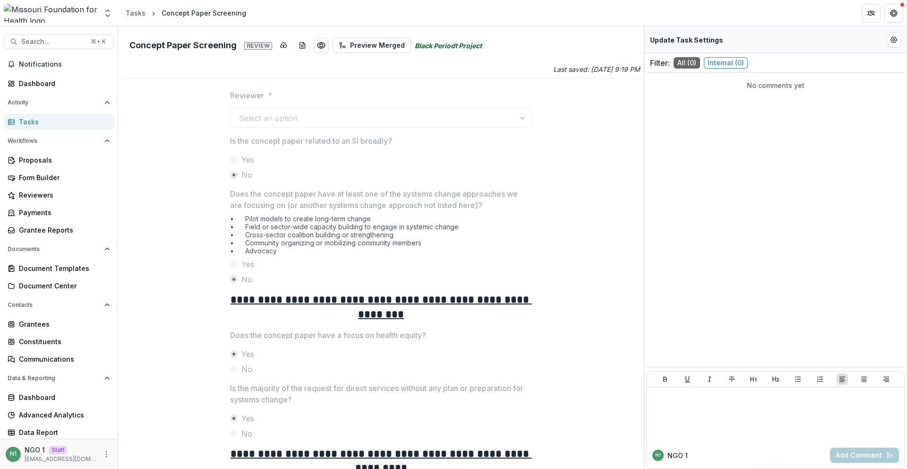
click at [207, 130] on div "**********" at bounding box center [381, 426] width 518 height 688
drag, startPoint x: 61, startPoint y: 80, endPoint x: 52, endPoint y: 0, distance: 80.4
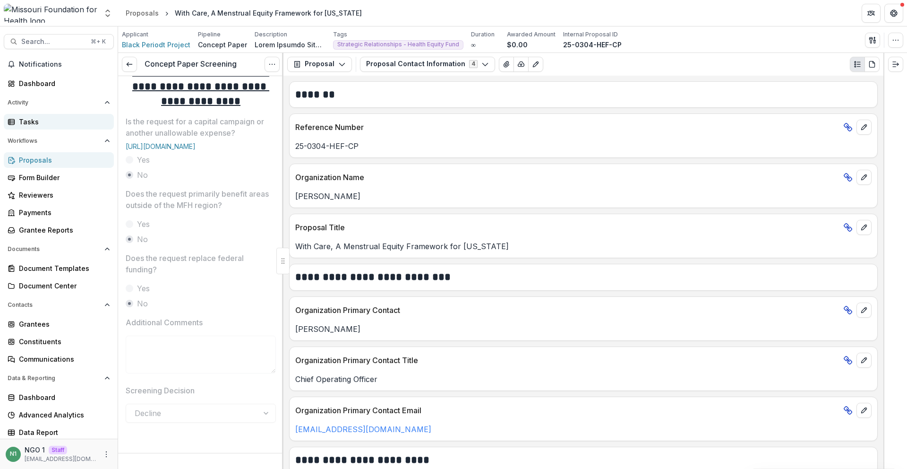
click at [48, 127] on link "Tasks" at bounding box center [59, 122] width 110 height 16
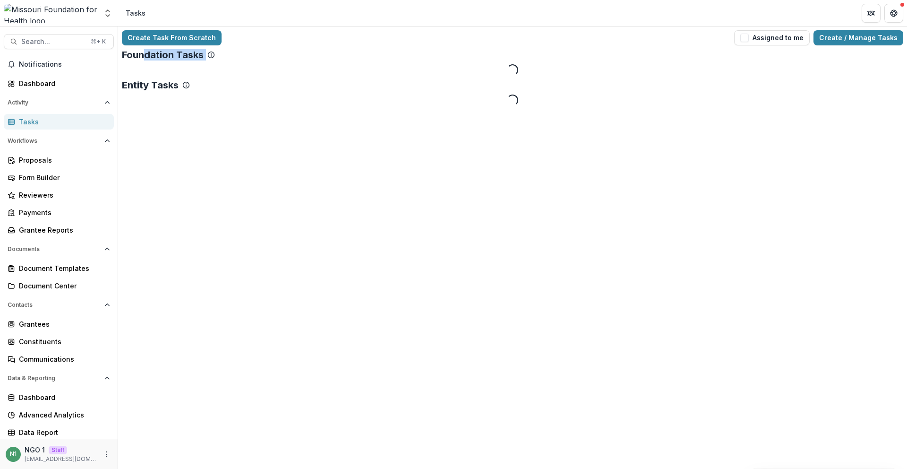
drag, startPoint x: 217, startPoint y: 51, endPoint x: 135, endPoint y: 54, distance: 82.3
click at [142, 49] on div "Foundation Tasks" at bounding box center [513, 54] width 782 height 11
click at [131, 69] on div "Foundation Tasks Loading..." at bounding box center [513, 62] width 782 height 26
click at [48, 165] on link "Proposals" at bounding box center [59, 160] width 110 height 16
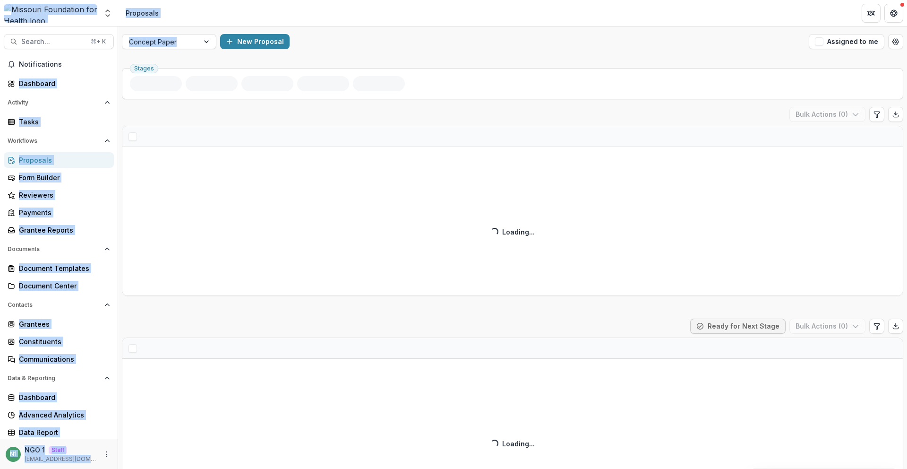
drag, startPoint x: 319, startPoint y: 34, endPoint x: 129, endPoint y: 9, distance: 191.9
click at [115, 11] on div "Nonprofits TEst Team Settings Admin Settings Proposals Search... ⌘ + K Notifica…" at bounding box center [453, 234] width 907 height 469
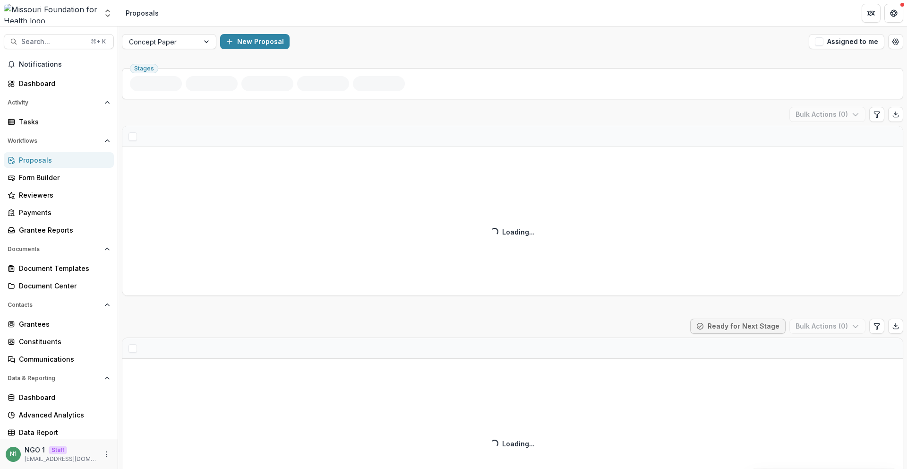
drag, startPoint x: 288, startPoint y: 17, endPoint x: 302, endPoint y: 18, distance: 13.7
click at [289, 17] on header "Proposals" at bounding box center [512, 13] width 789 height 26
drag, startPoint x: 522, startPoint y: 233, endPoint x: 490, endPoint y: 235, distance: 32.2
click at [461, 233] on div "Draft ( ) Bulk Actions ( 0 ) Loading... Loading..." at bounding box center [513, 201] width 782 height 189
click at [504, 235] on div "Draft ( ) Bulk Actions ( 0 ) Loading... Loading..." at bounding box center [513, 201] width 782 height 189
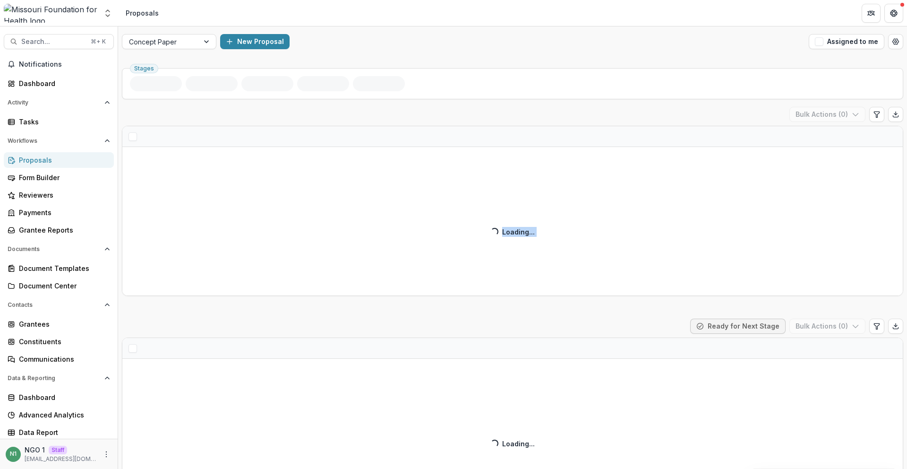
drag, startPoint x: 504, startPoint y: 235, endPoint x: 533, endPoint y: 236, distance: 28.9
click at [533, 236] on div "Draft ( ) Bulk Actions ( 0 ) Loading... Loading..." at bounding box center [513, 201] width 782 height 189
drag, startPoint x: 533, startPoint y: 236, endPoint x: 533, endPoint y: 284, distance: 47.3
click at [533, 237] on div "Draft ( ) Bulk Actions ( 0 ) Loading... Loading..." at bounding box center [513, 201] width 782 height 189
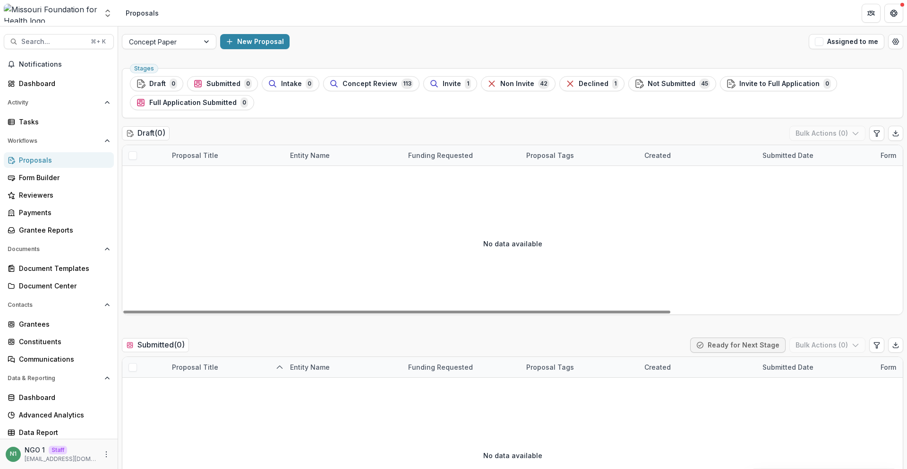
click at [403, 241] on div "No data available" at bounding box center [512, 243] width 781 height 142
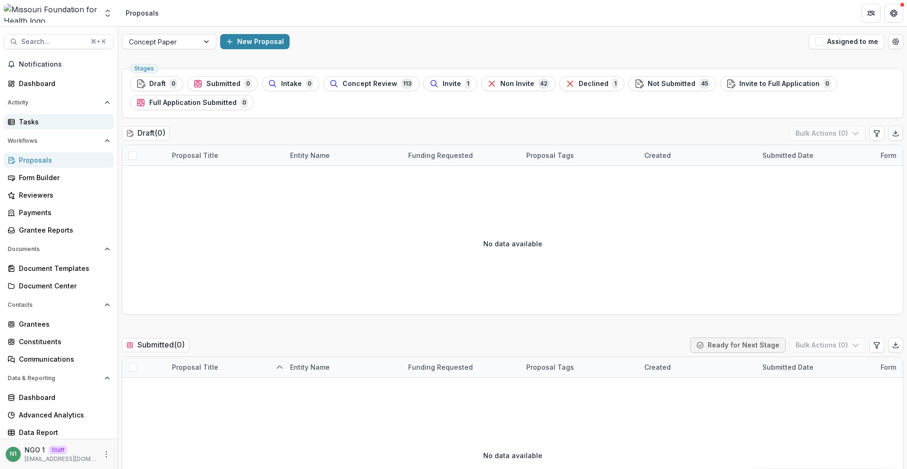
click at [37, 120] on div "Tasks" at bounding box center [62, 122] width 87 height 10
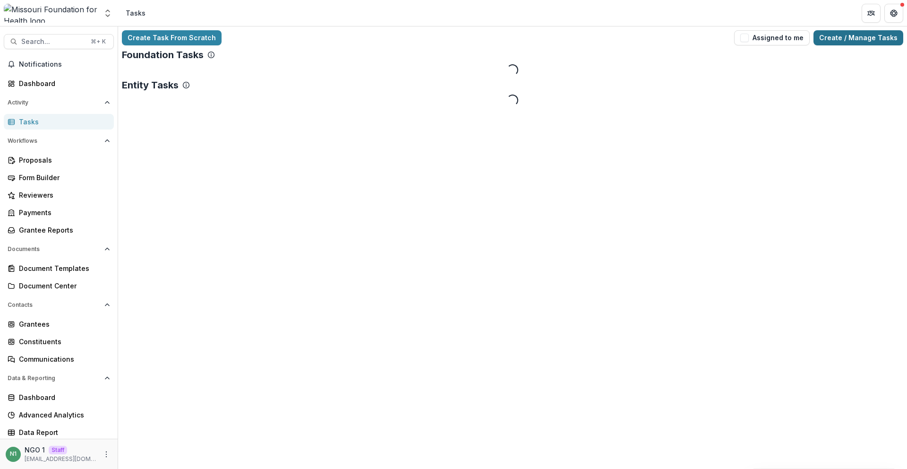
click at [846, 35] on link "Create / Manage Tasks" at bounding box center [859, 37] width 90 height 15
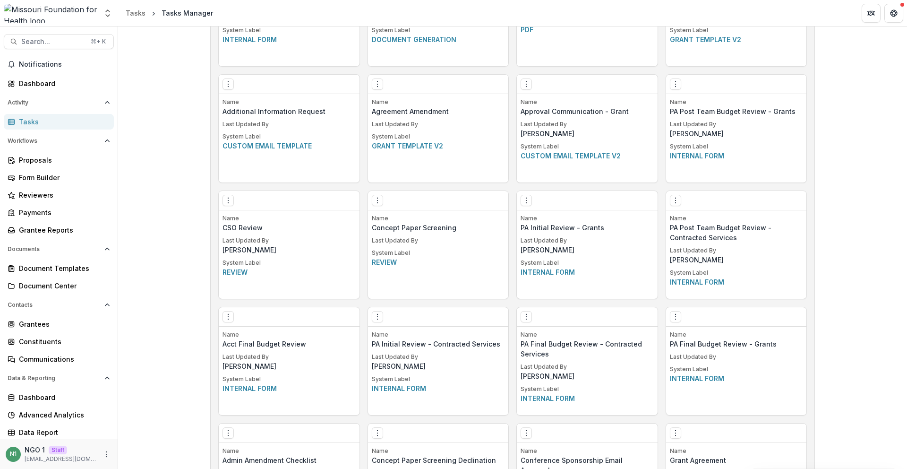
scroll to position [870, 0]
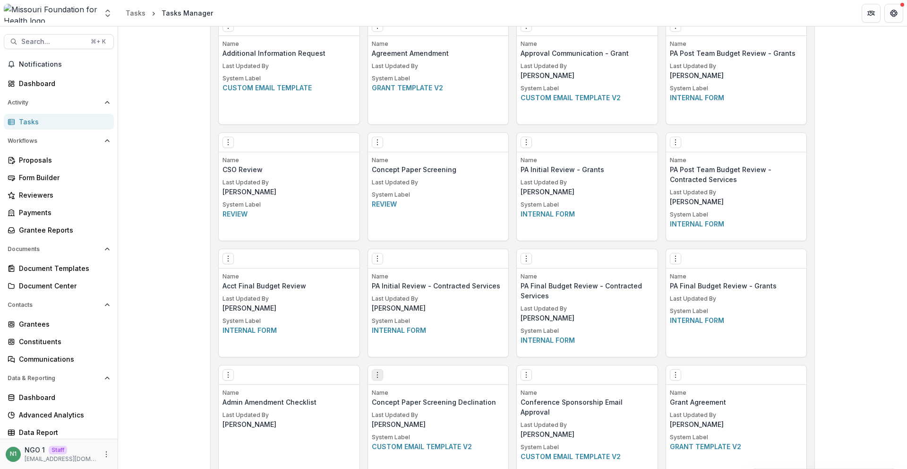
click at [374, 371] on icon "Options" at bounding box center [378, 375] width 8 height 8
click at [394, 393] on link "Edit" at bounding box center [431, 395] width 116 height 16
drag, startPoint x: 376, startPoint y: 142, endPoint x: 375, endPoint y: 157, distance: 15.2
click at [377, 142] on circle "Options" at bounding box center [377, 142] width 0 height 0
click at [377, 161] on link "Edit" at bounding box center [431, 162] width 116 height 16
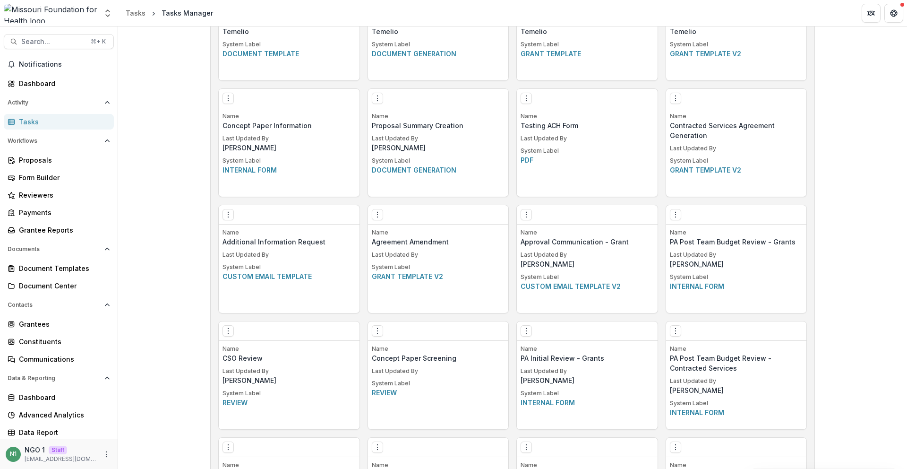
scroll to position [681, 0]
click at [346, 102] on div "Edit Make a Copy Create Task From Template Delete Task" at bounding box center [289, 98] width 141 height 19
drag, startPoint x: 224, startPoint y: 104, endPoint x: 226, endPoint y: 114, distance: 10.2
click at [224, 105] on div "Edit Make a Copy Create Task From Template Delete Task" at bounding box center [289, 98] width 141 height 19
click at [228, 101] on icon "Options" at bounding box center [228, 99] width 8 height 8
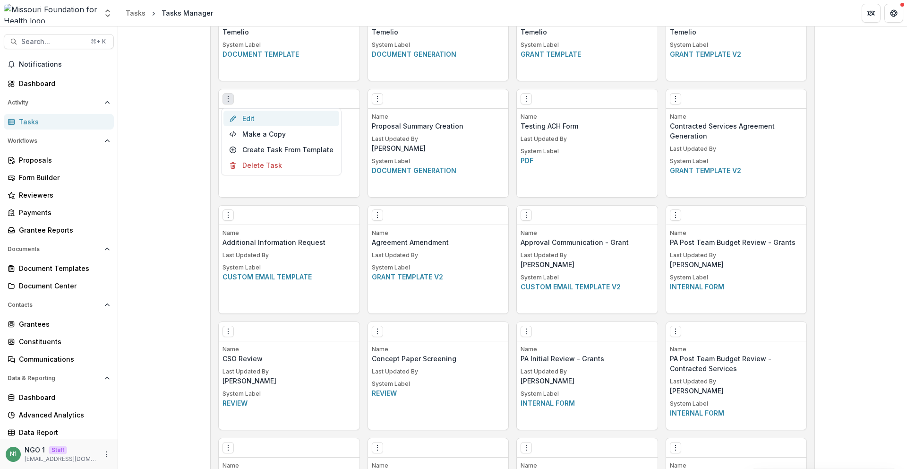
click at [232, 118] on icon at bounding box center [232, 119] width 4 height 4
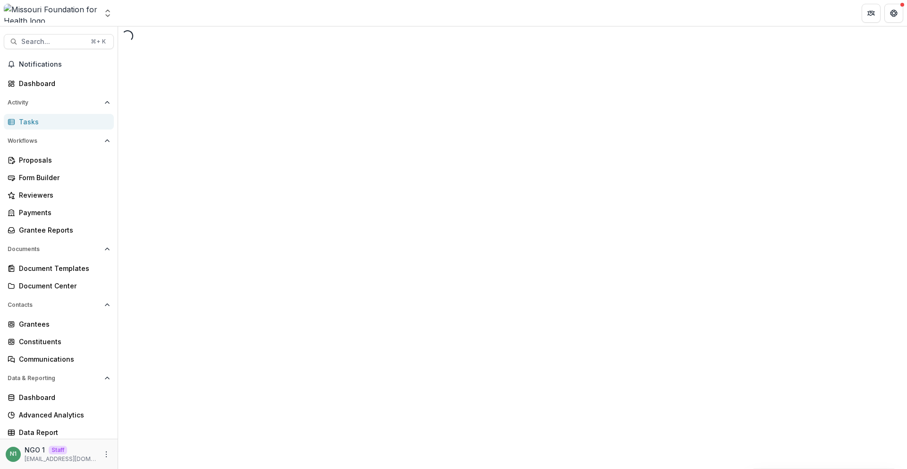
select select "********"
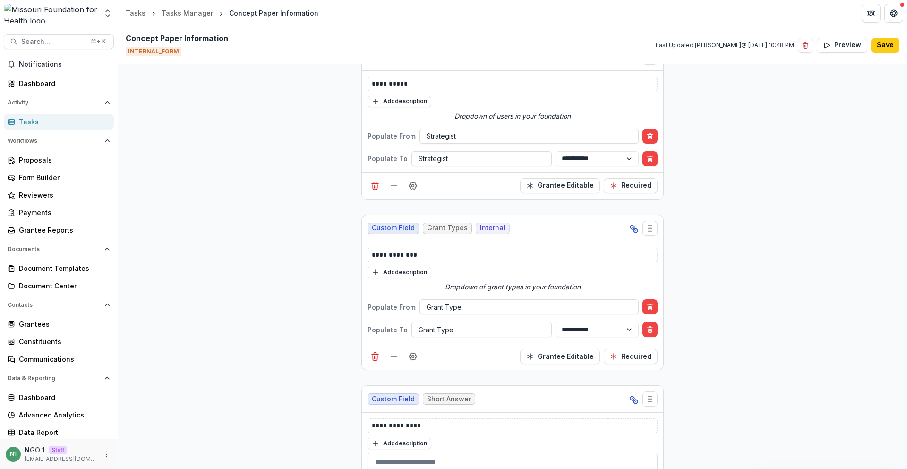
scroll to position [677, 0]
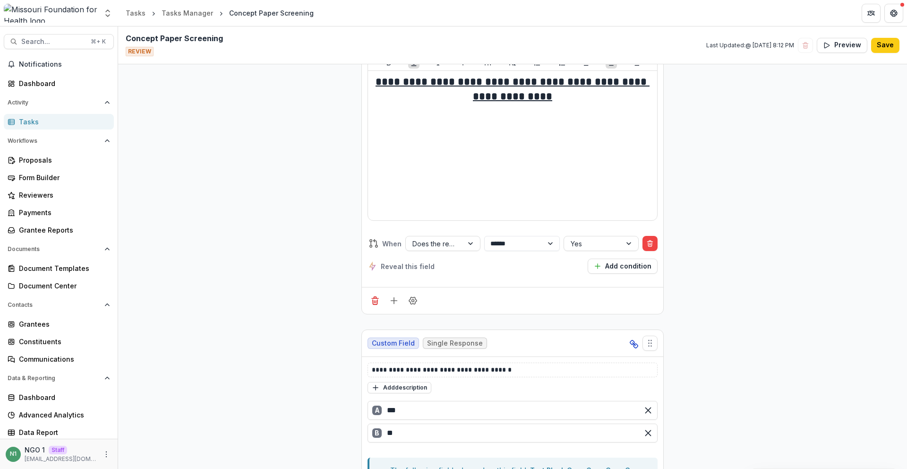
scroll to position [3344, 0]
